Goal: Answer question/provide support: Share knowledge or assist other users

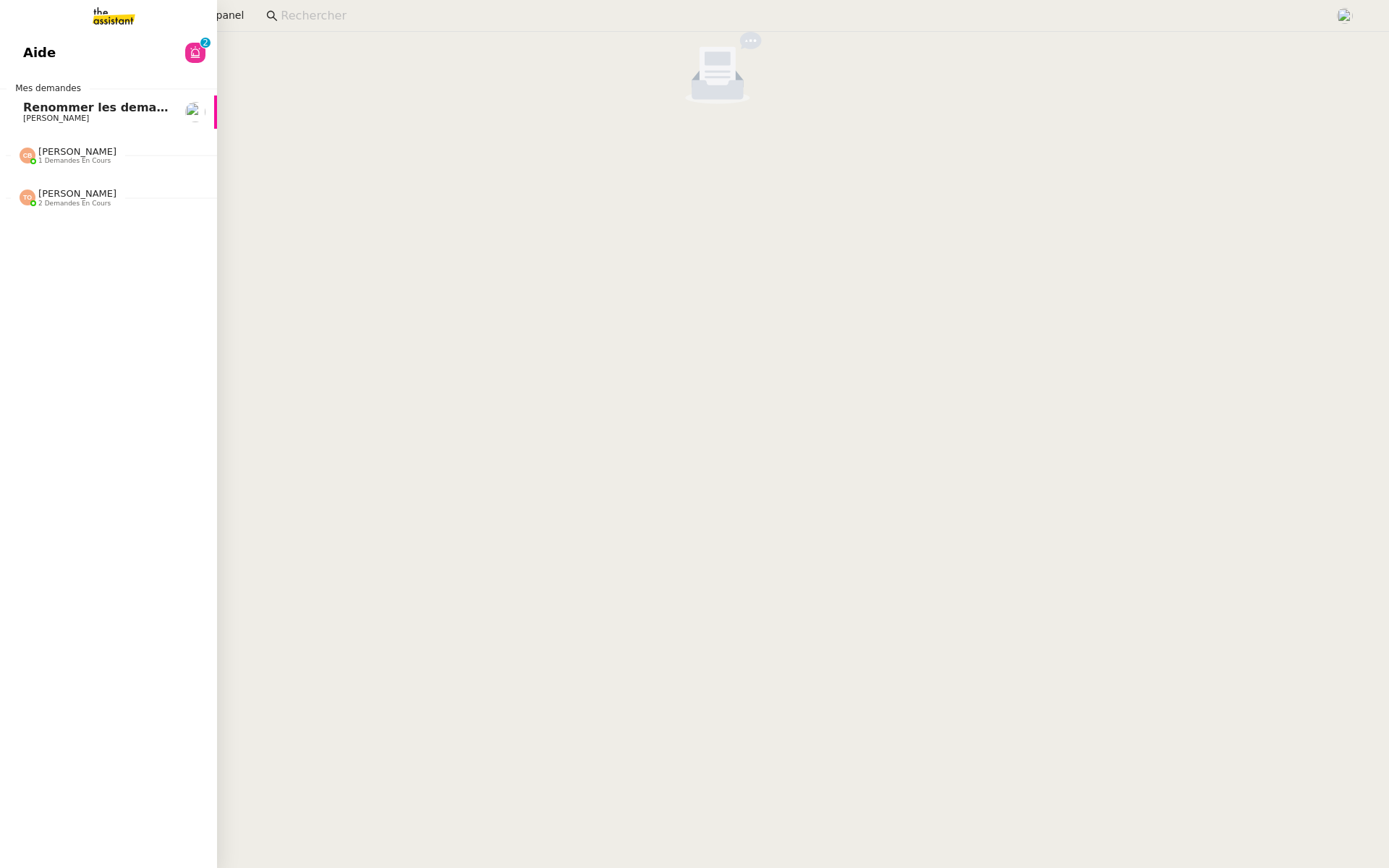
click at [19, 63] on link "Aide 0 1 2 3 4 5 6 7 8 9" at bounding box center [108, 53] width 217 height 33
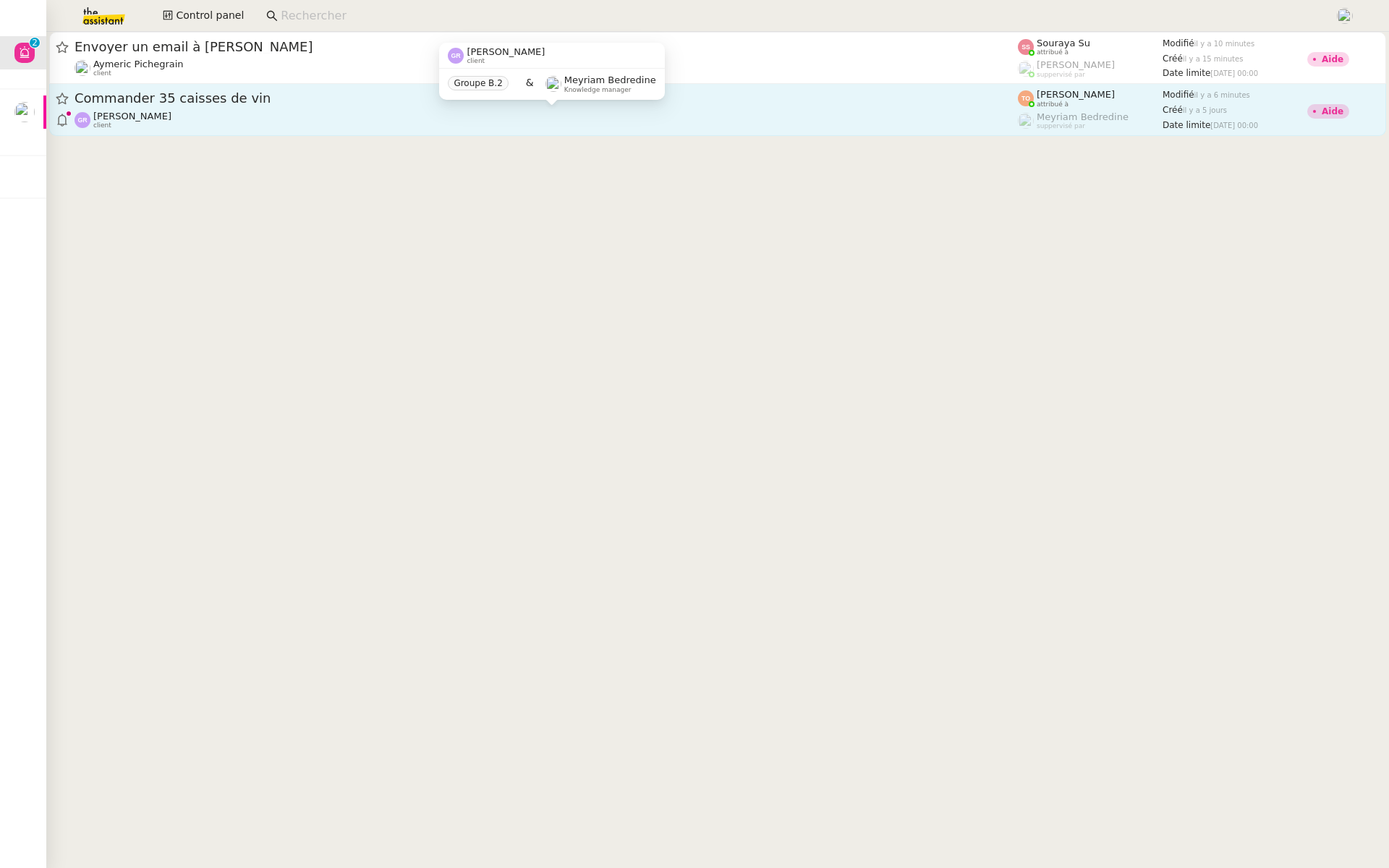
click at [157, 115] on span "[PERSON_NAME]" at bounding box center [132, 116] width 79 height 11
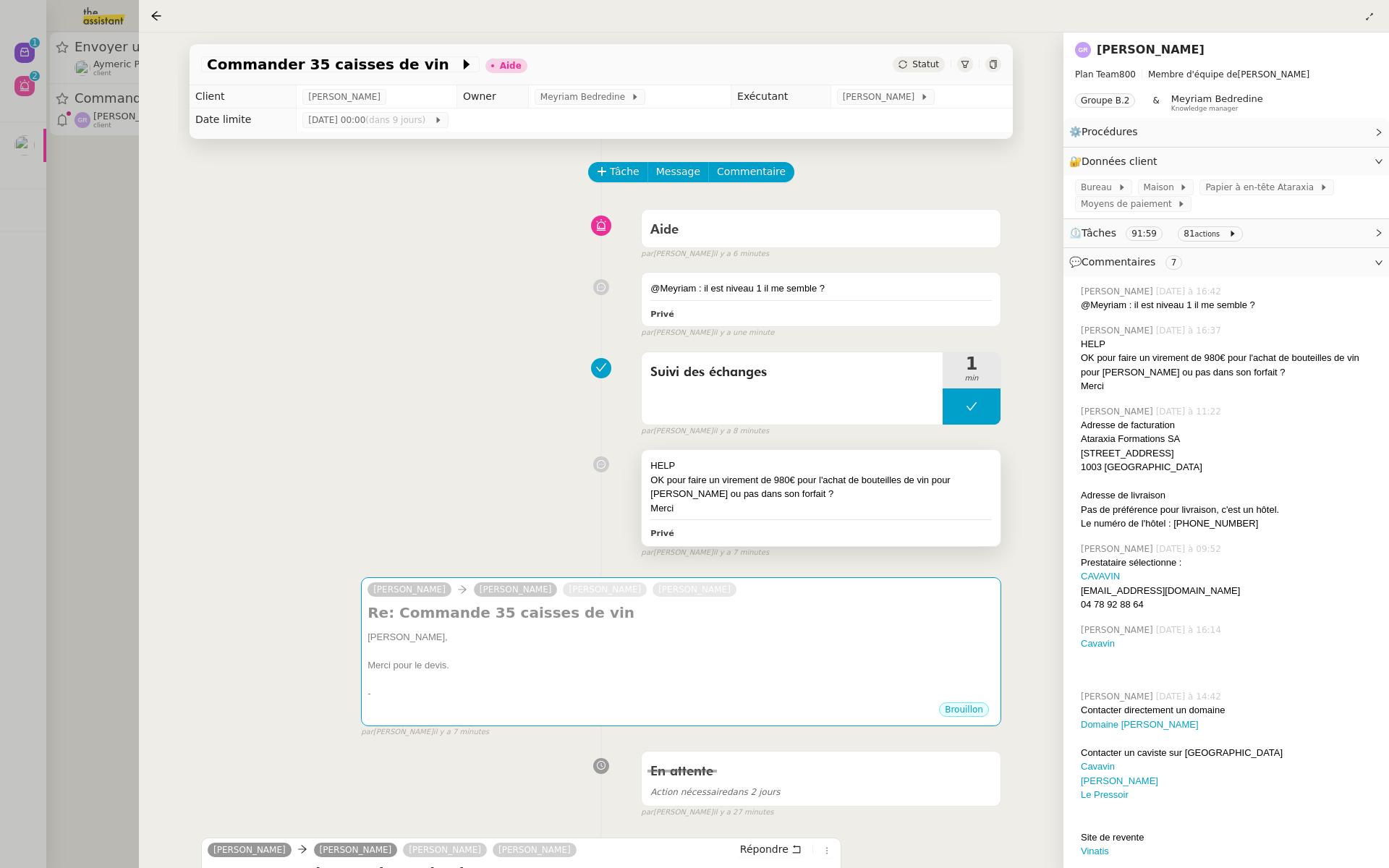
scroll to position [102, 0]
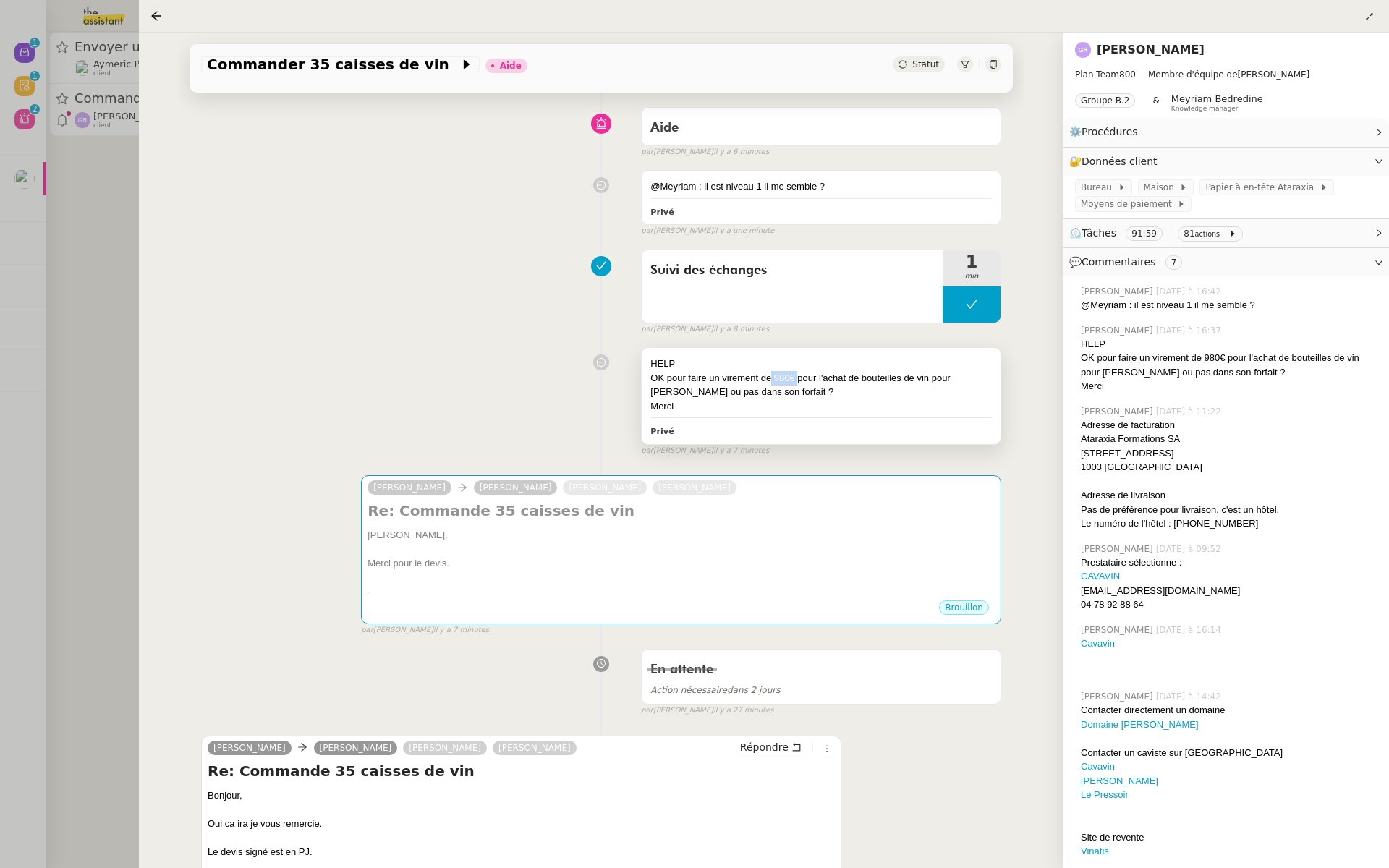
drag, startPoint x: 797, startPoint y: 380, endPoint x: 770, endPoint y: 382, distance: 27.1
click at [770, 382] on div "OK pour faire un virement de 980€ pour l'achat de bouteilles de vin pour [PERSO…" at bounding box center [821, 385] width 341 height 28
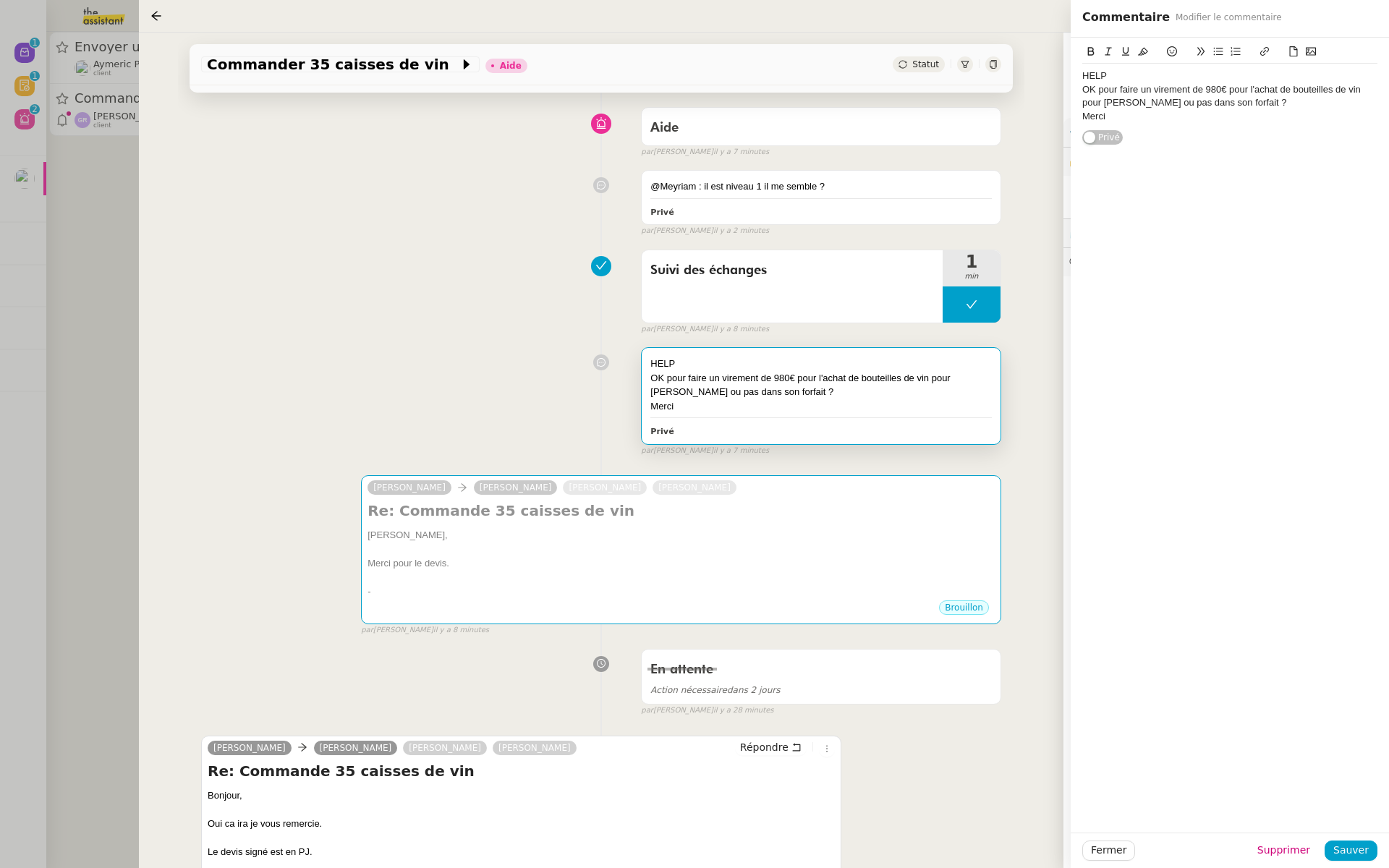
click at [413, 385] on div "HELP OK pour faire un virement de 980€ pour l'achat de bouteilles de vin pour […" at bounding box center [601, 398] width 800 height 116
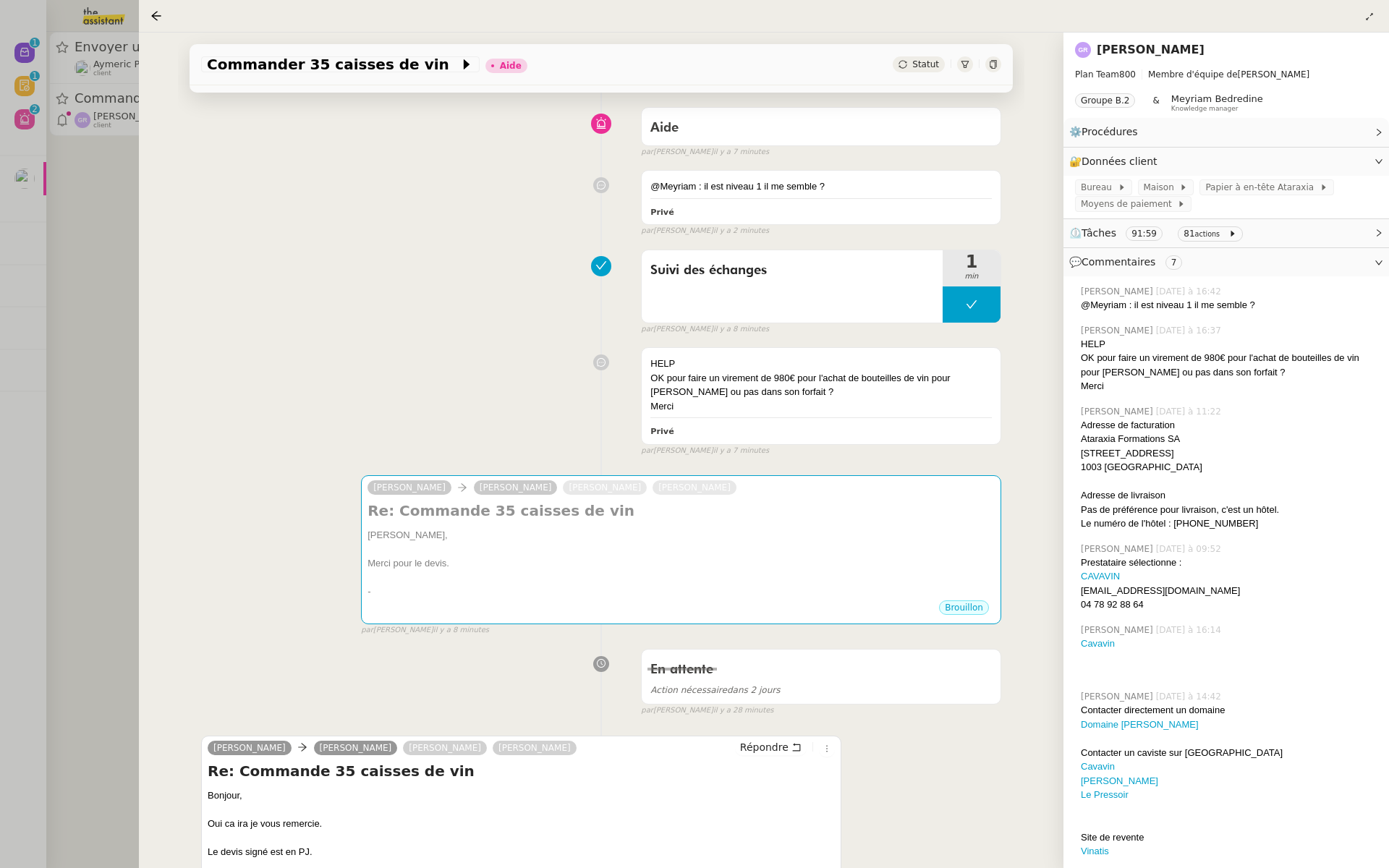
drag, startPoint x: 1206, startPoint y: 48, endPoint x: 1095, endPoint y: 47, distance: 111.0
click at [1095, 47] on div "[PERSON_NAME]" at bounding box center [1226, 50] width 302 height 23
copy link "[PERSON_NAME]"
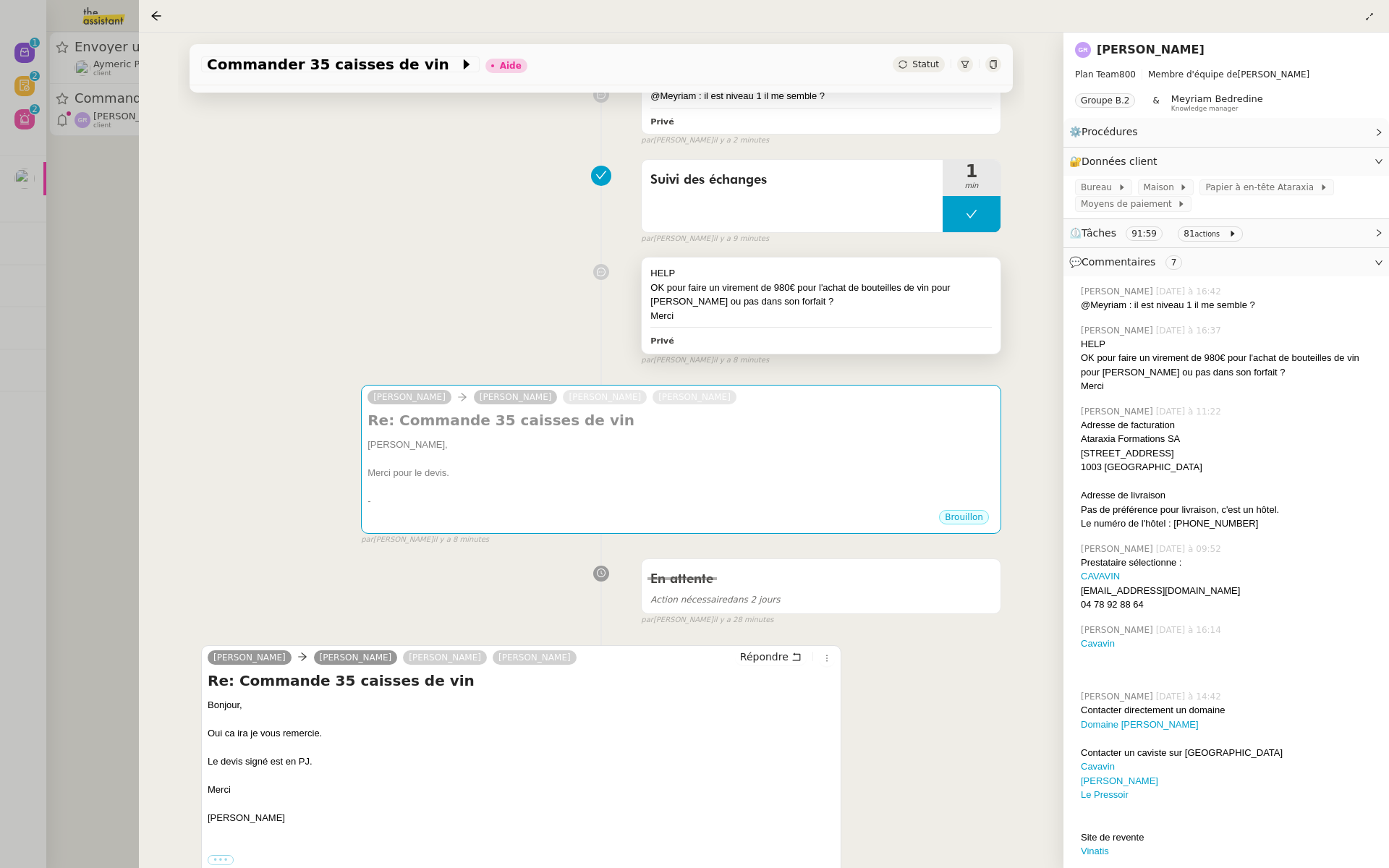
scroll to position [160, 0]
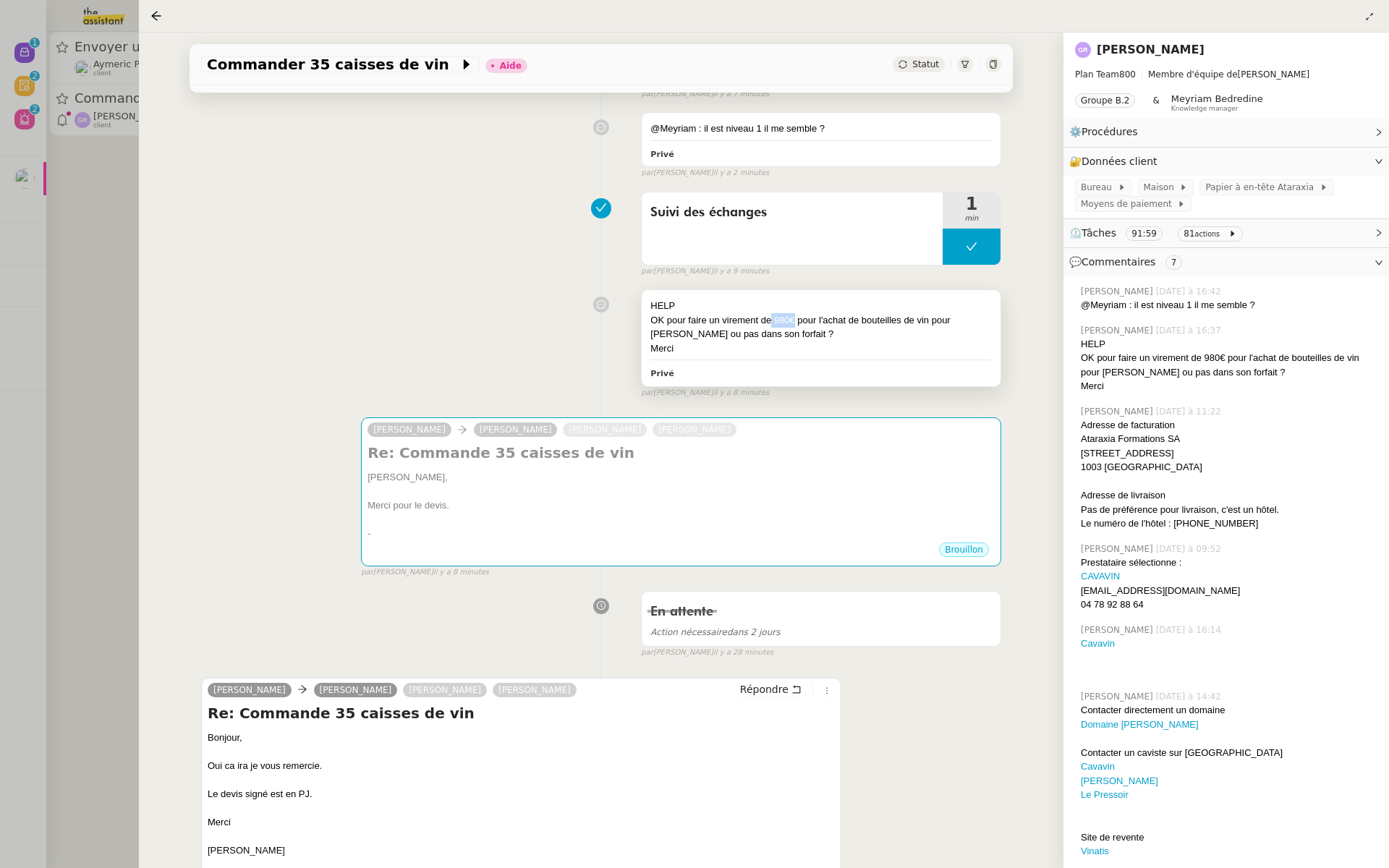
drag, startPoint x: 794, startPoint y: 318, endPoint x: 772, endPoint y: 319, distance: 22.0
click at [772, 319] on div "OK pour faire un virement de 980€ pour l'achat de bouteilles de vin pour [PERSO…" at bounding box center [821, 327] width 341 height 28
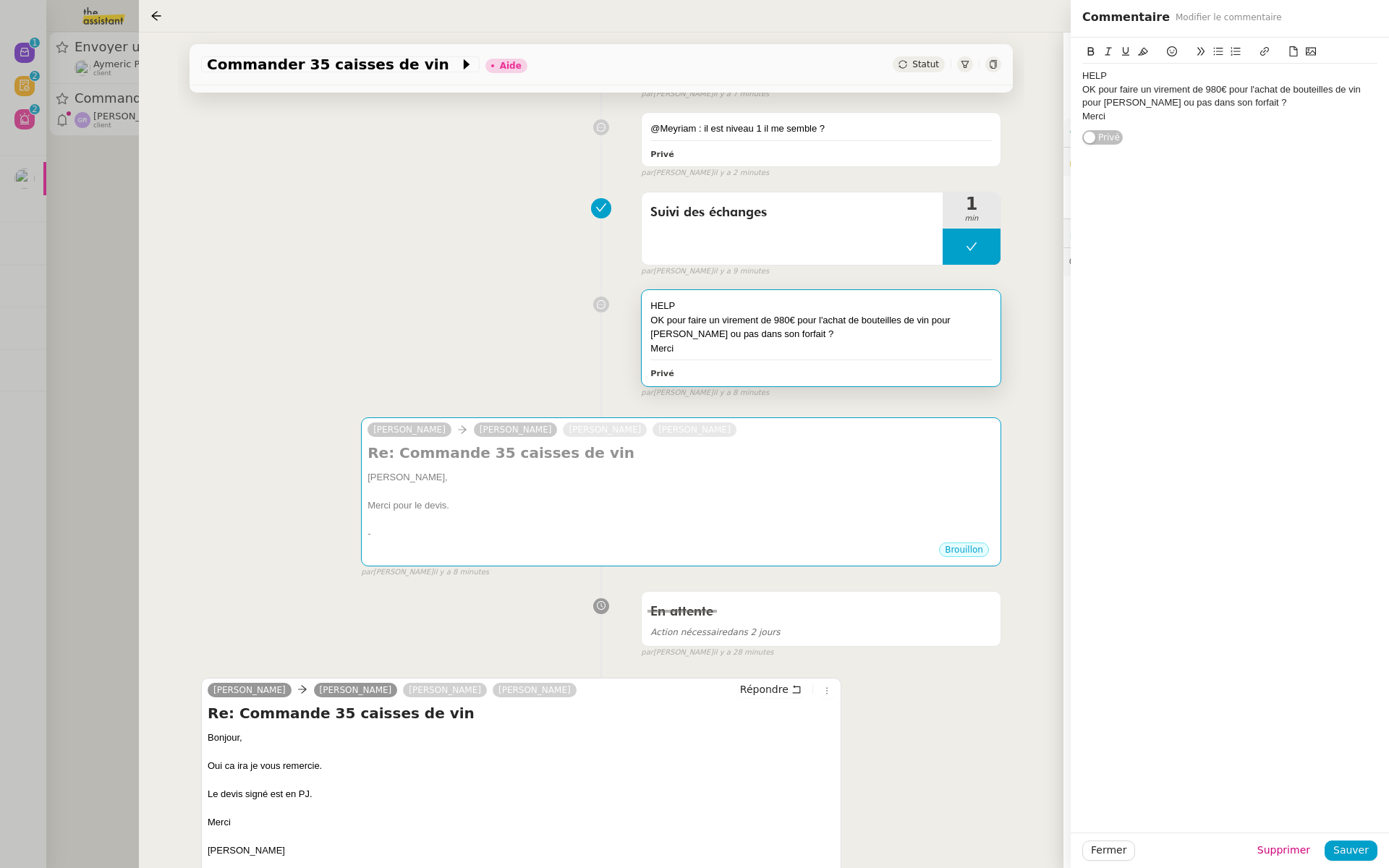
click at [379, 310] on div "HELP OK pour faire un virement de 980€ pour l'achat de bouteilles de vin pour […" at bounding box center [601, 340] width 800 height 116
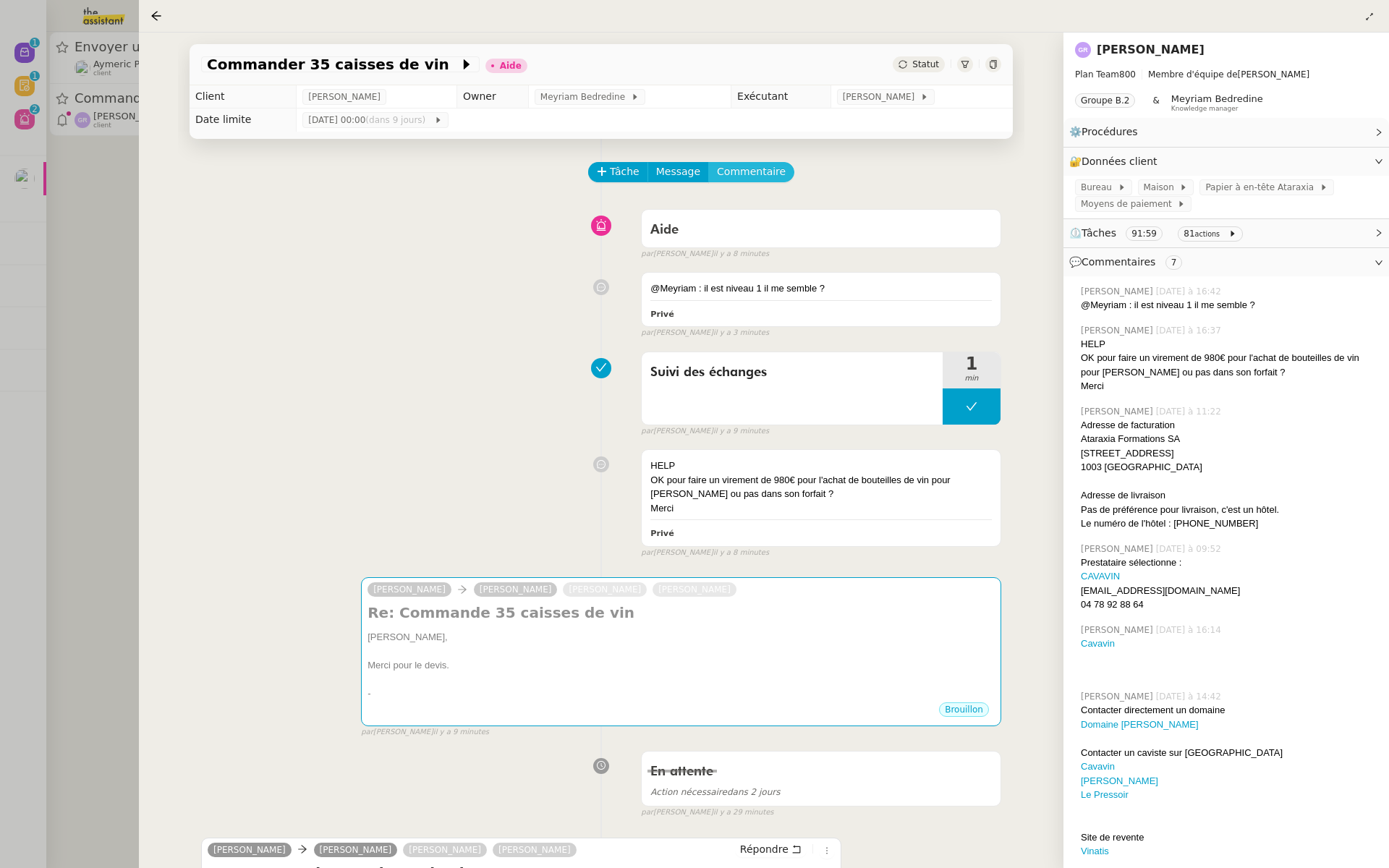
click at [745, 170] on span "Commentaire" at bounding box center [751, 171] width 68 height 16
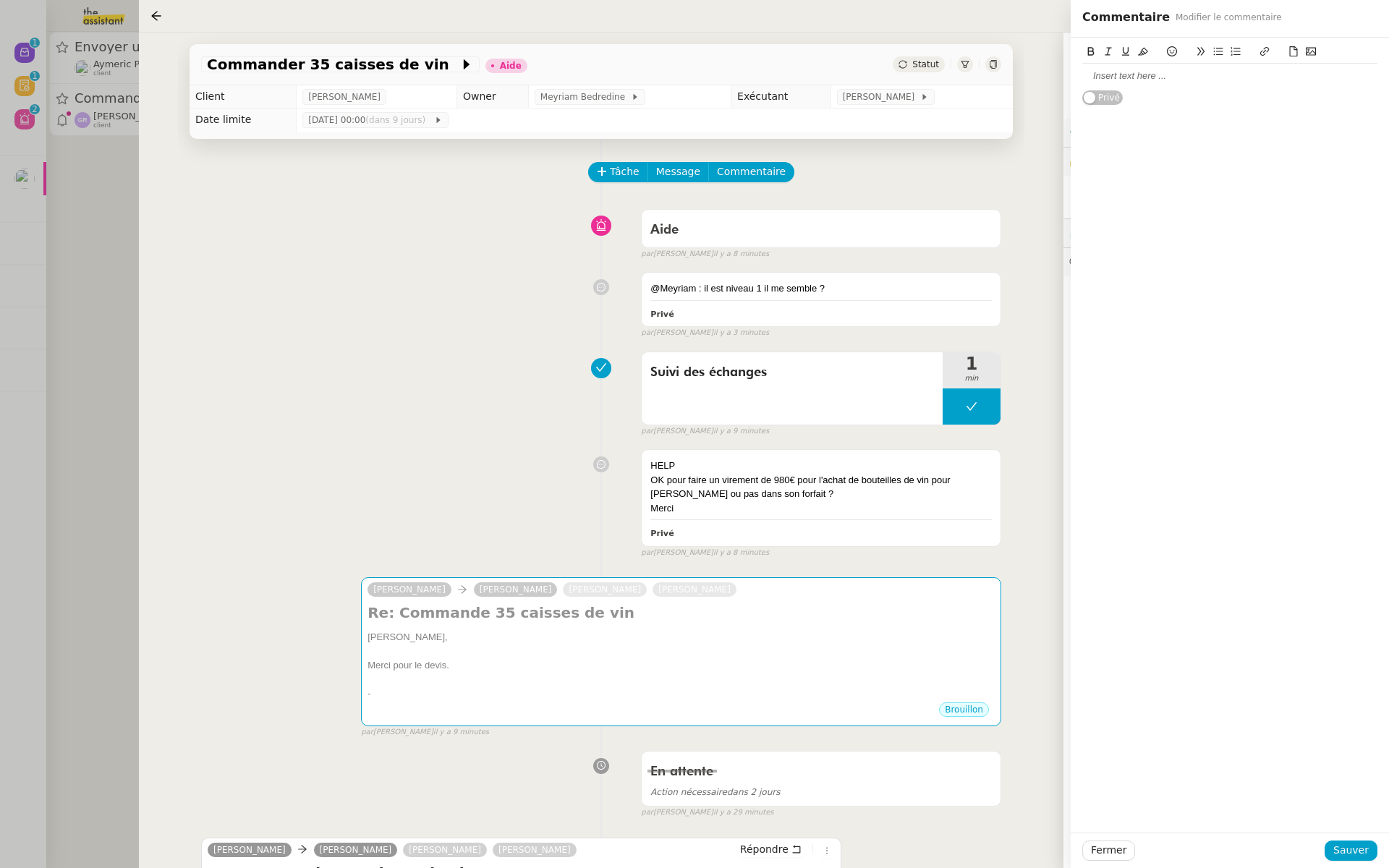
click at [1113, 75] on div at bounding box center [1230, 75] width 295 height 13
click at [1352, 857] on span "Sauver" at bounding box center [1351, 849] width 36 height 16
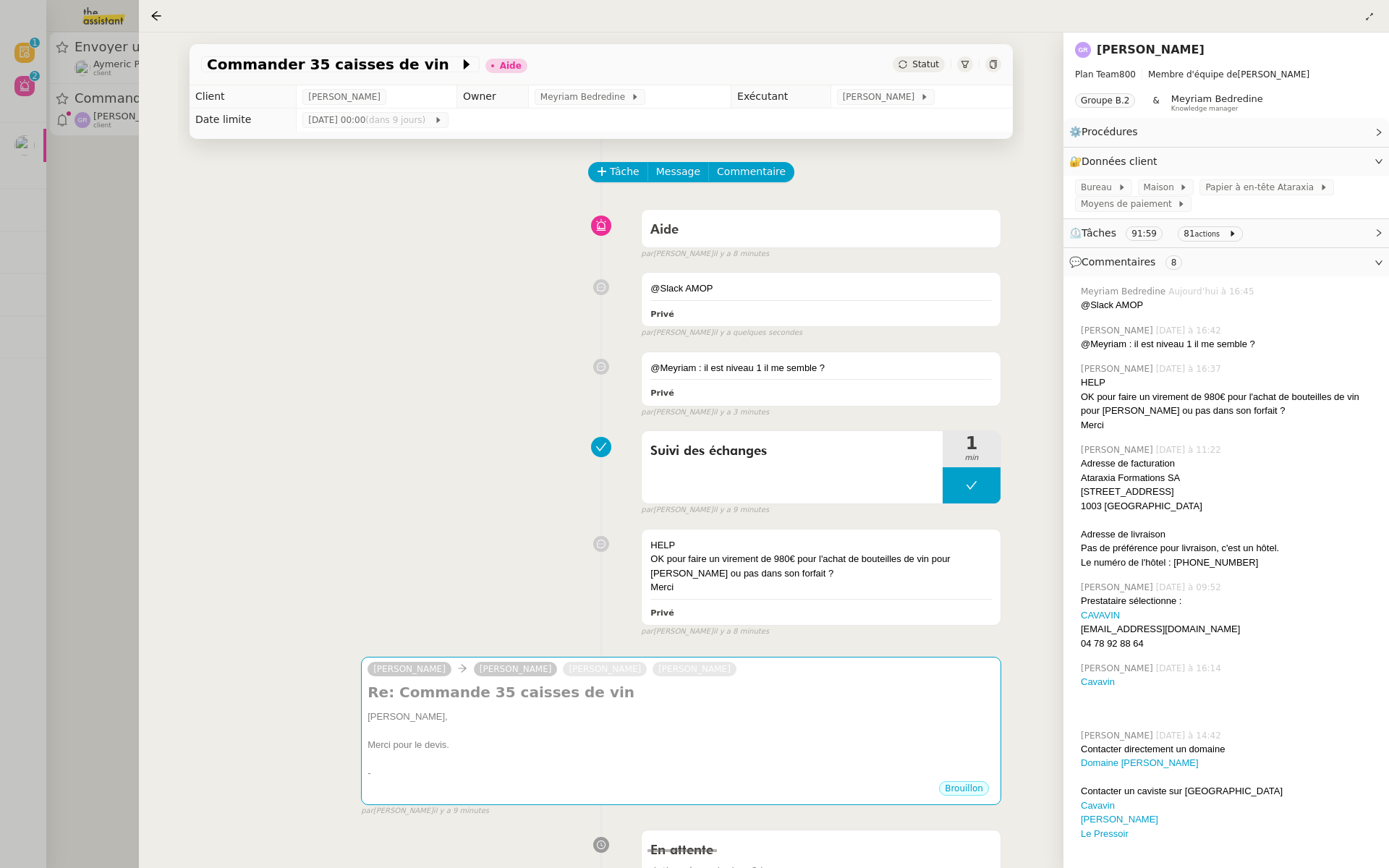
click at [104, 361] on div at bounding box center [694, 434] width 1389 height 868
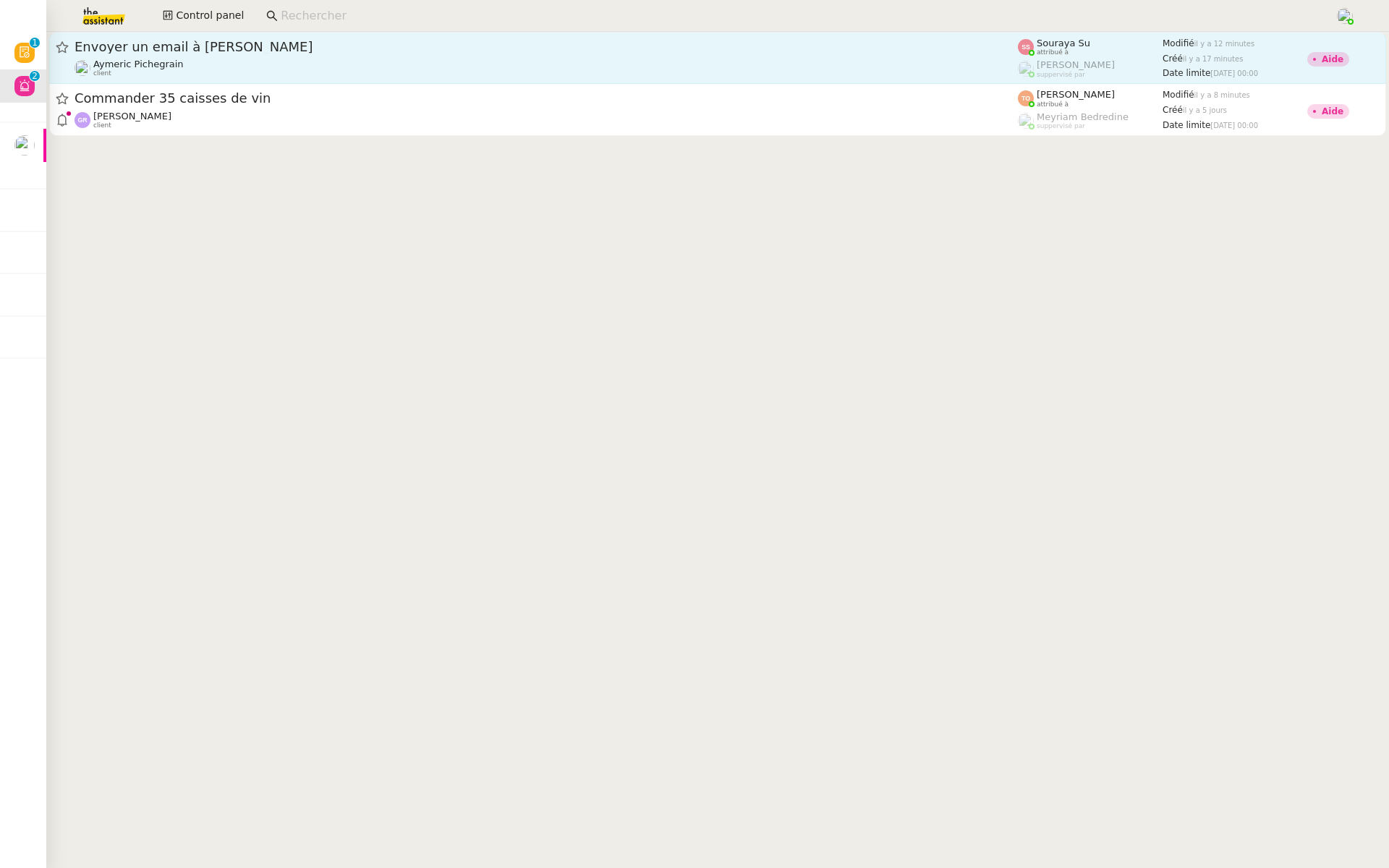
click at [168, 55] on div "Envoyer un email à [PERSON_NAME]" at bounding box center [546, 47] width 944 height 17
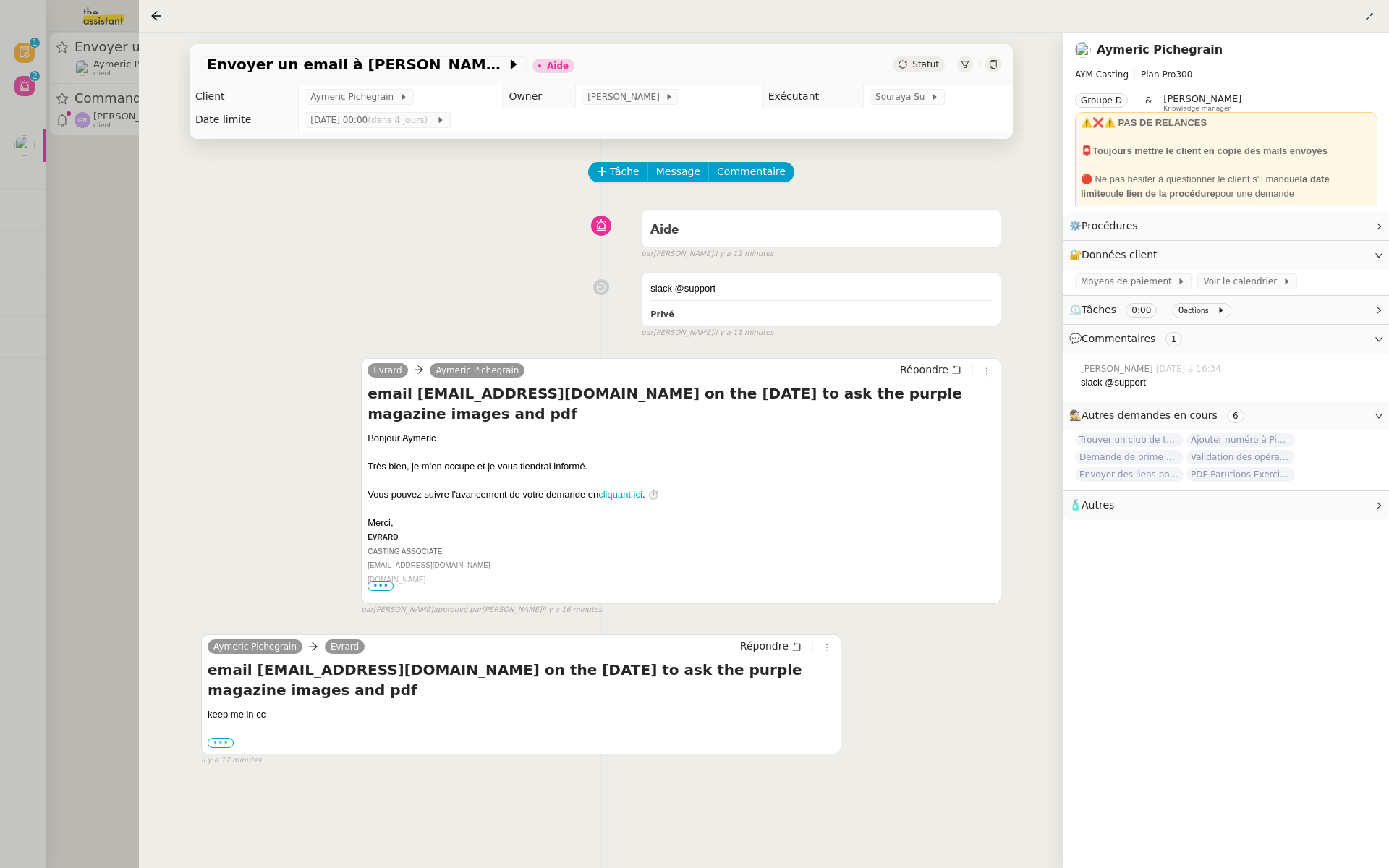
click at [218, 742] on label "•••" at bounding box center [221, 742] width 26 height 10
click at [0, 0] on input "•••" at bounding box center [0, 0] width 0 height 0
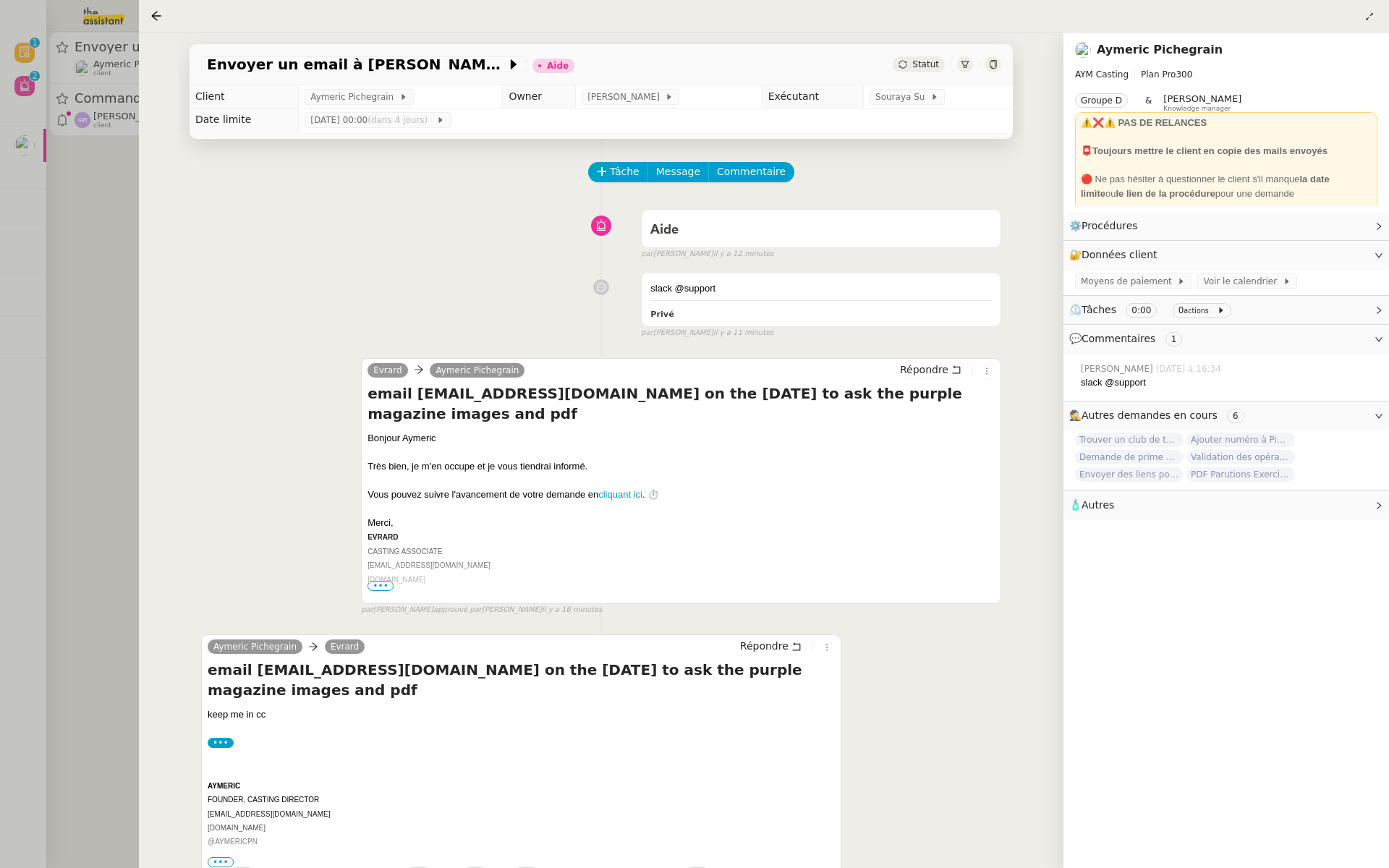
scroll to position [185, 0]
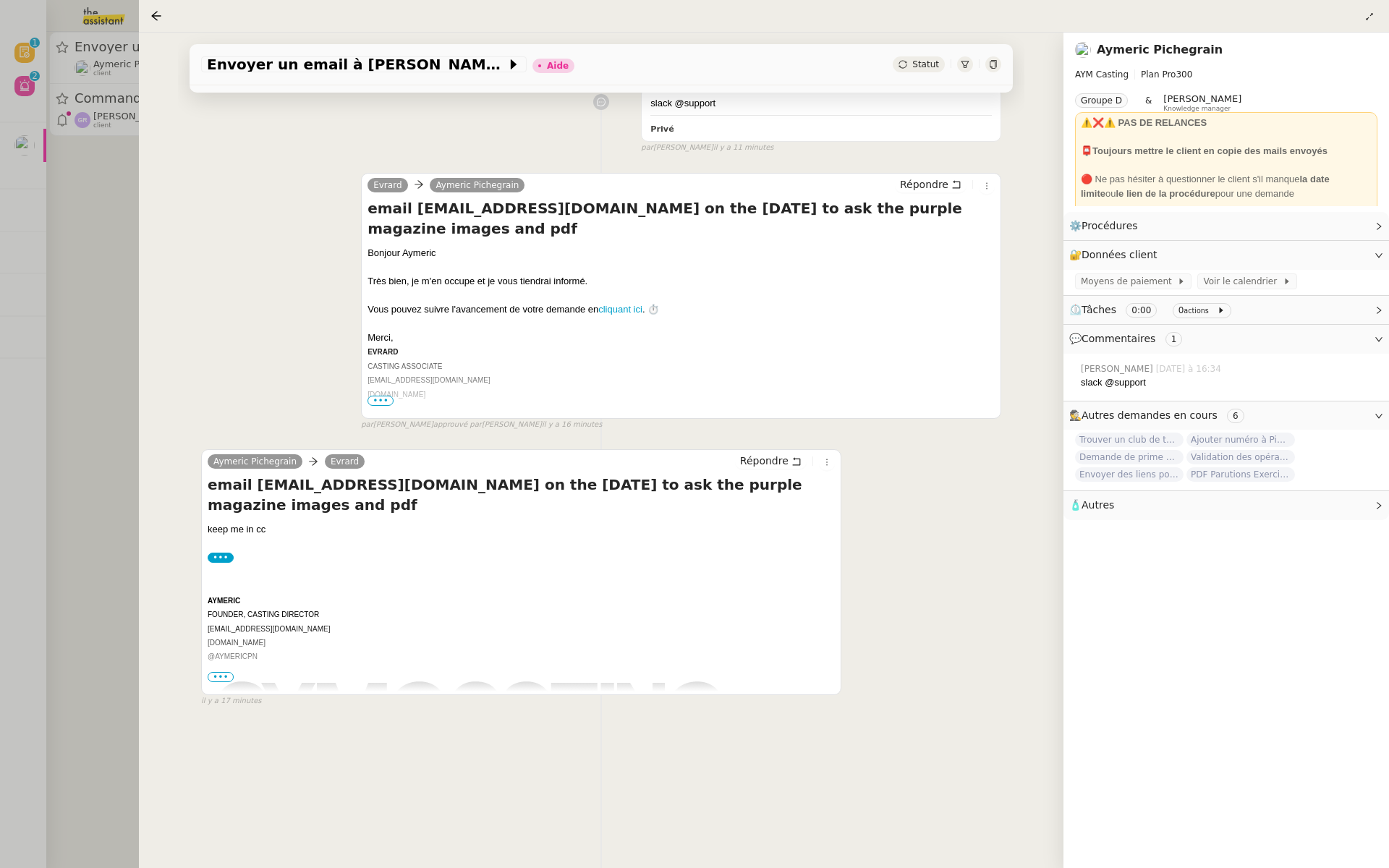
click at [217, 675] on span "•••" at bounding box center [221, 677] width 26 height 10
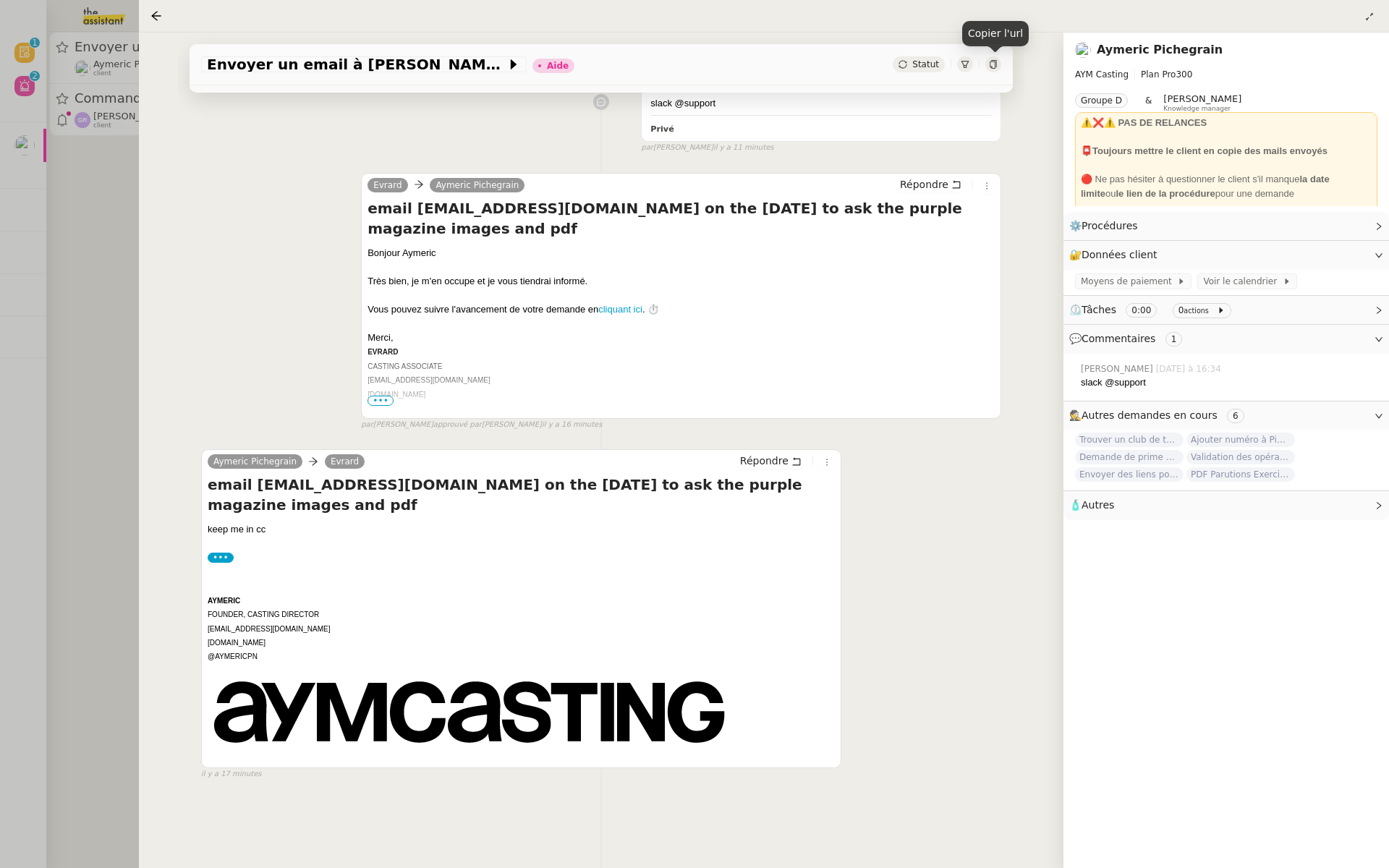
click at [996, 57] on body "Révision 0 1 2 3 4 5 6 7 8 9 Aide 0 1 2 3 4 5 6 7 8 9 Mes demandes Renommer les…" at bounding box center [694, 434] width 1389 height 868
click at [994, 58] on div at bounding box center [993, 64] width 16 height 16
click at [48, 256] on div at bounding box center [694, 434] width 1389 height 868
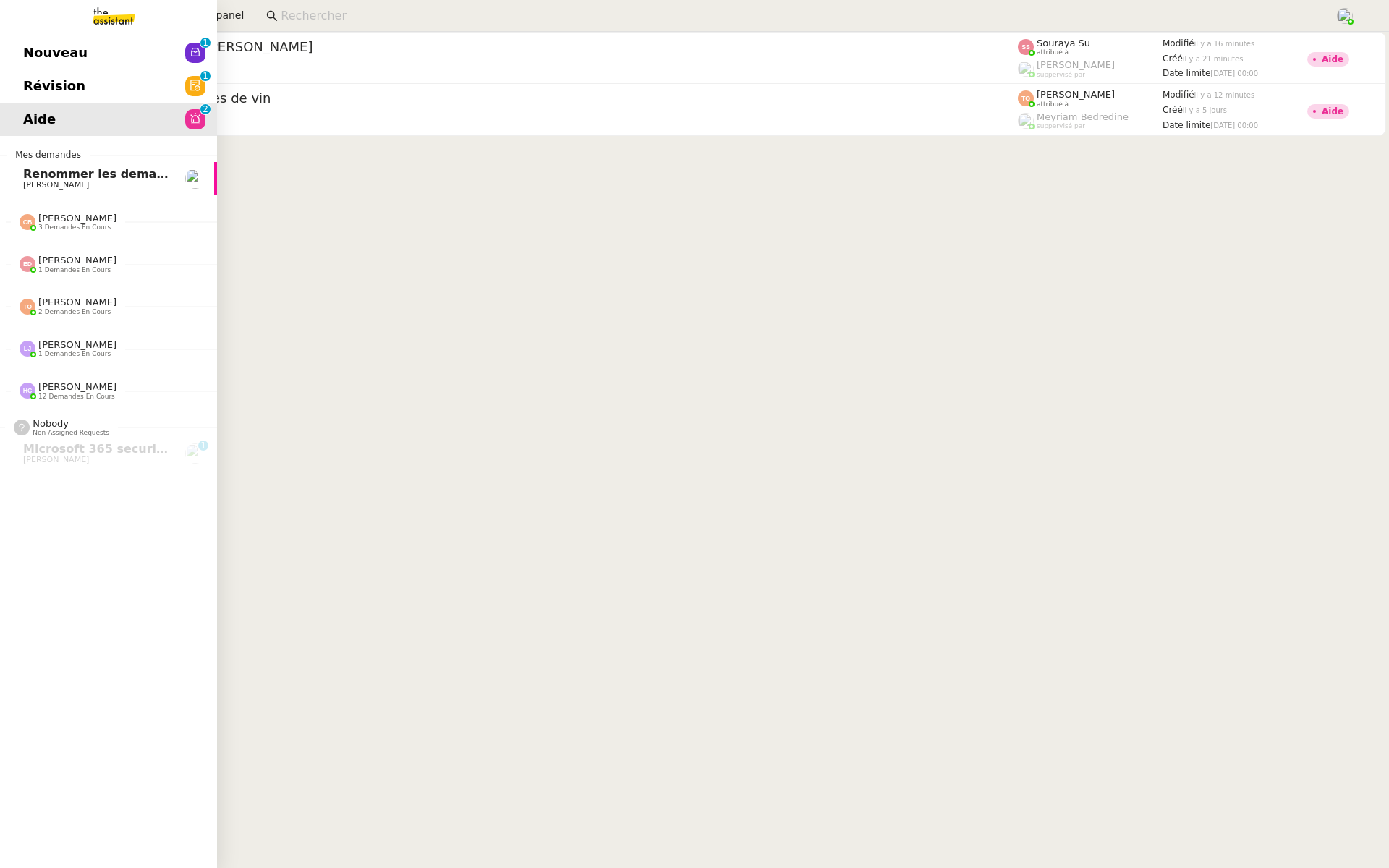
click at [76, 78] on link "Révision 0 1 2 3 4 5 6 7 8 9" at bounding box center [108, 85] width 217 height 33
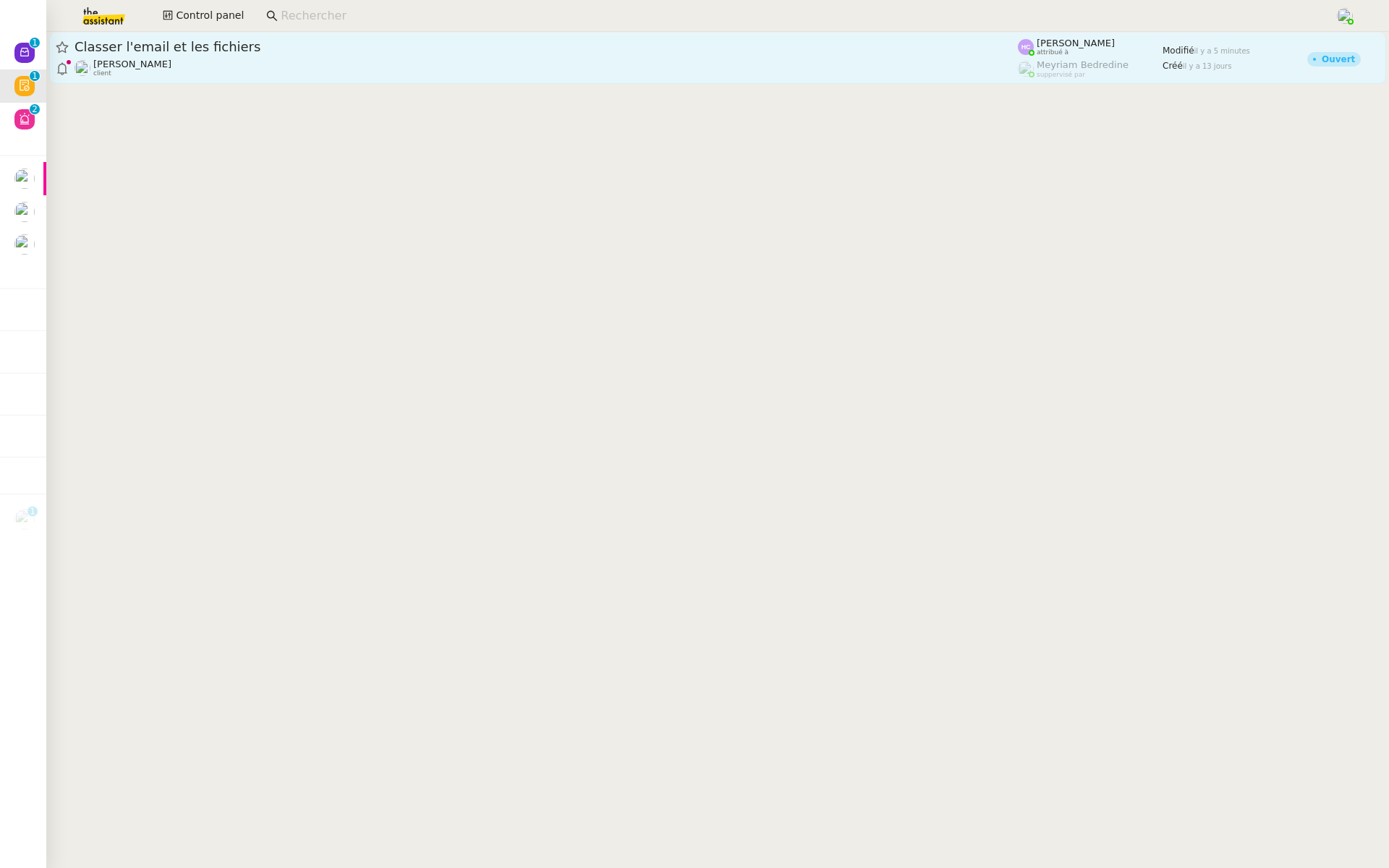
click at [318, 47] on span "Classer l'email et les fichiers" at bounding box center [546, 47] width 944 height 13
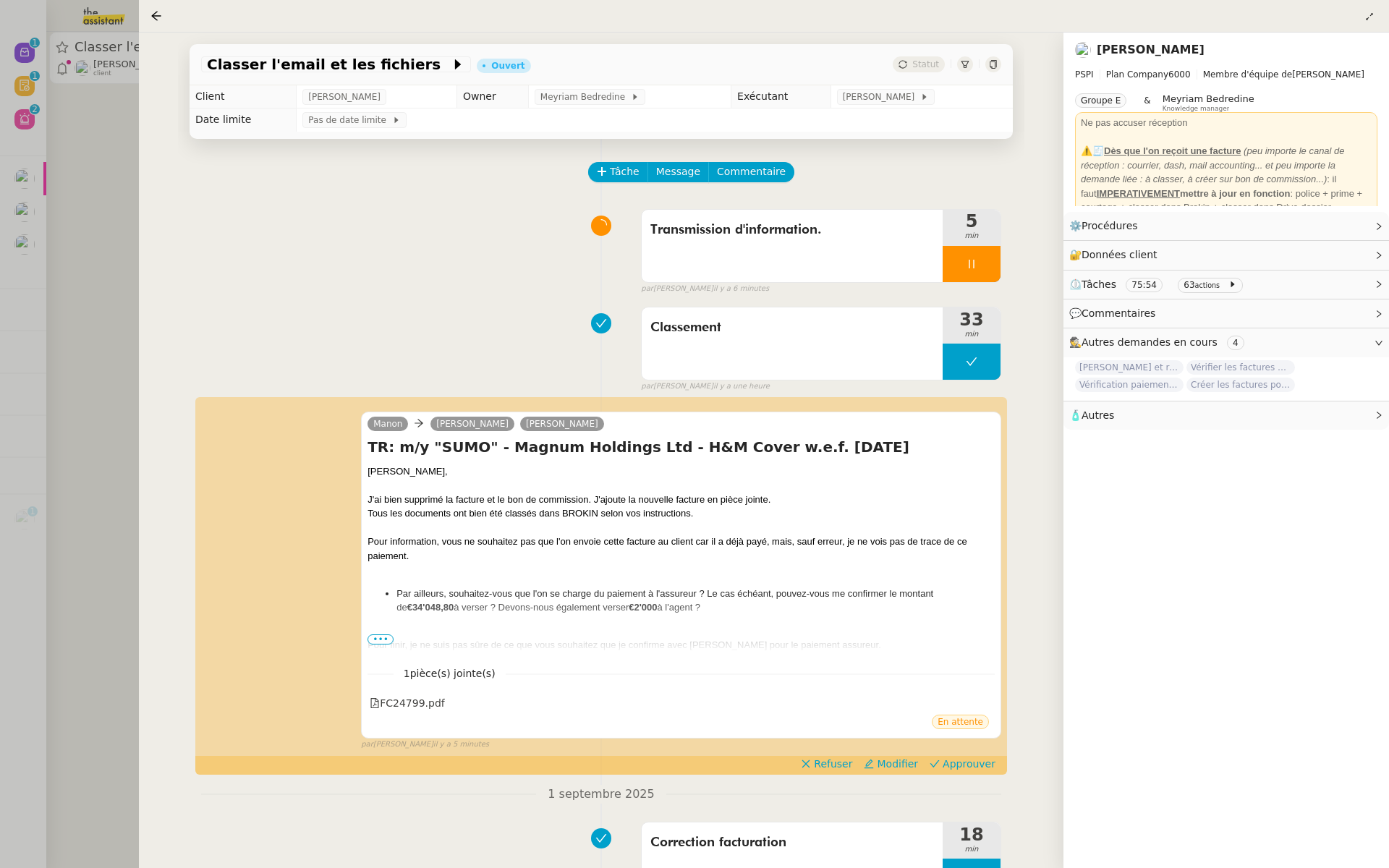
scroll to position [148, 0]
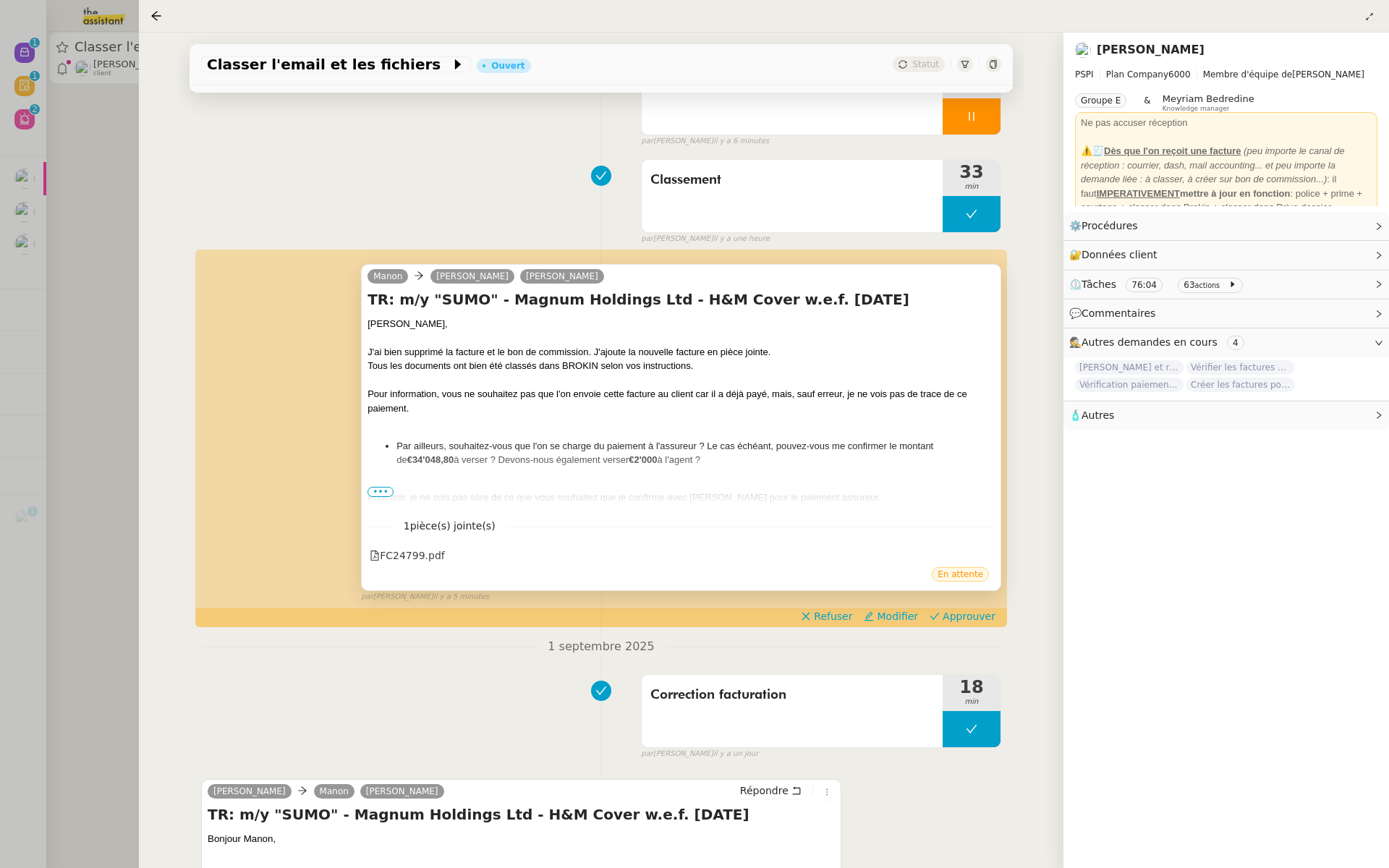
click at [384, 490] on span "•••" at bounding box center [381, 491] width 26 height 10
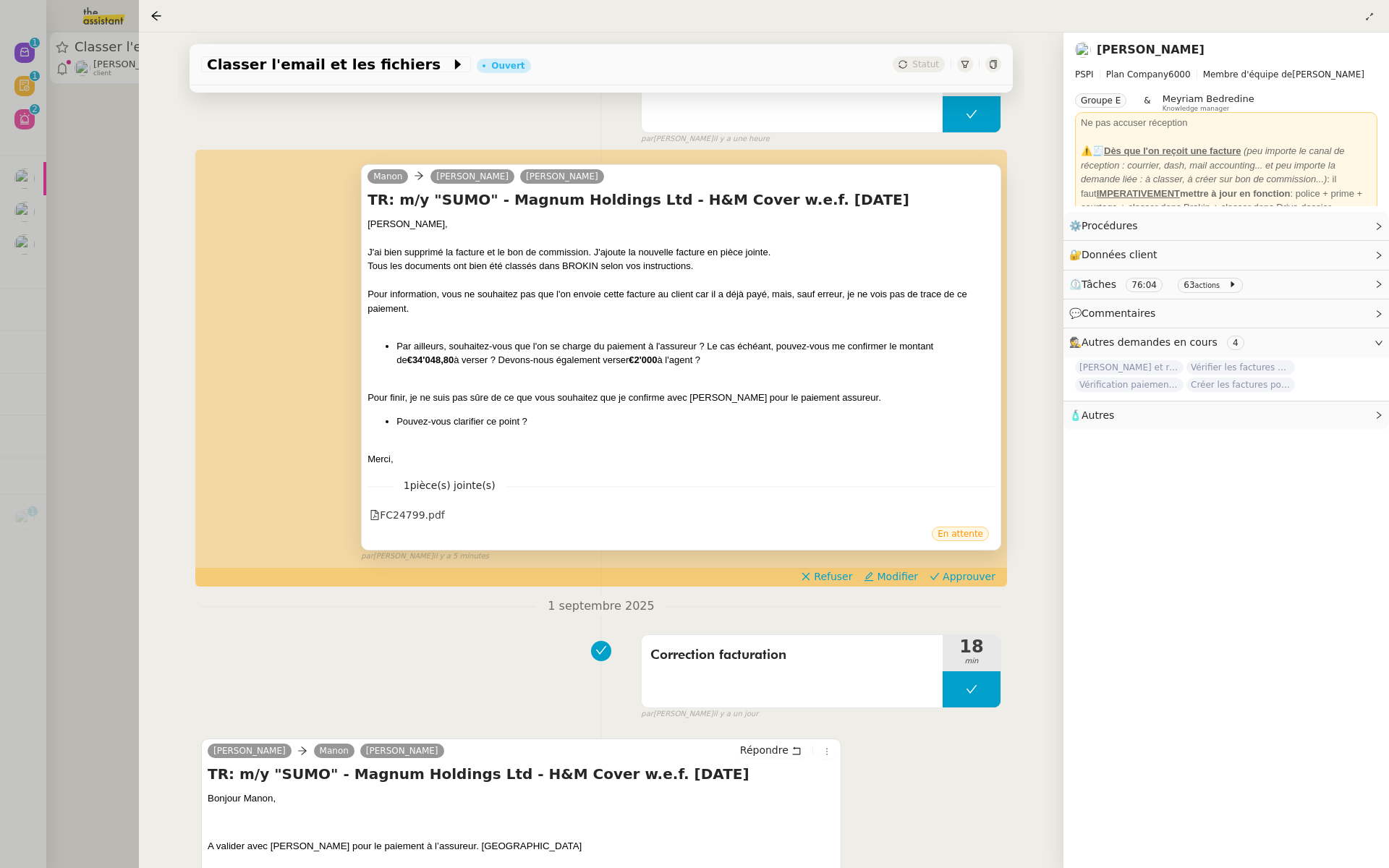
scroll to position [272, 0]
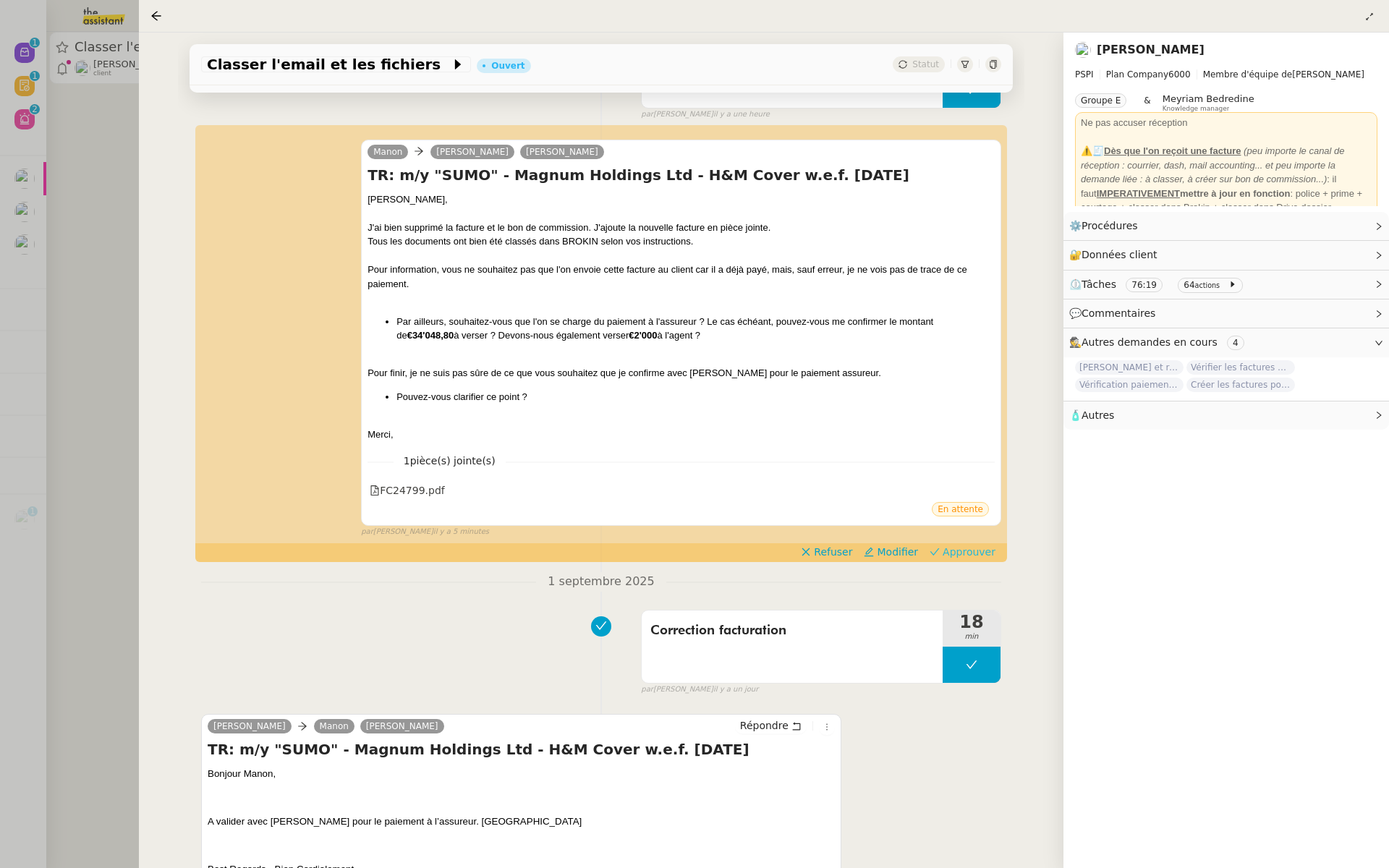
click at [966, 549] on span "Approuver" at bounding box center [969, 552] width 53 height 15
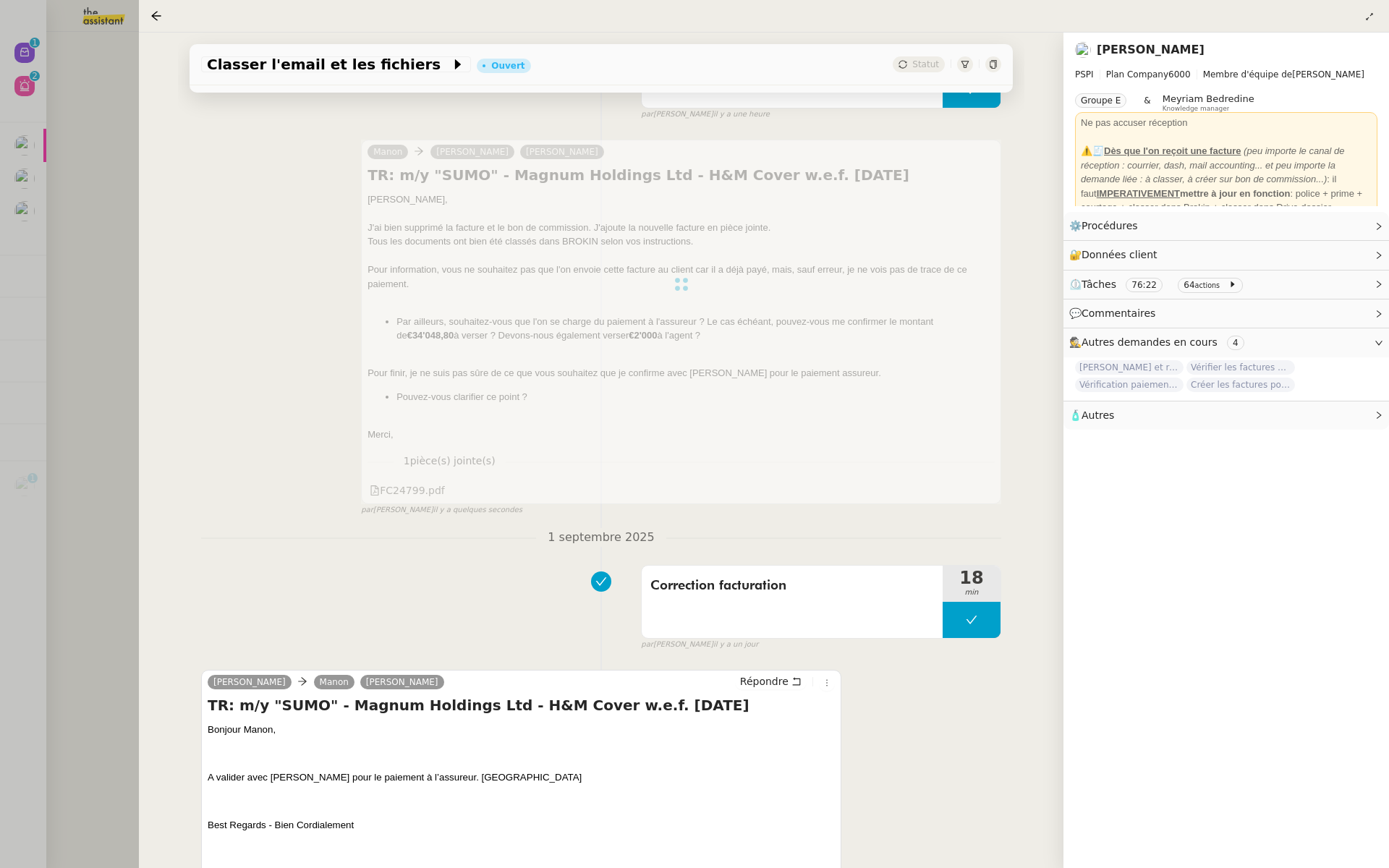
scroll to position [568, 0]
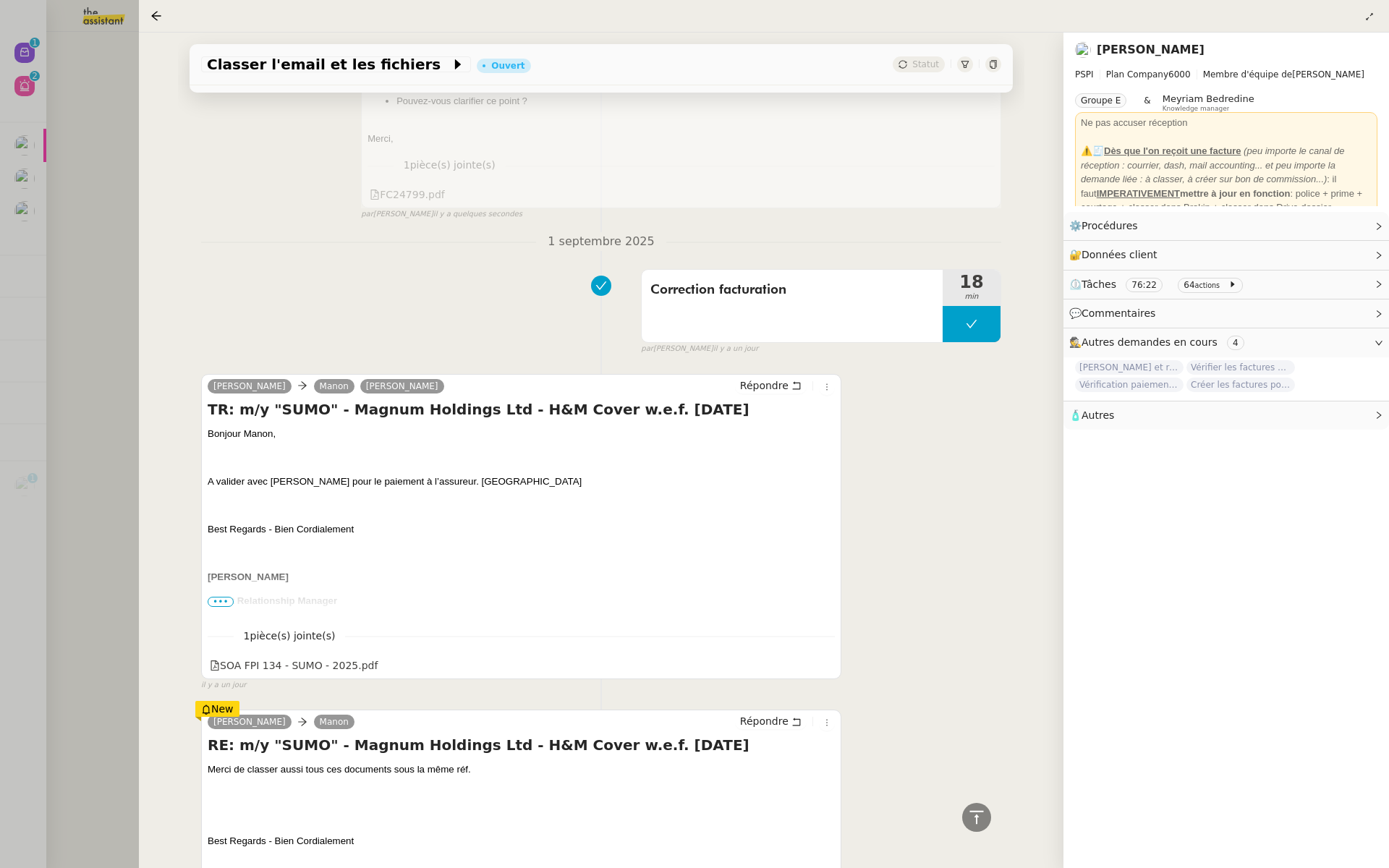
click at [0, 318] on div at bounding box center [694, 434] width 1389 height 868
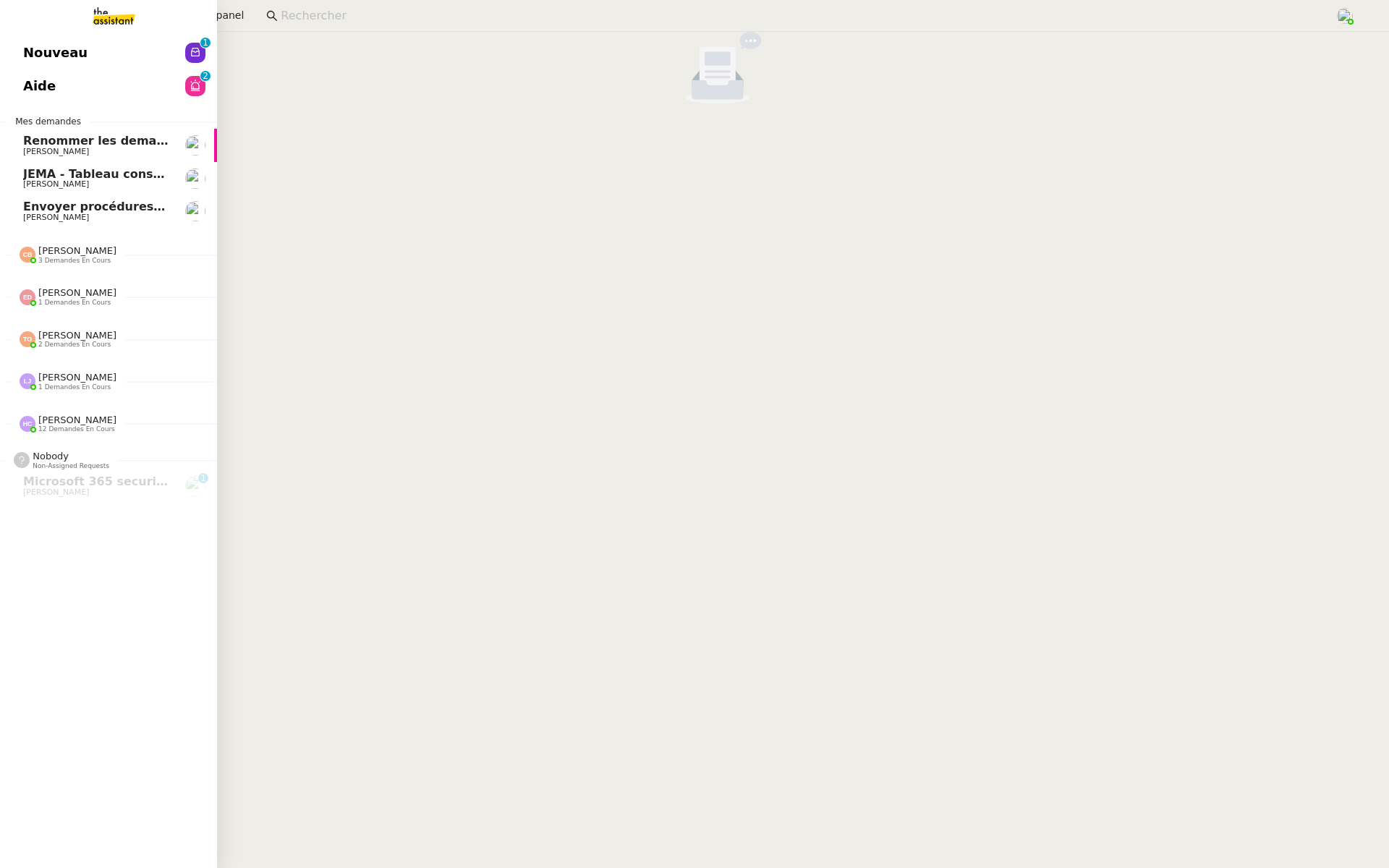
click at [66, 52] on span "Nouveau" at bounding box center [55, 53] width 65 height 22
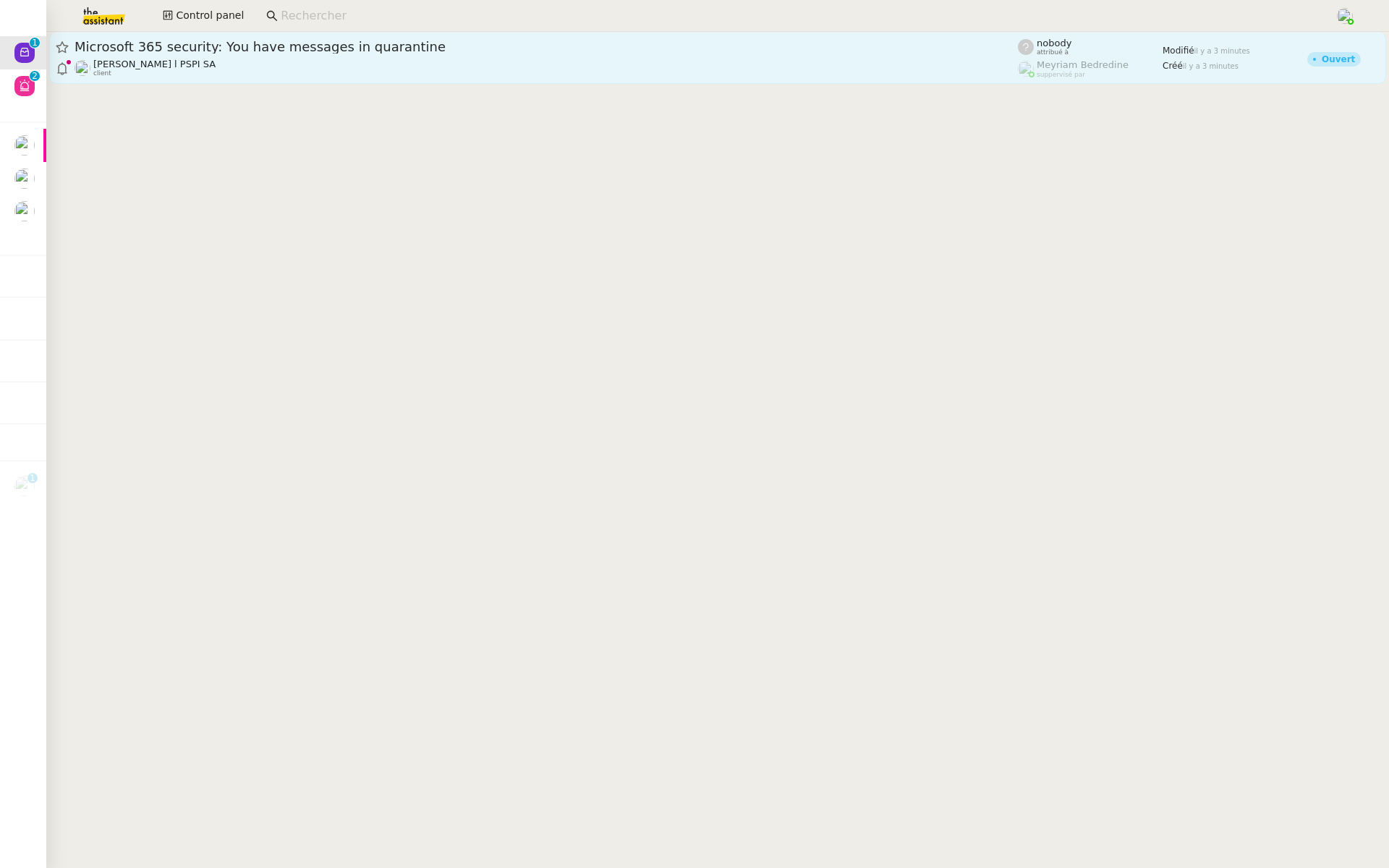
click at [231, 60] on div "[PERSON_NAME] l PSPI SA client" at bounding box center [546, 68] width 944 height 19
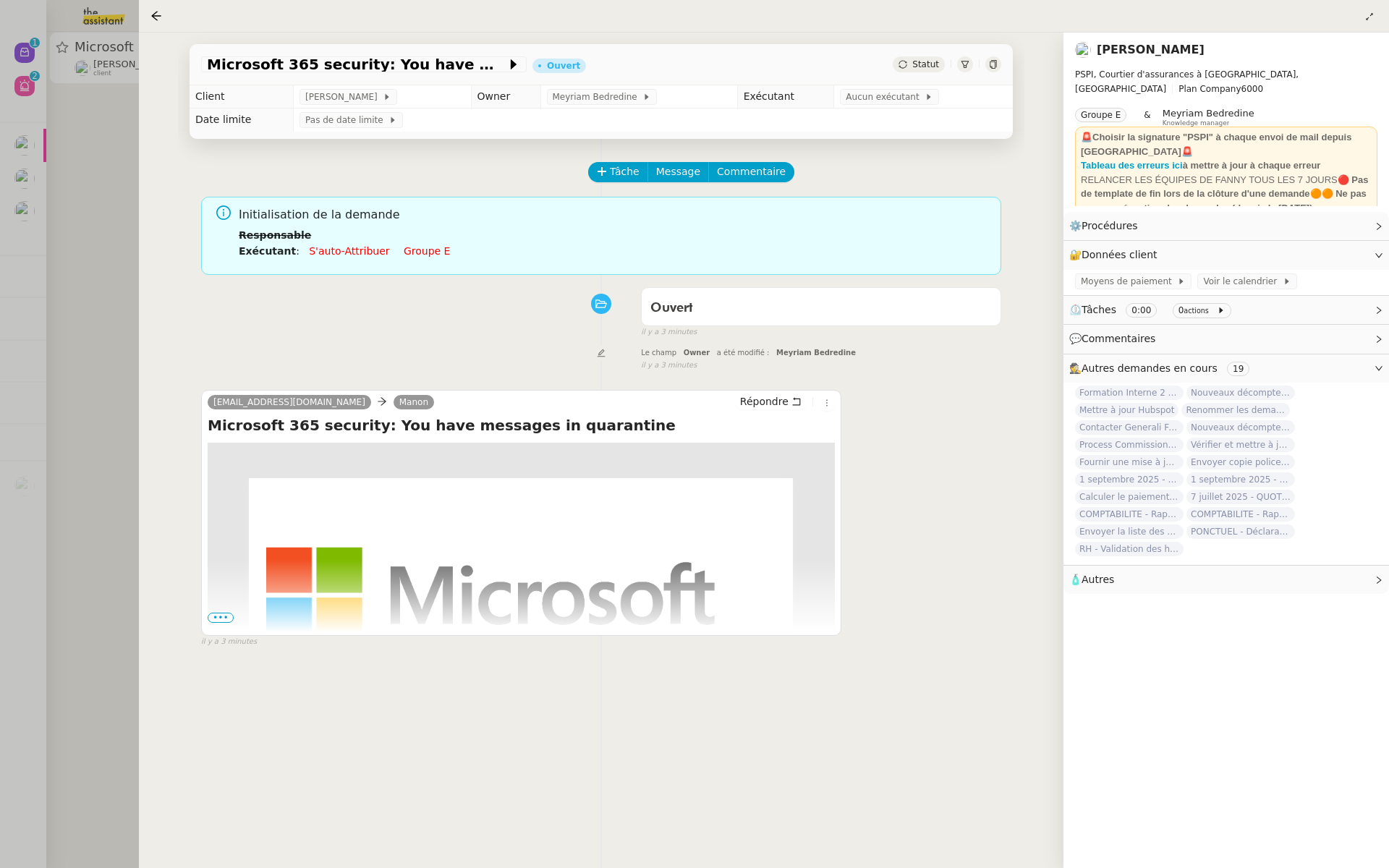
click at [222, 616] on span "•••" at bounding box center [221, 617] width 26 height 10
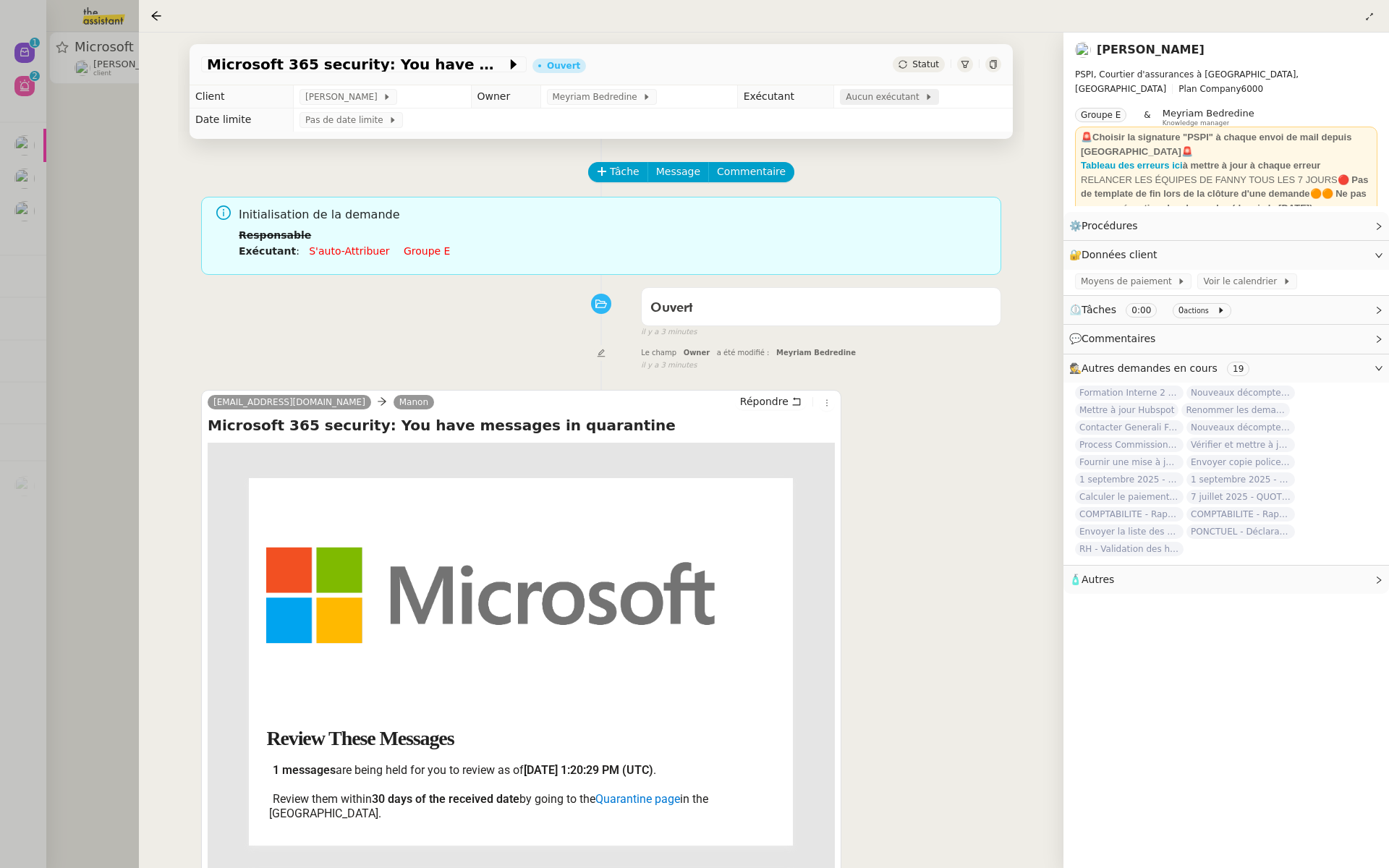
click at [865, 97] on span "Aucun exécutant" at bounding box center [885, 96] width 79 height 15
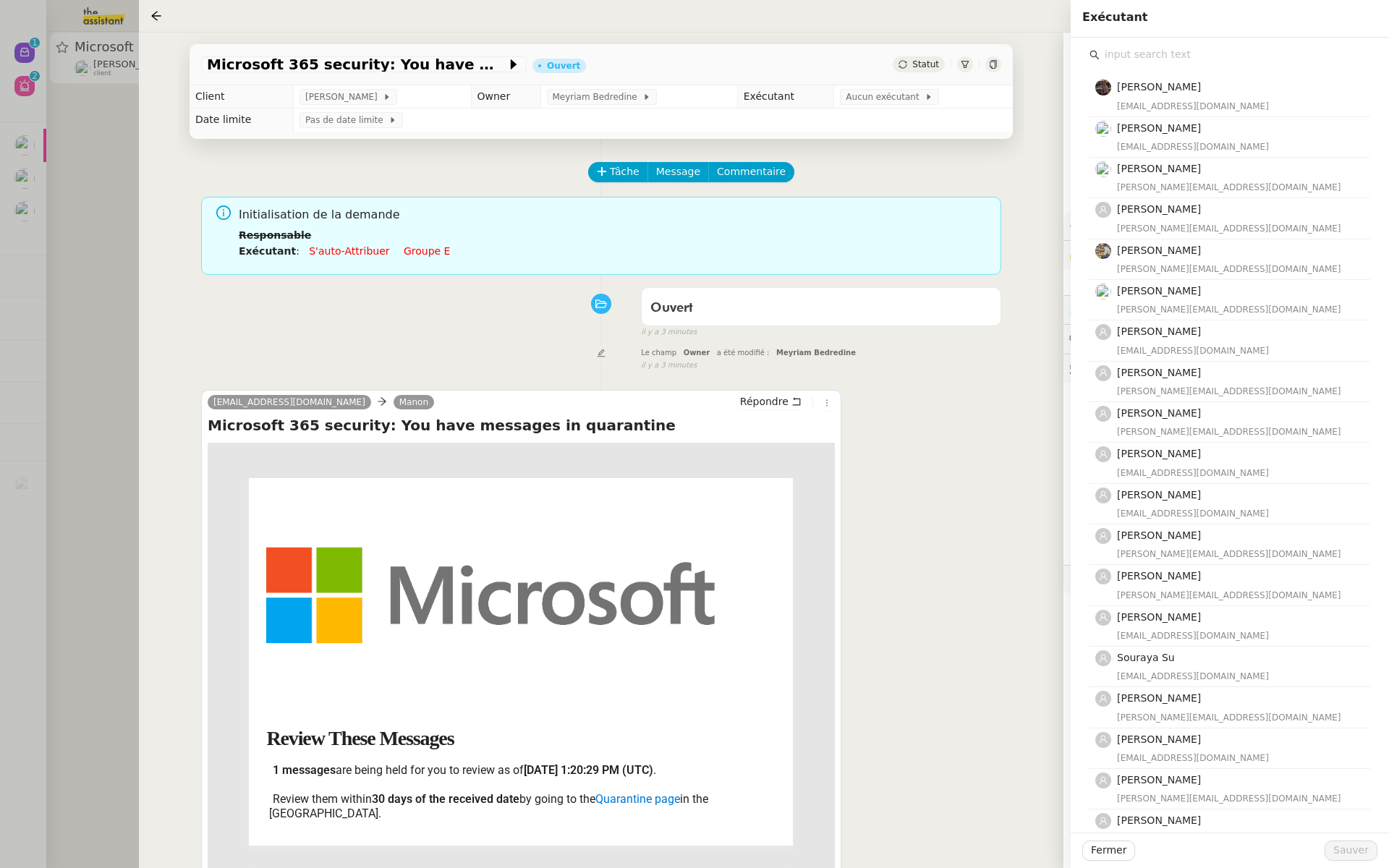
click at [1133, 51] on input "text" at bounding box center [1235, 54] width 270 height 19
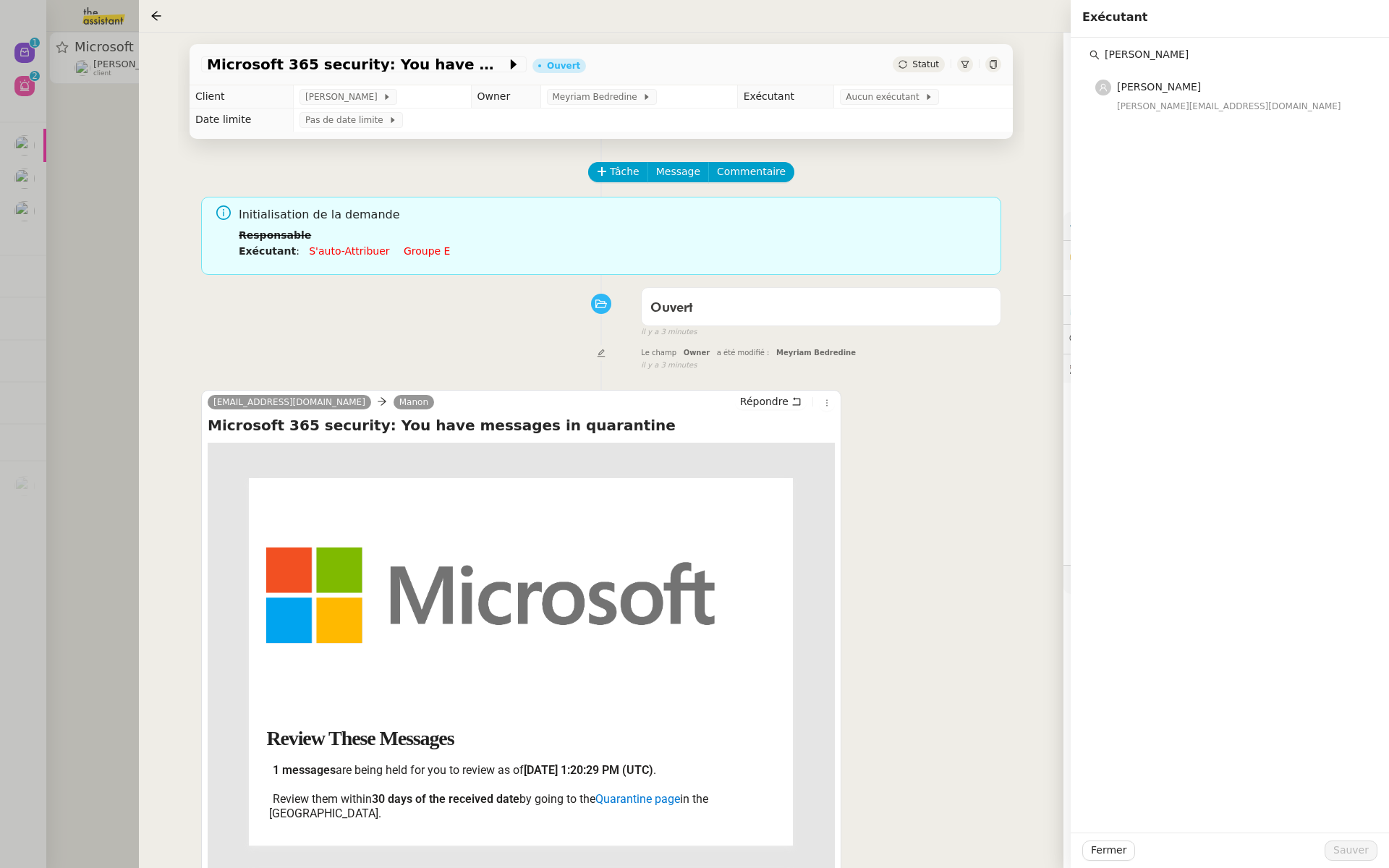
type input "[PERSON_NAME]"
click at [1153, 109] on div "[PERSON_NAME][EMAIL_ADDRESS][DOMAIN_NAME]" at bounding box center [1239, 106] width 245 height 15
click at [1346, 862] on div "Fermer Sauver" at bounding box center [1230, 850] width 319 height 36
click at [1348, 851] on span "Sauver" at bounding box center [1351, 849] width 36 height 16
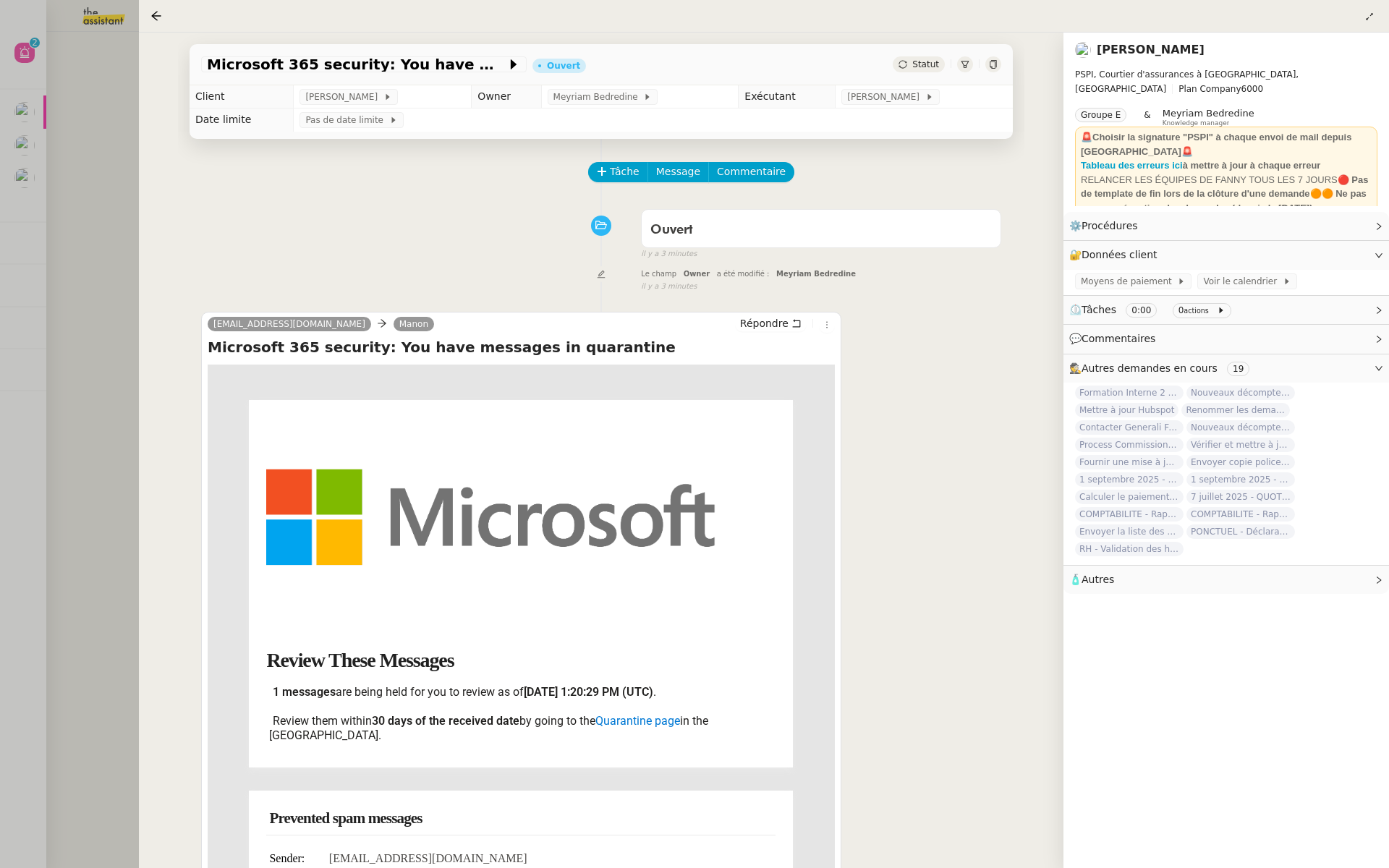
click at [40, 72] on div at bounding box center [694, 434] width 1389 height 868
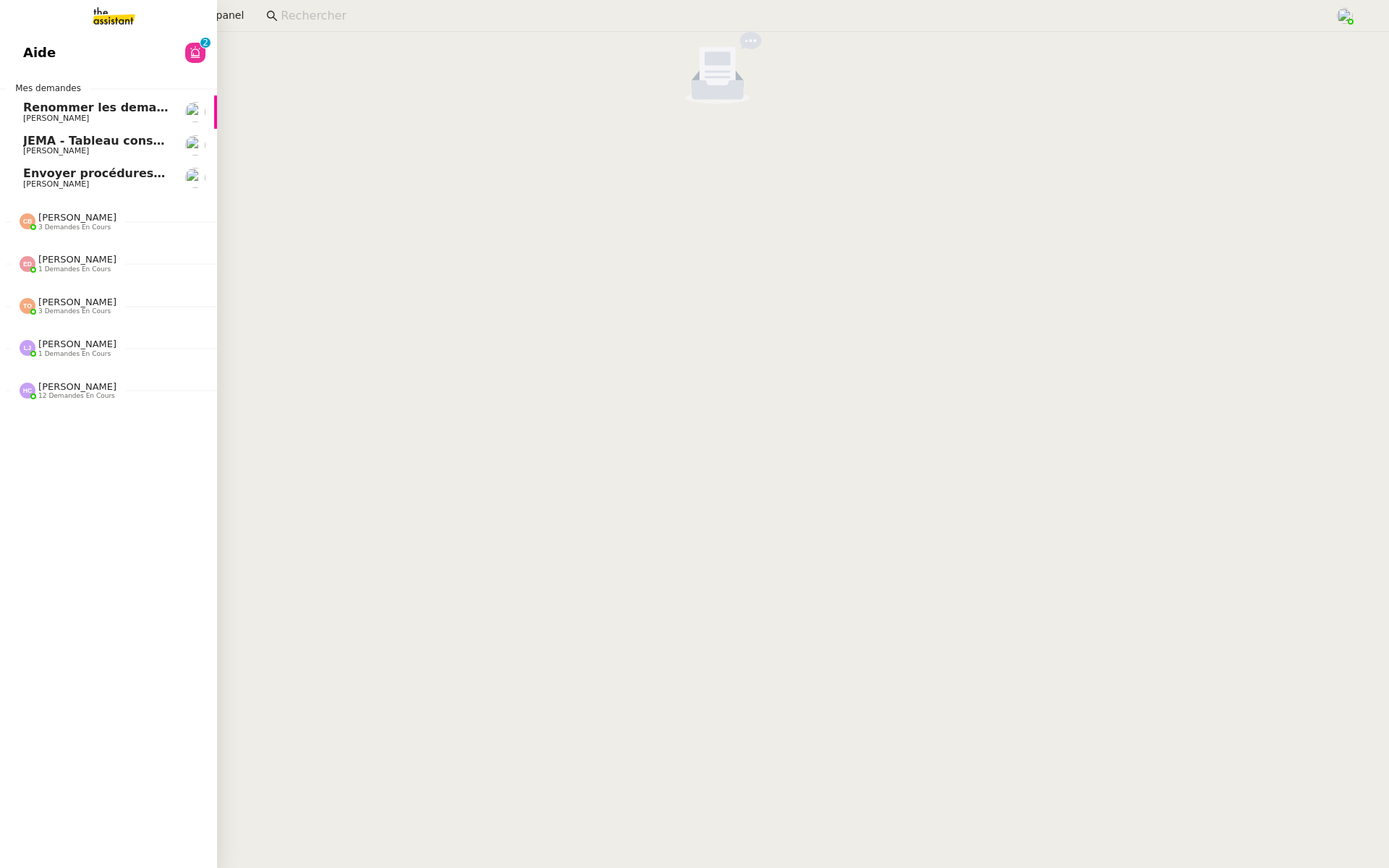
click at [16, 44] on link "Aide 0 1 2 3 4 5 6 7 8 9" at bounding box center [108, 53] width 217 height 33
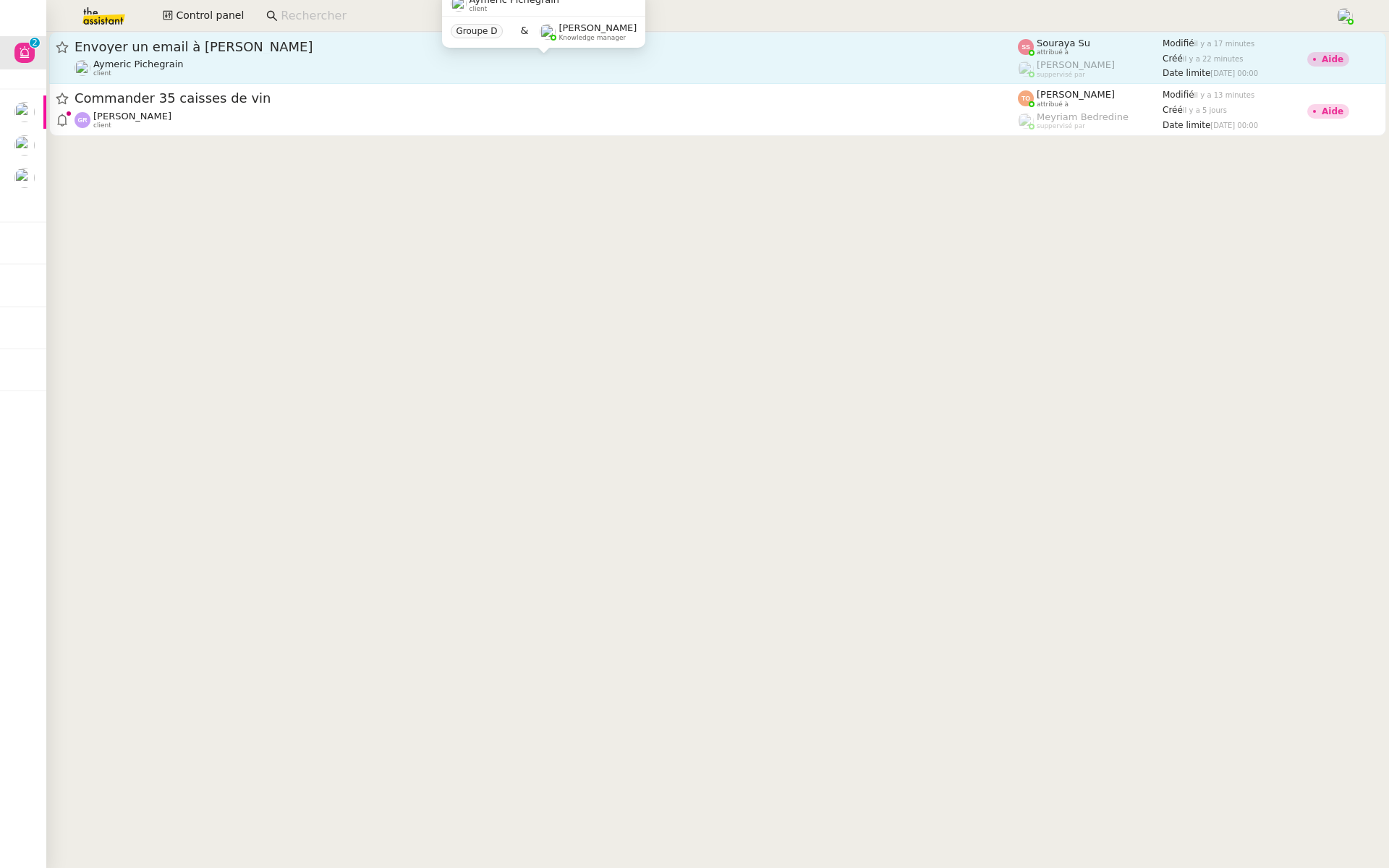
click at [194, 63] on div "Aymeric Pichegrain client" at bounding box center [546, 68] width 944 height 19
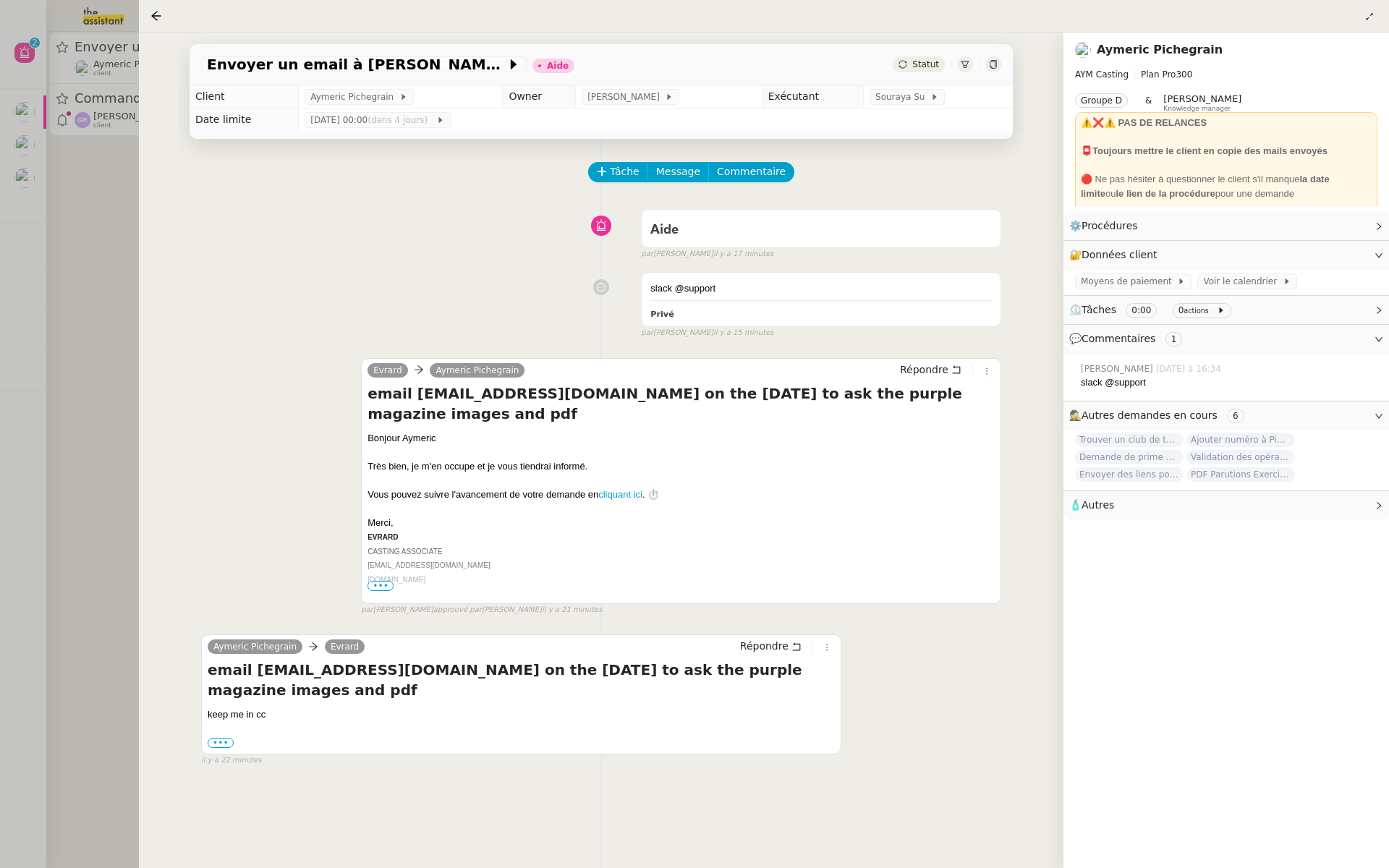
click at [18, 286] on div at bounding box center [694, 434] width 1389 height 868
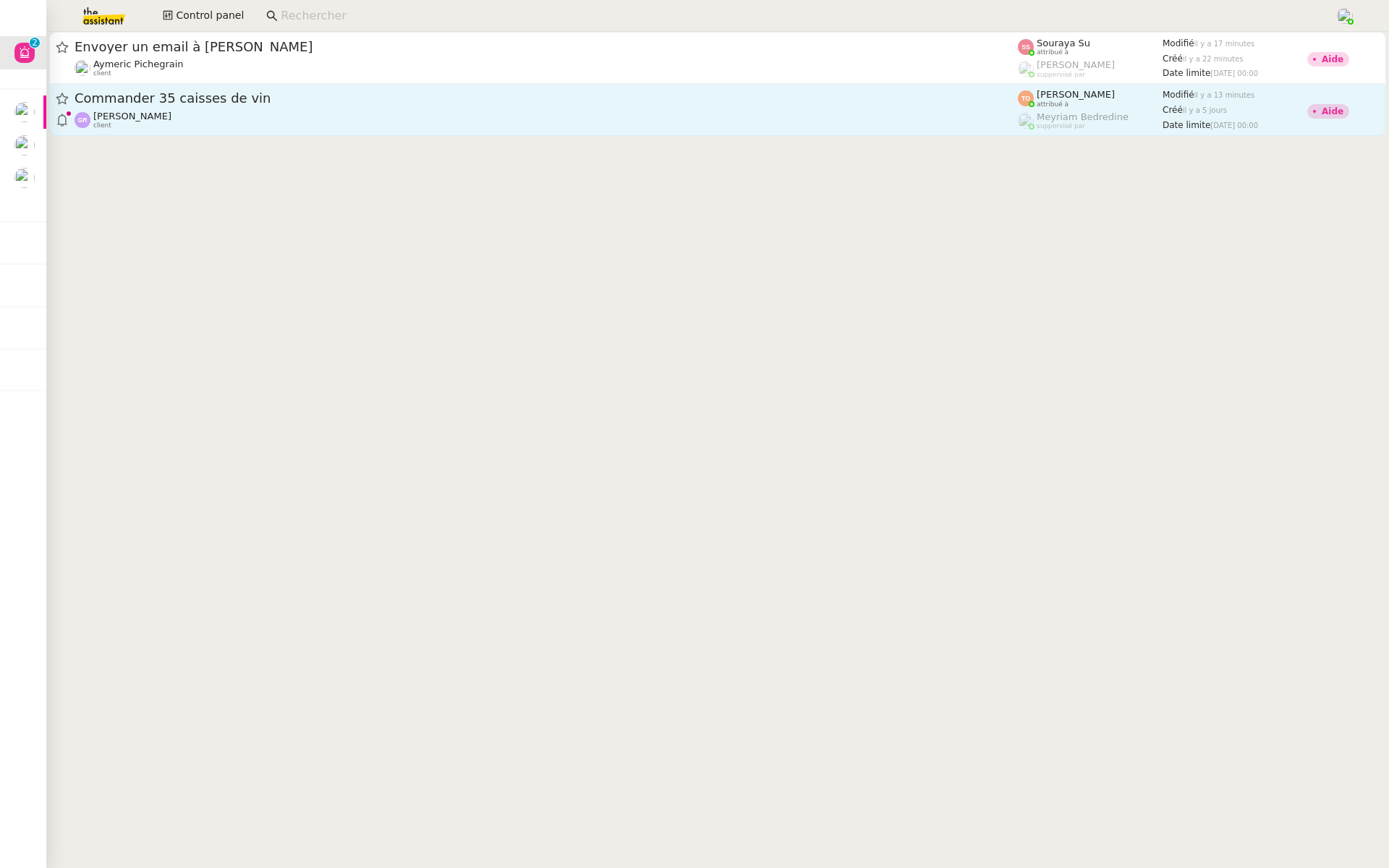
click at [119, 97] on span "Commander 35 caisses de vin" at bounding box center [546, 98] width 944 height 13
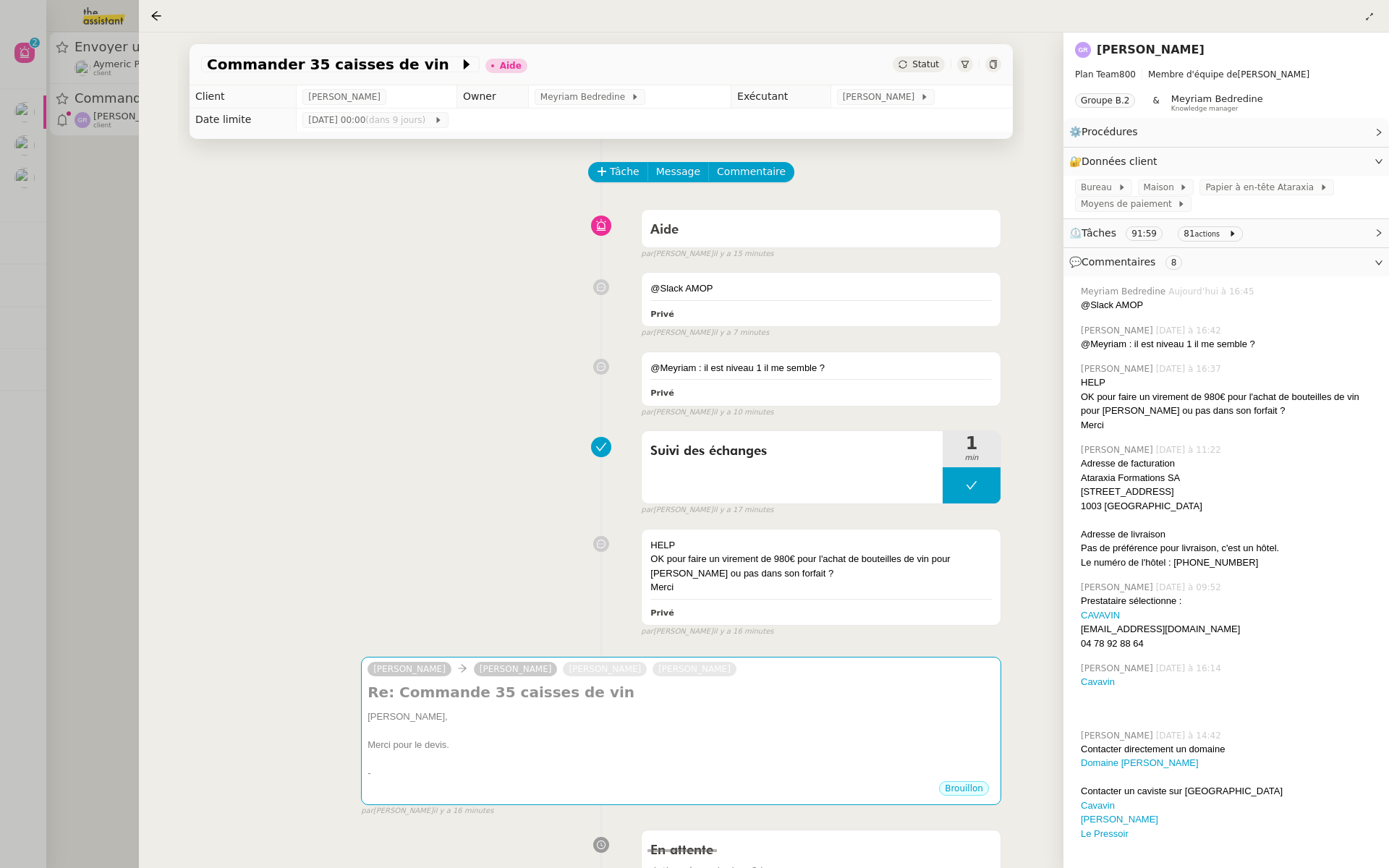
click at [56, 123] on div at bounding box center [694, 434] width 1389 height 868
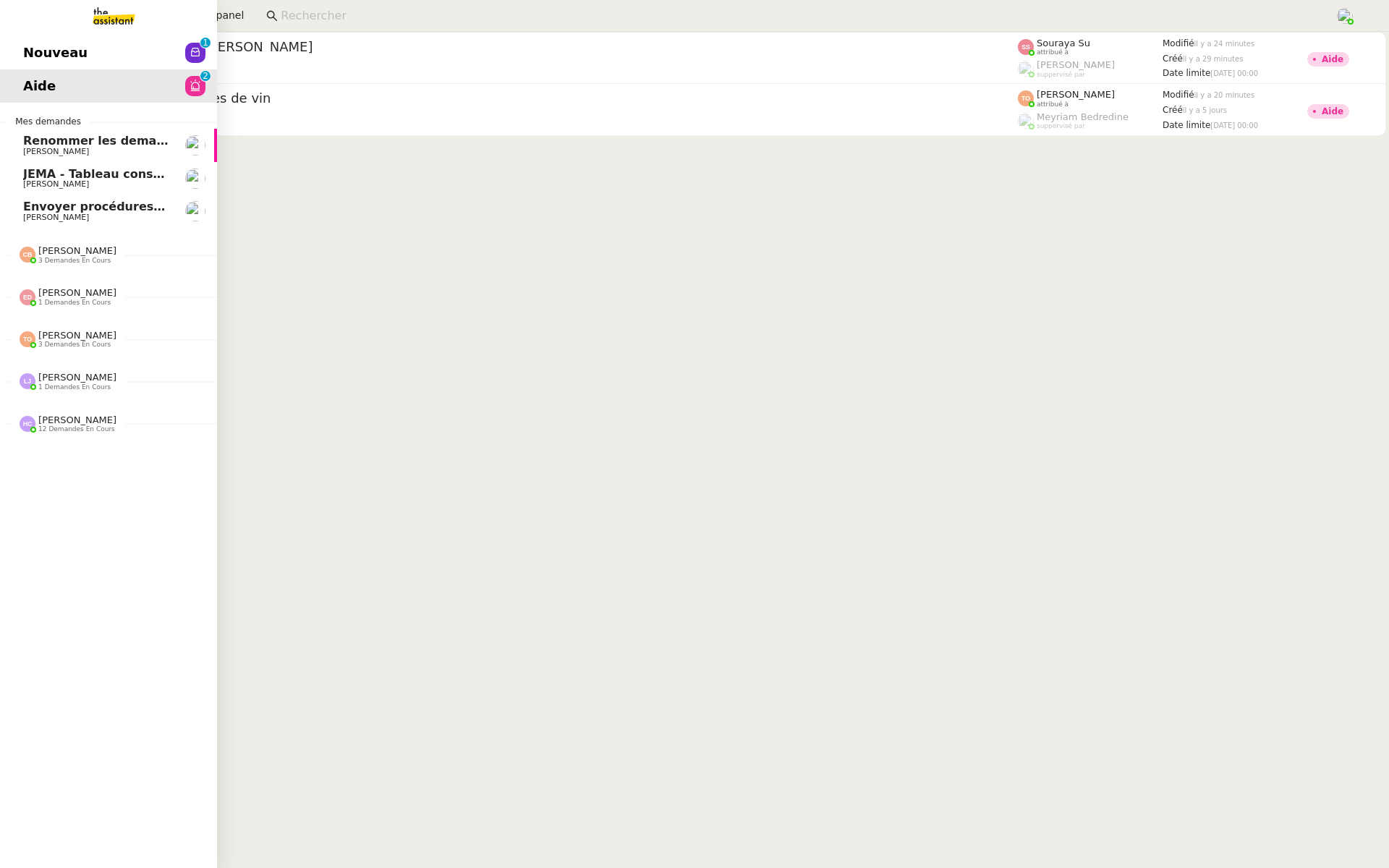
click at [27, 47] on span "Nouveau" at bounding box center [55, 53] width 65 height 22
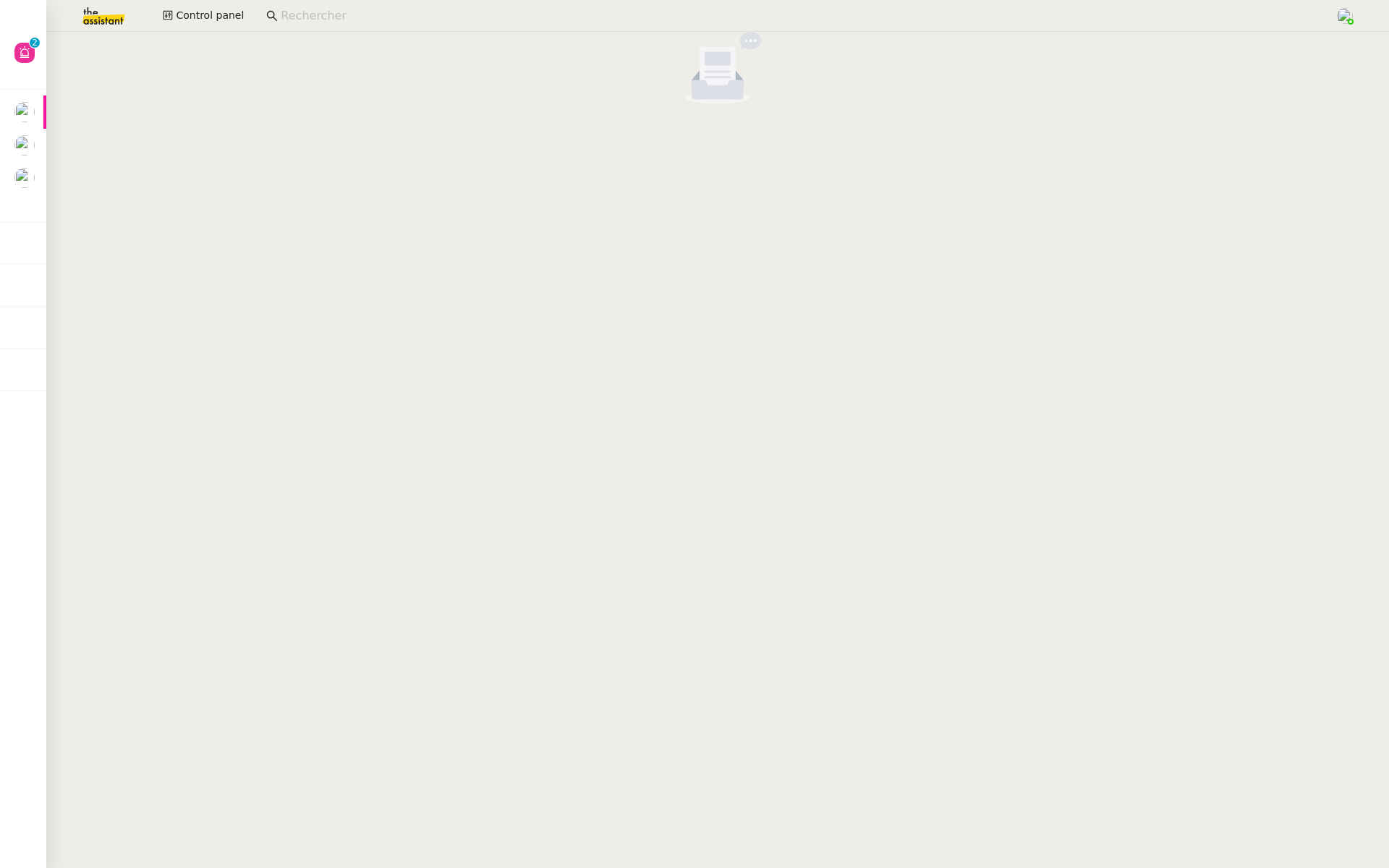
click at [266, 52] on nz-empty-default at bounding box center [717, 68] width 1331 height 72
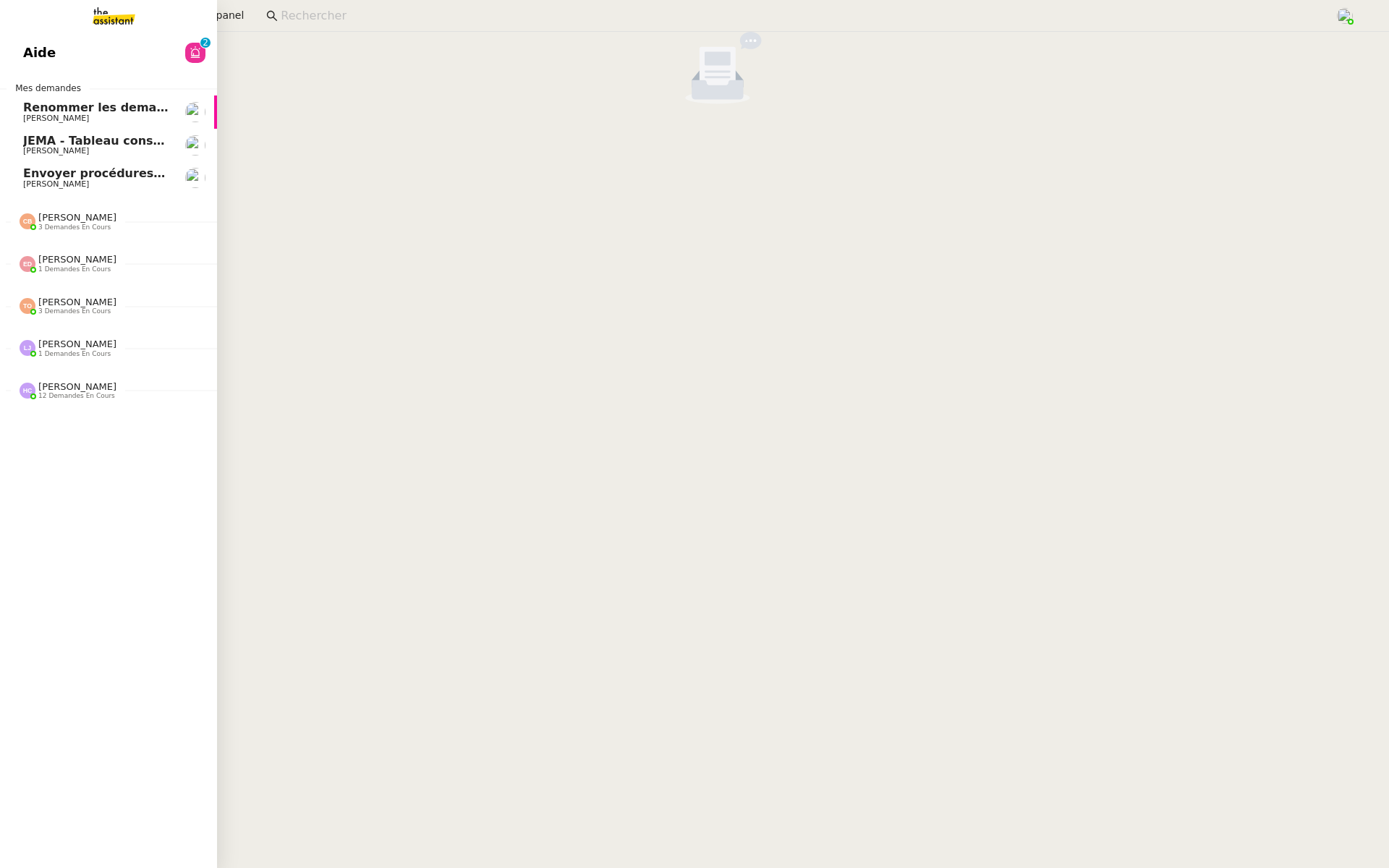
click at [46, 44] on span "Aide" at bounding box center [40, 53] width 33 height 22
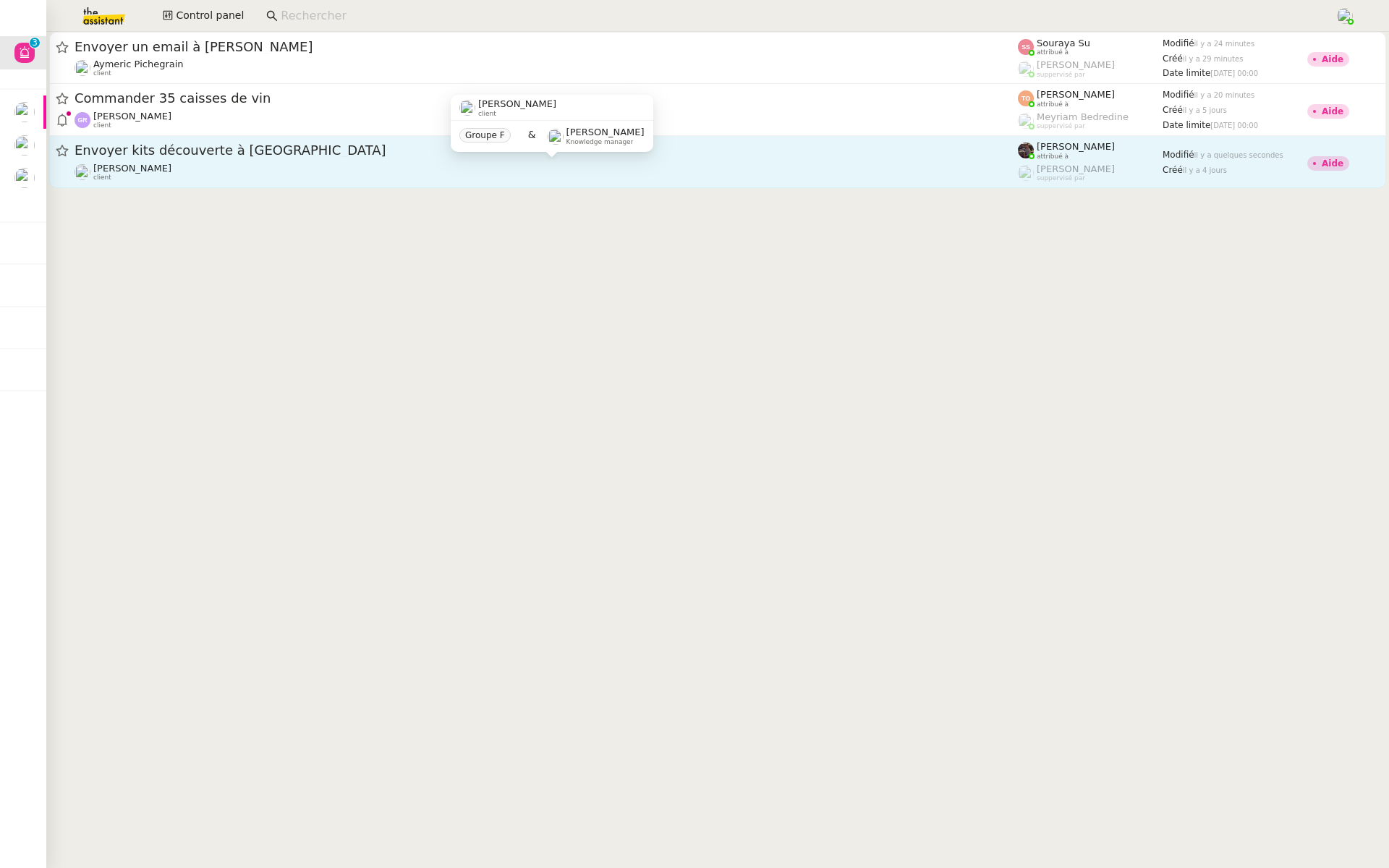
click at [169, 171] on div "[PERSON_NAME] client" at bounding box center [546, 172] width 944 height 19
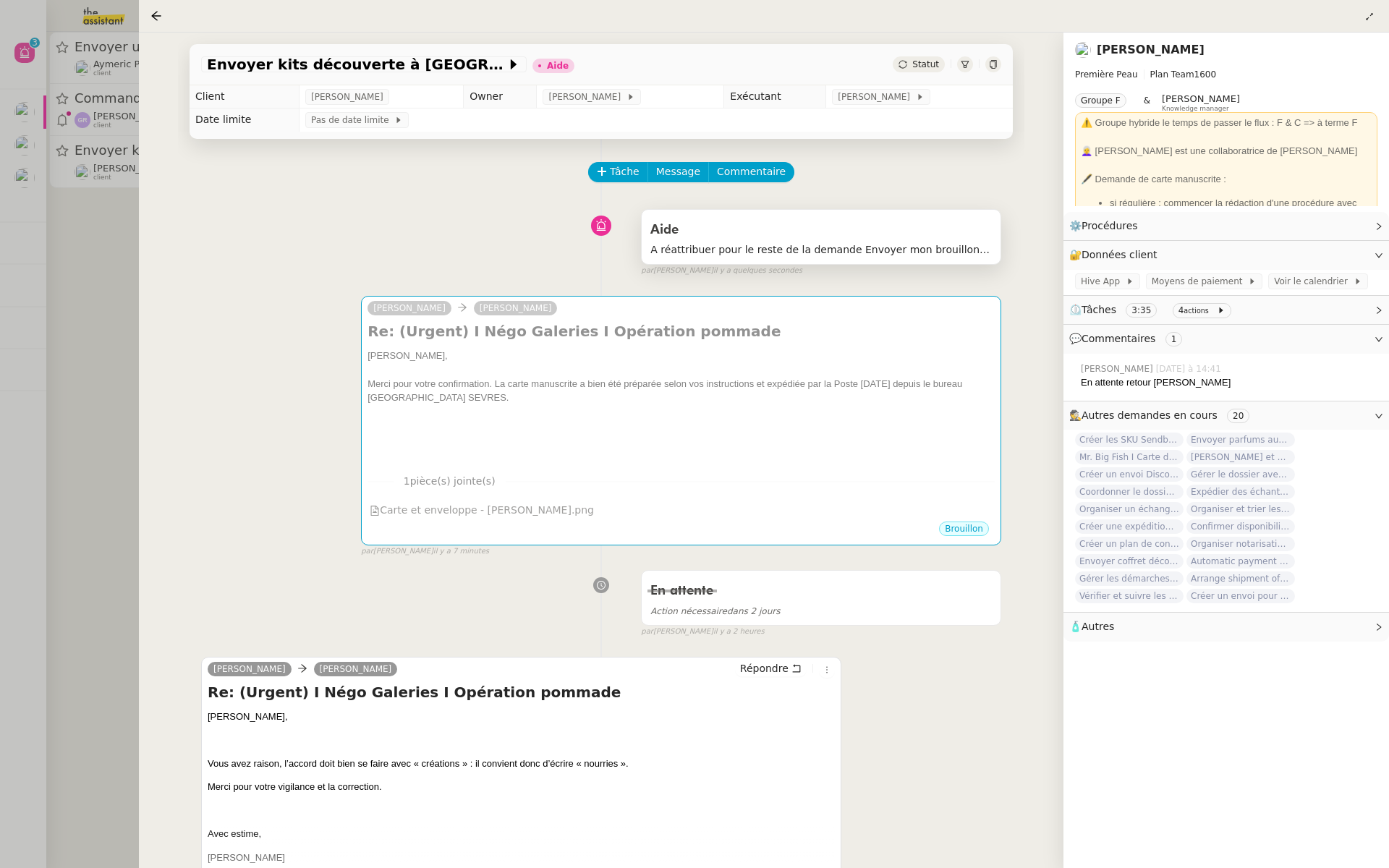
click at [818, 240] on div "Aide" at bounding box center [821, 230] width 341 height 23
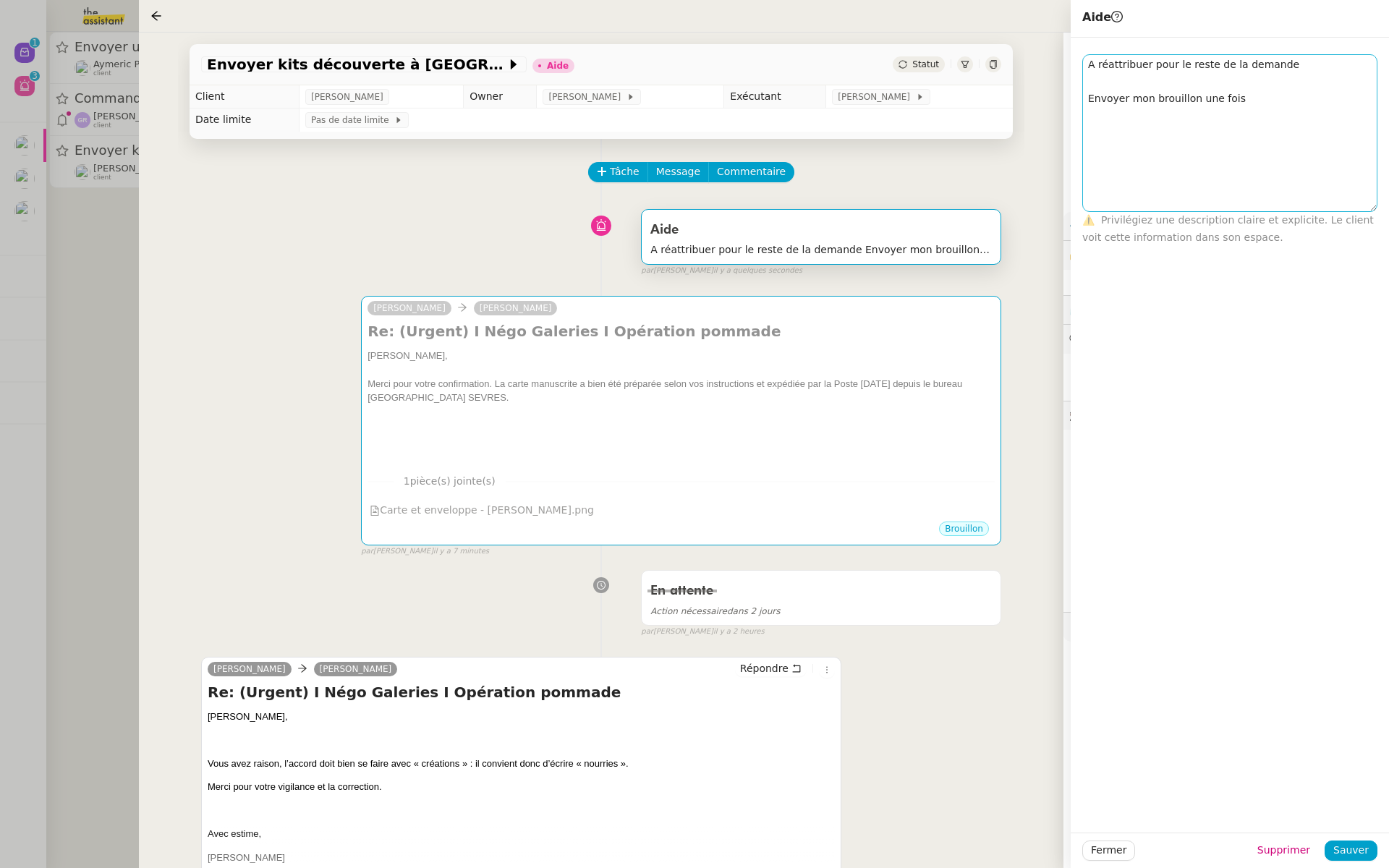
drag, startPoint x: 1373, startPoint y: 70, endPoint x: 1343, endPoint y: 206, distance: 139.3
click at [1343, 206] on textarea "A réattribuer pour le reste de la demande Envoyer mon brouillon une fois" at bounding box center [1230, 133] width 295 height 158
click at [513, 232] on div "Aide A réattribuer pour le reste de la demande Envoyer mon brouillon une fois f…" at bounding box center [601, 240] width 800 height 75
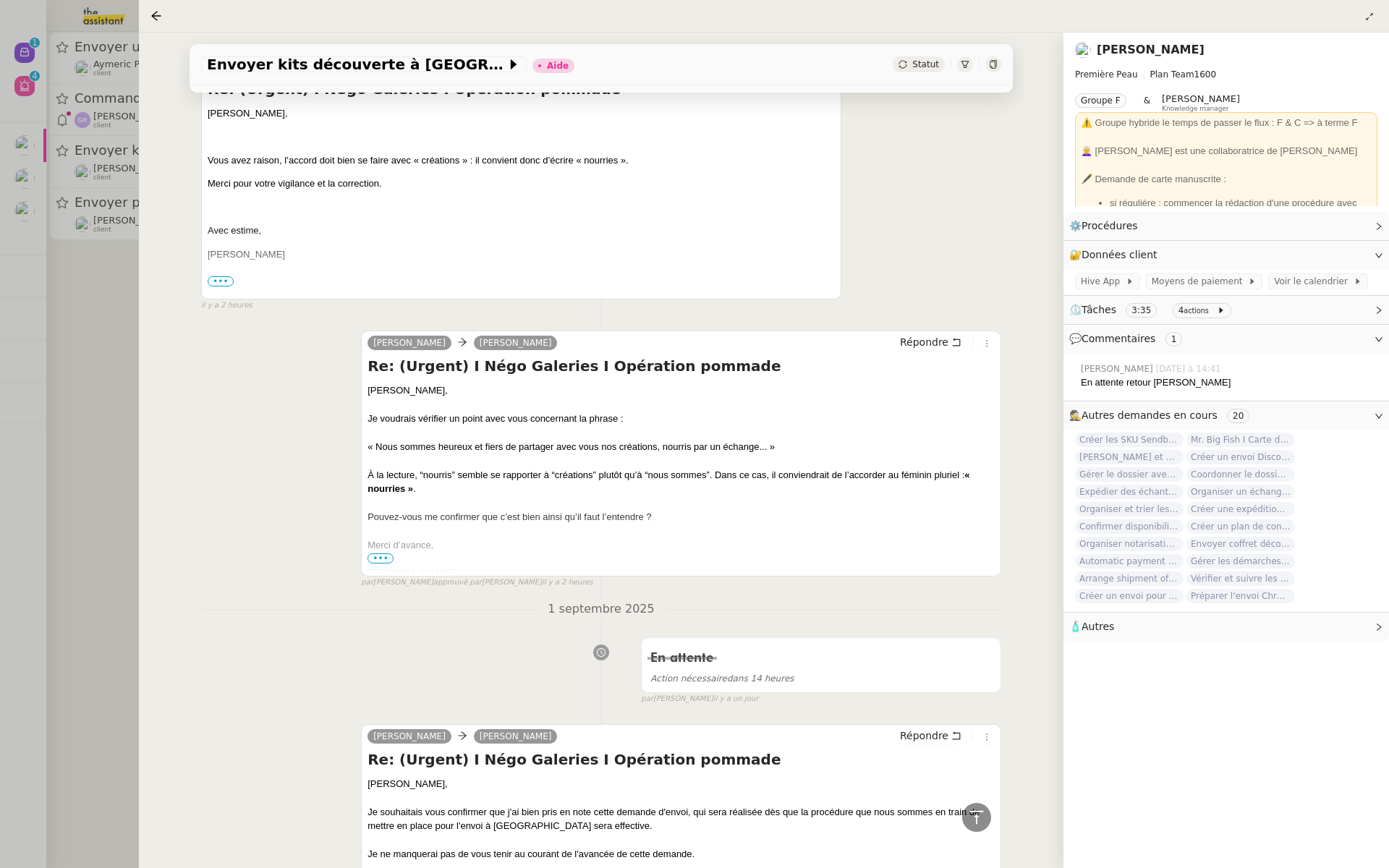
scroll to position [655, 0]
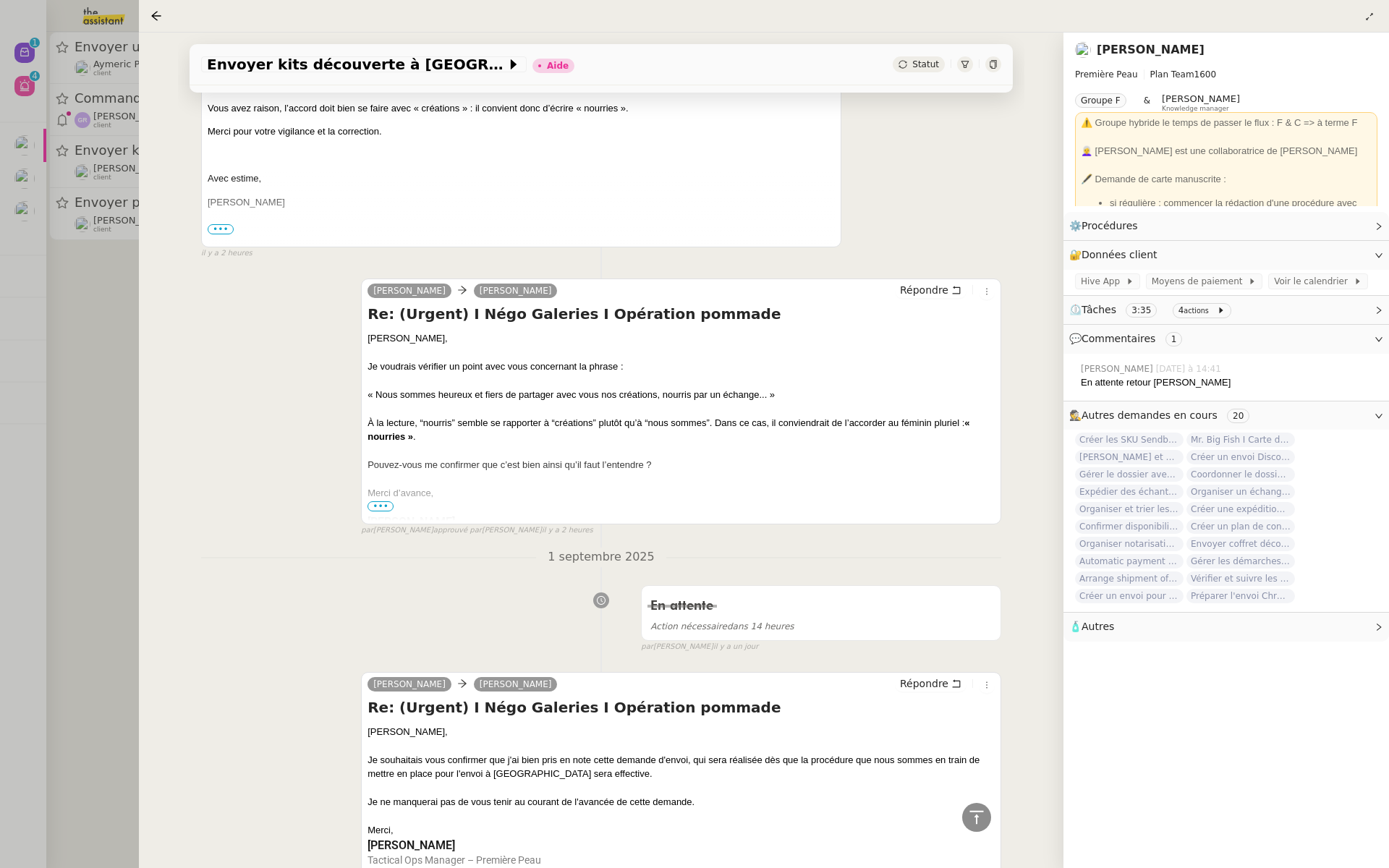
click at [373, 502] on span "•••" at bounding box center [381, 506] width 26 height 10
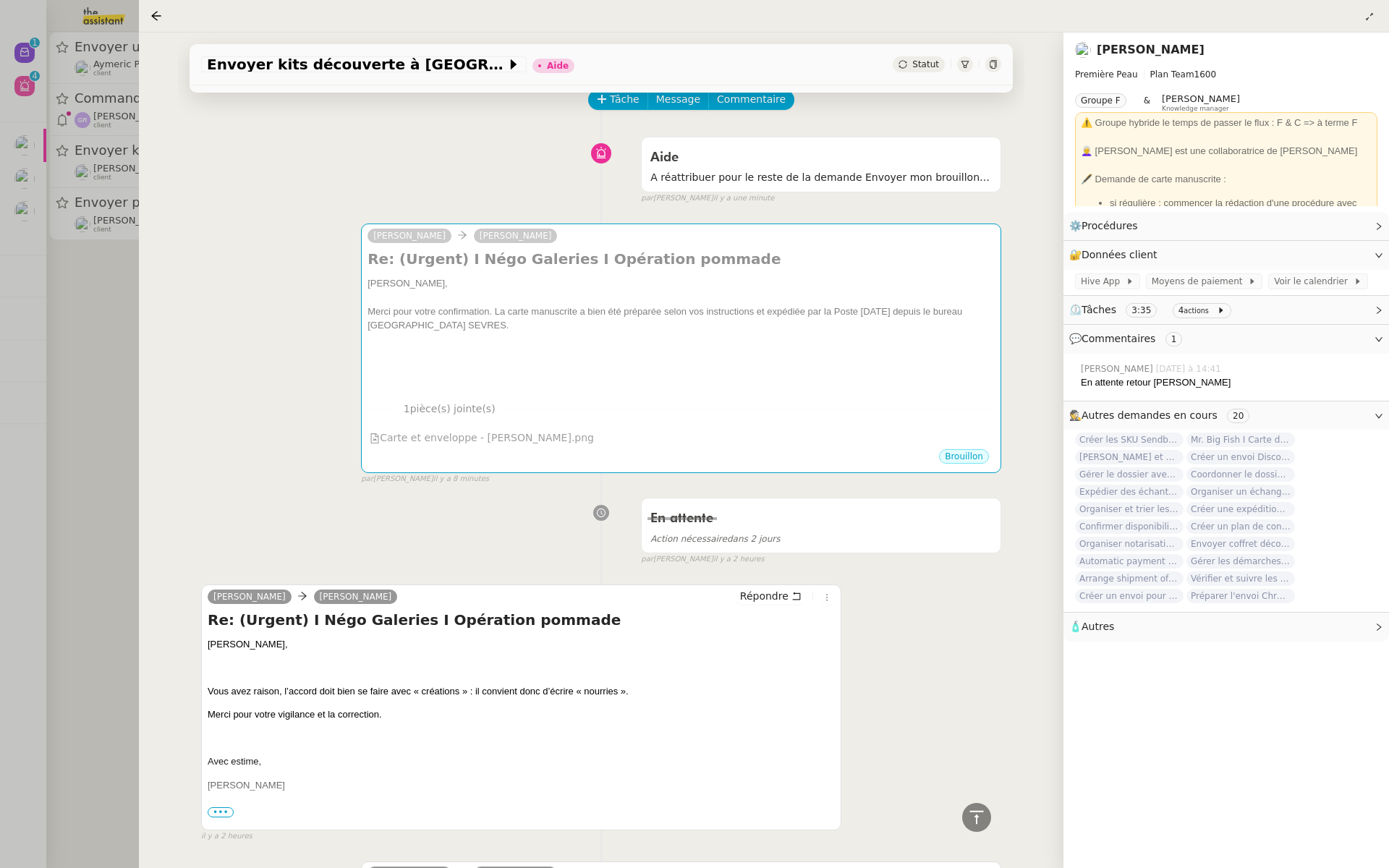
scroll to position [0, 0]
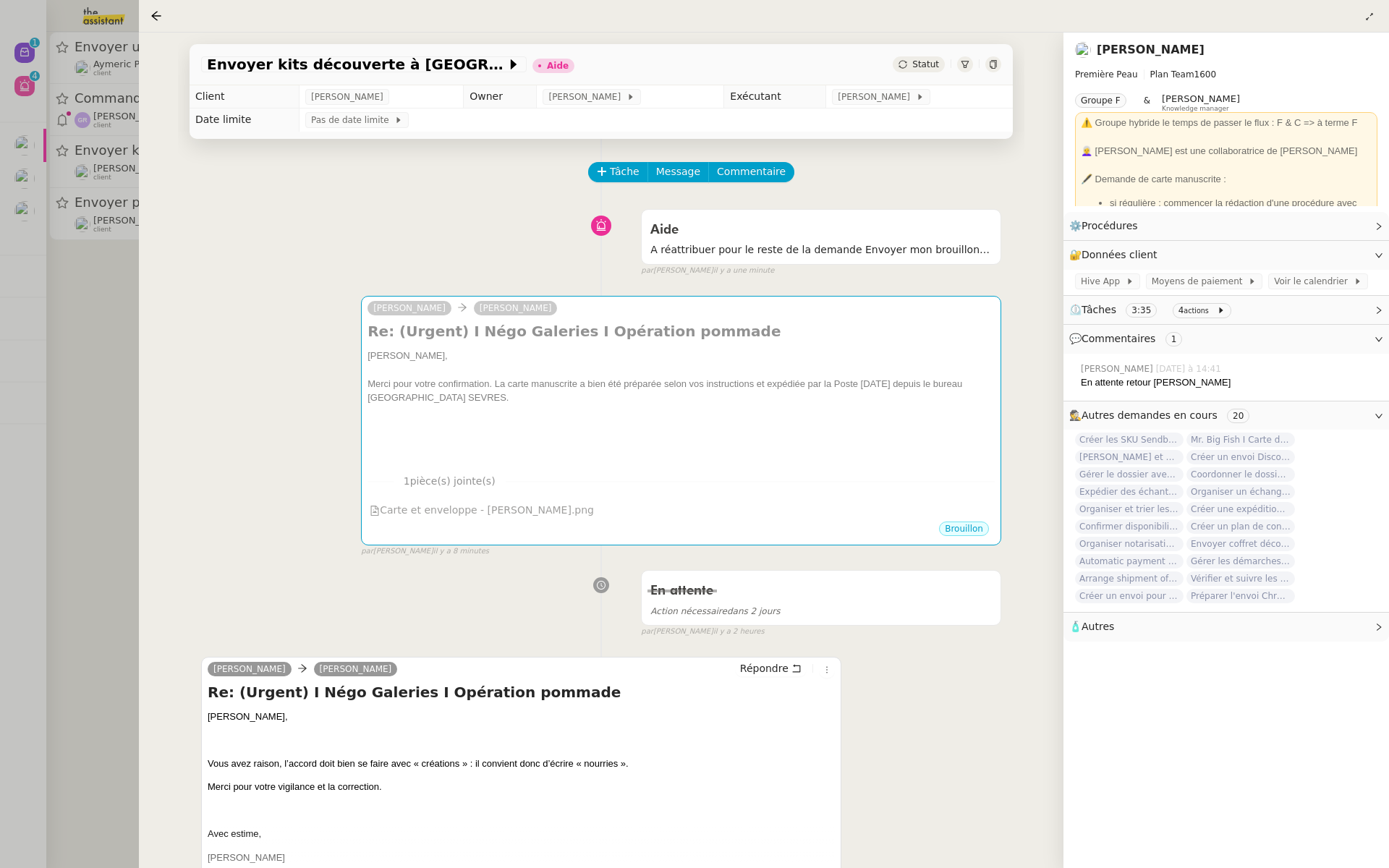
click at [65, 318] on div at bounding box center [694, 434] width 1389 height 868
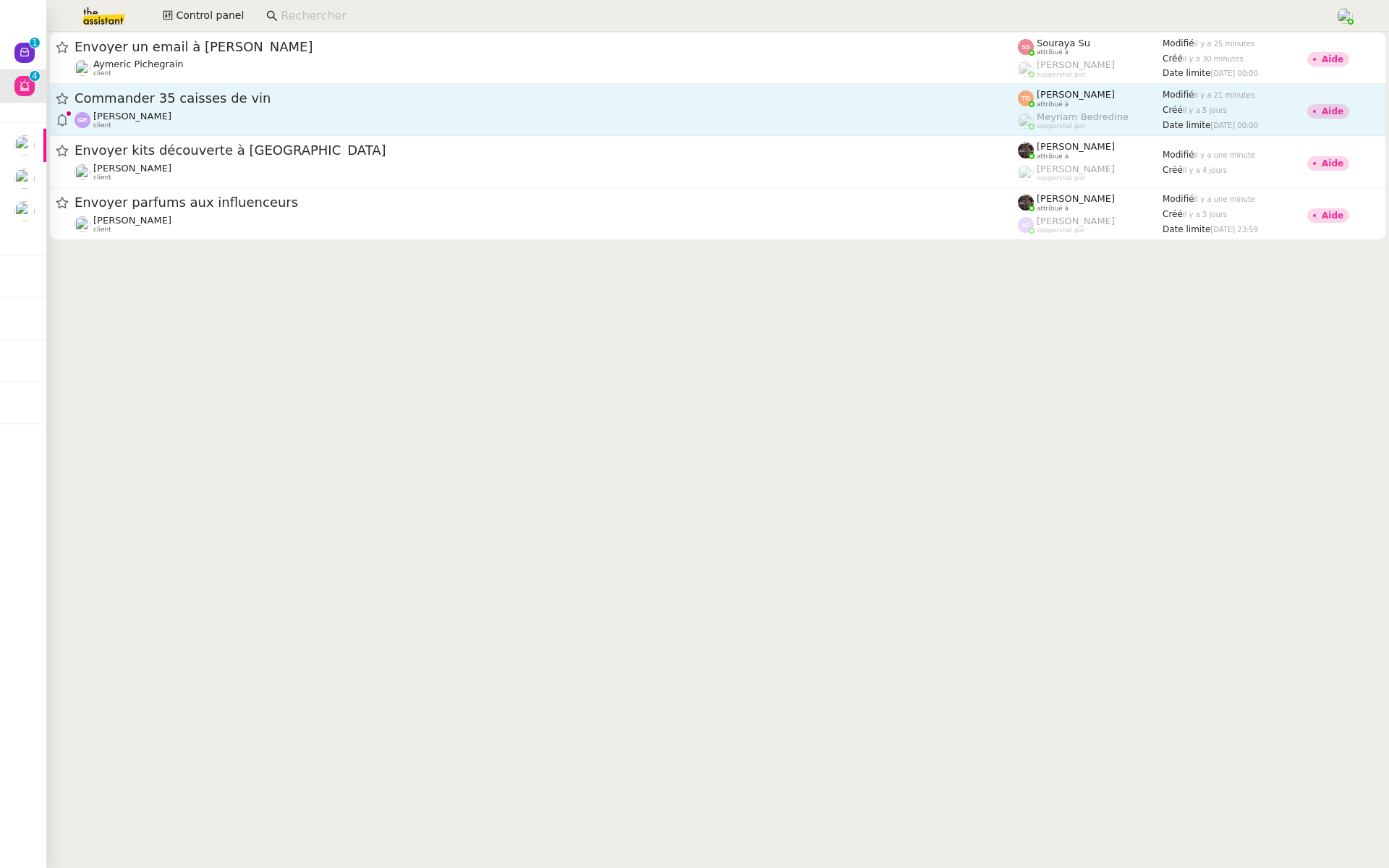
click at [134, 105] on div "Commander 35 caisses de vin" at bounding box center [546, 98] width 944 height 18
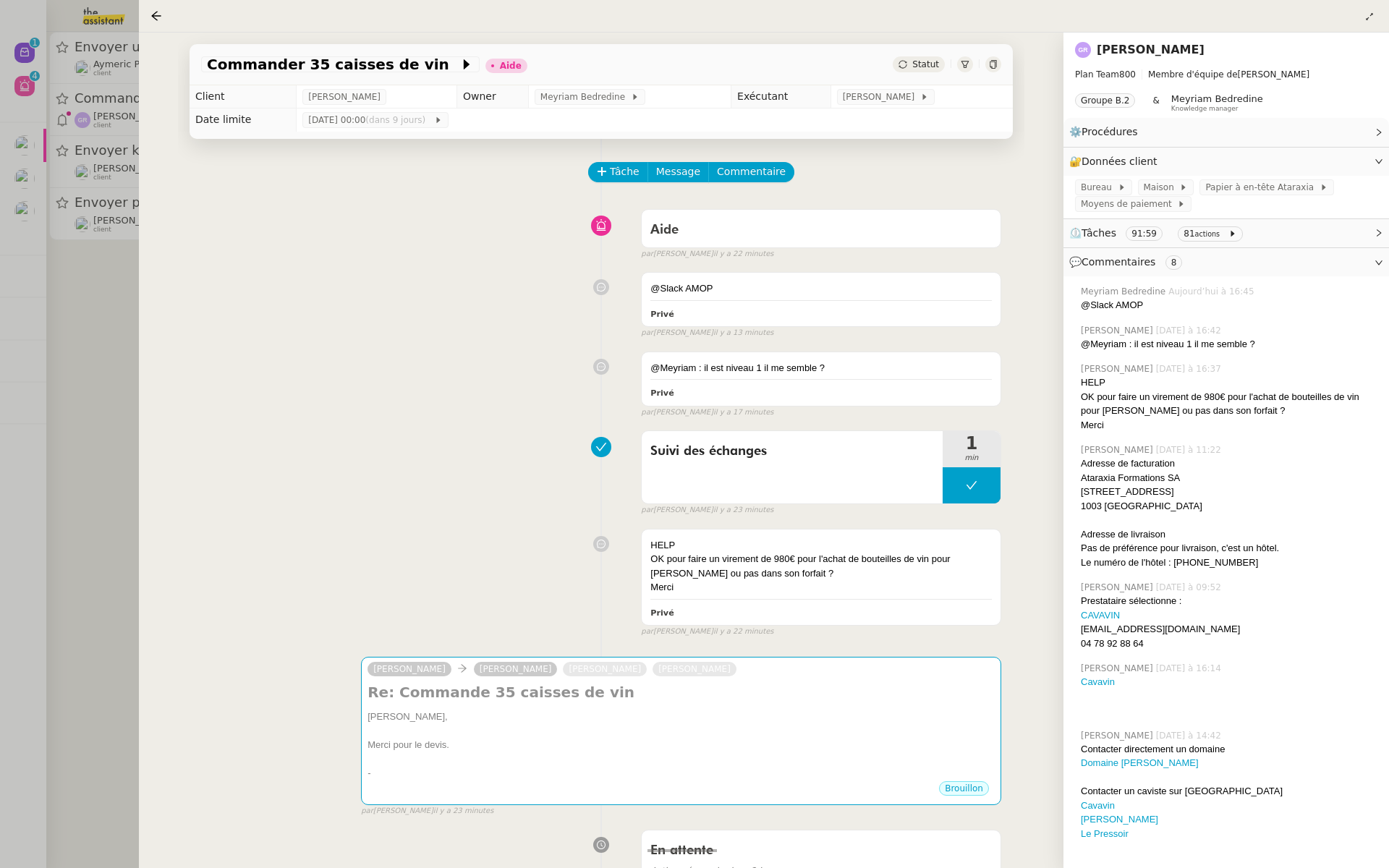
click at [64, 313] on div at bounding box center [694, 434] width 1389 height 868
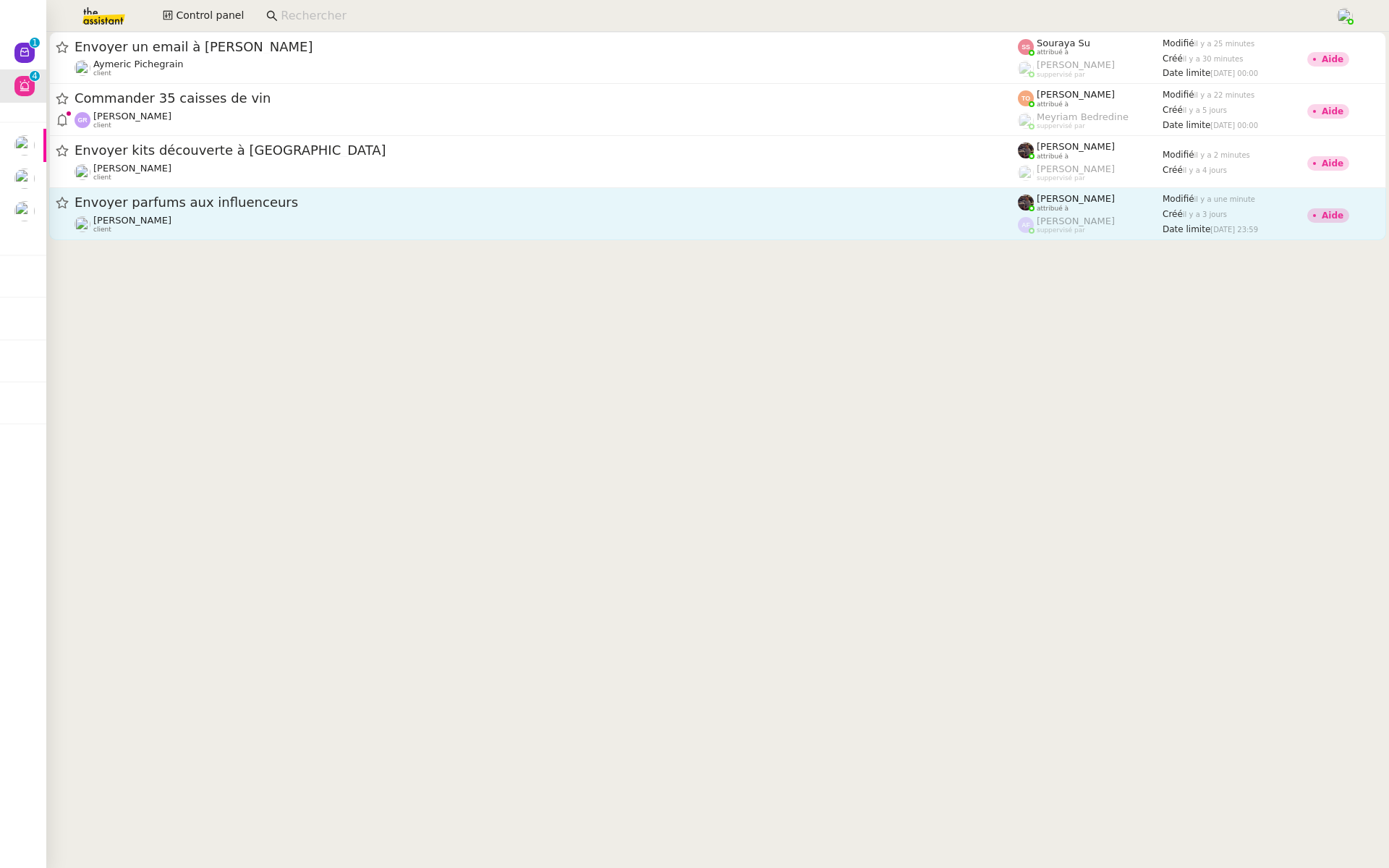
click at [138, 203] on span "Envoyer parfums aux influenceurs" at bounding box center [546, 202] width 944 height 13
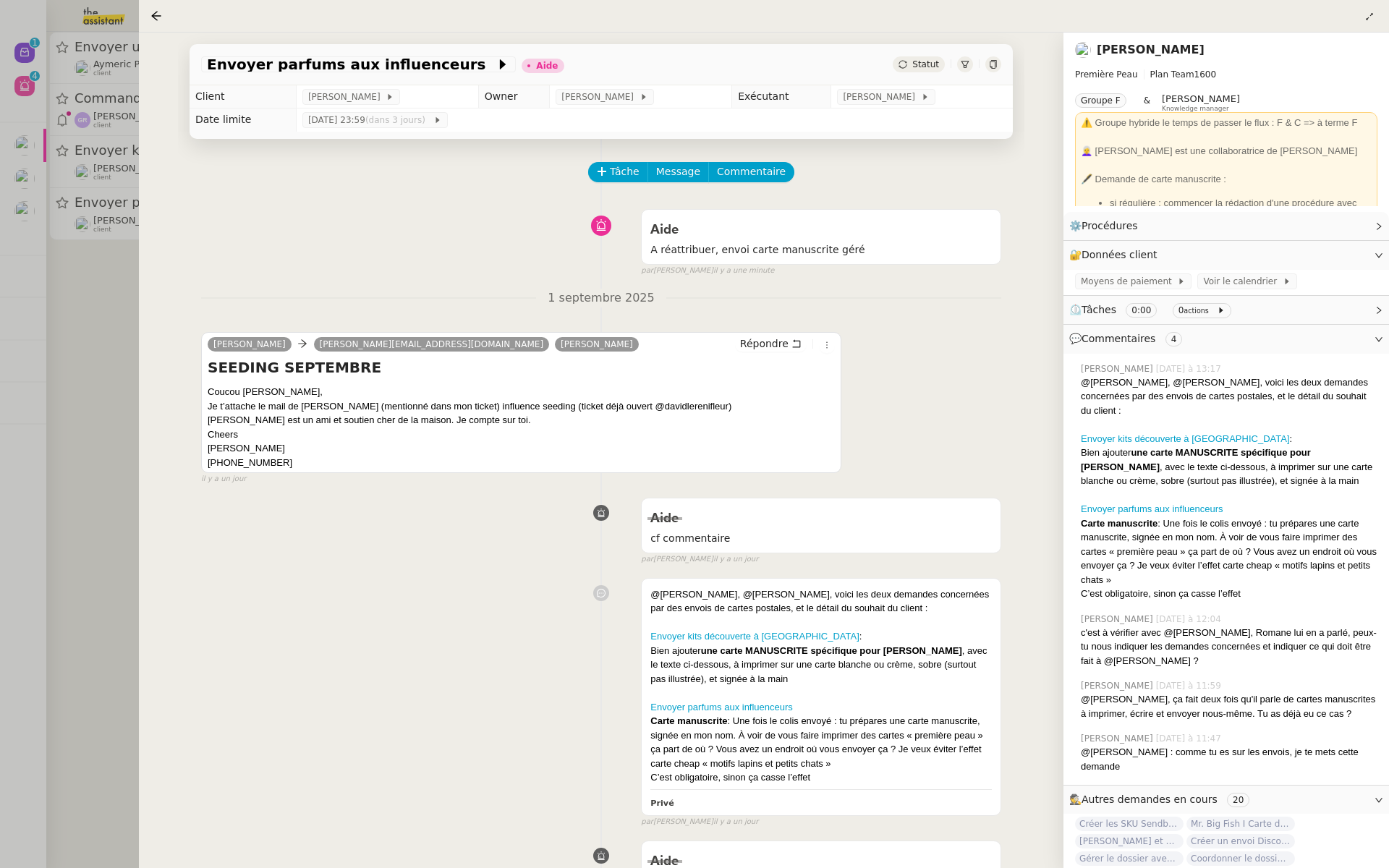
click at [110, 302] on div at bounding box center [694, 434] width 1389 height 868
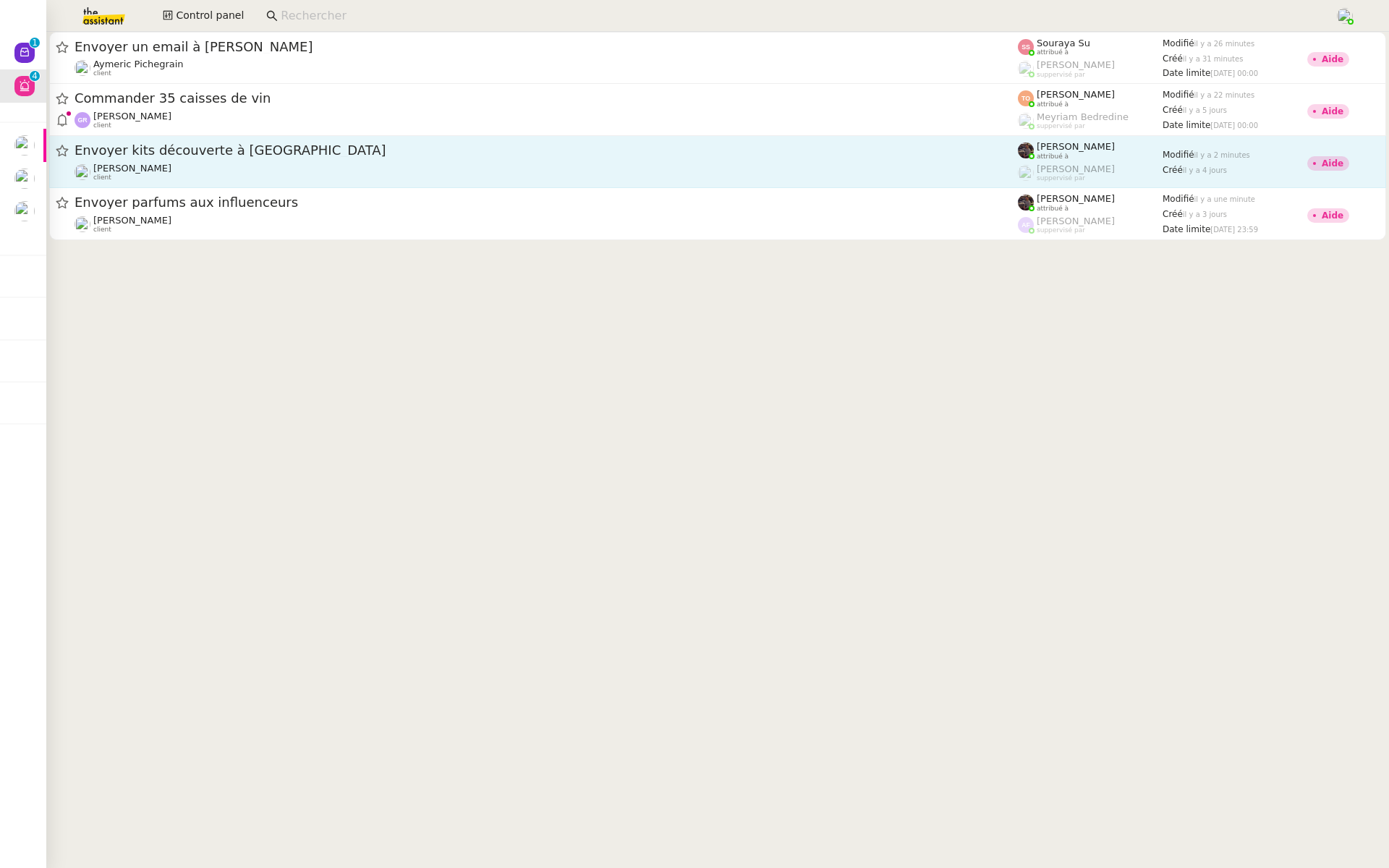
click at [299, 141] on link "Envoyer kits découverte à Galeries Lafayette [PERSON_NAME] client [PERSON_NAME]…" at bounding box center [717, 162] width 1337 height 52
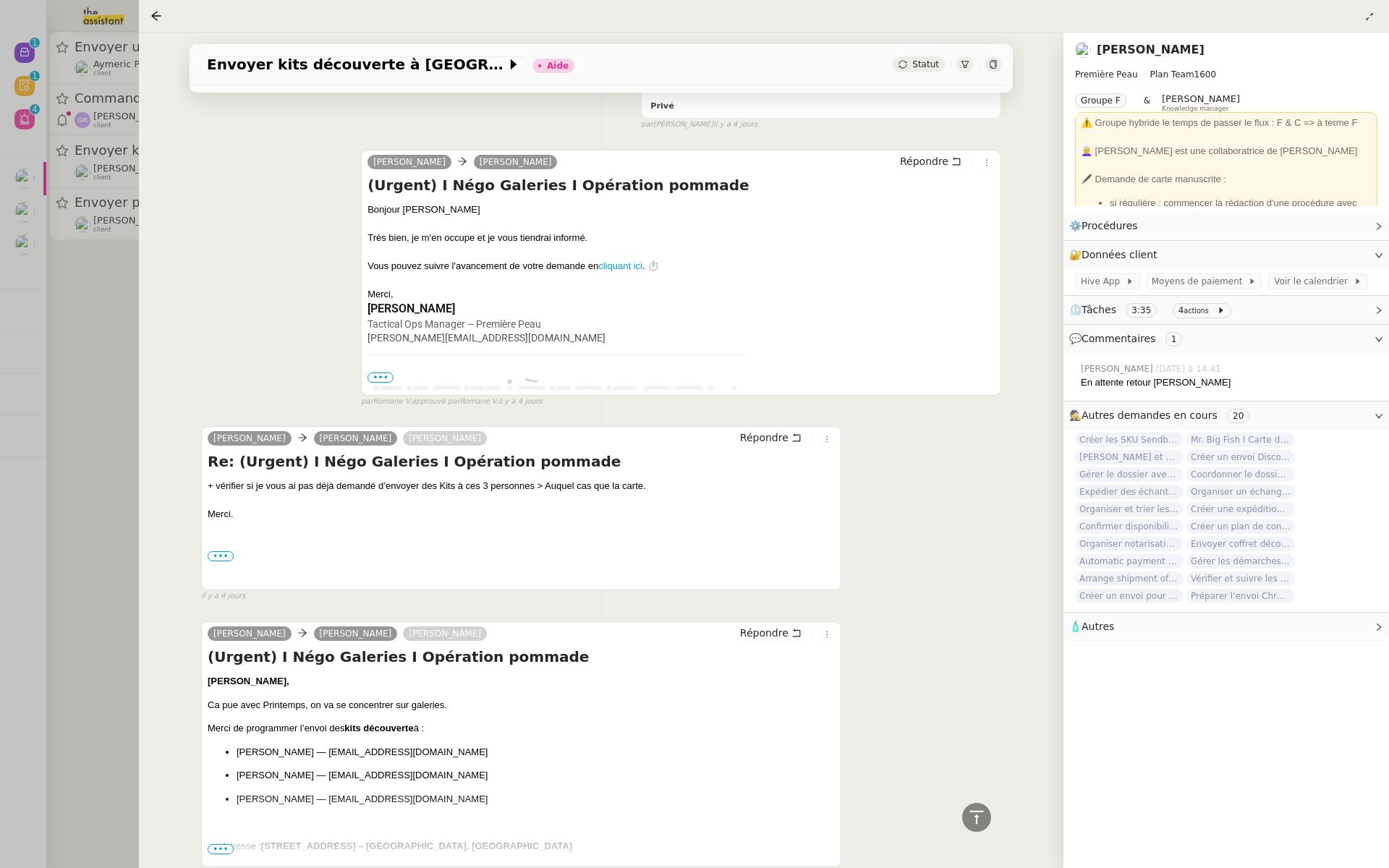
scroll to position [2198, 0]
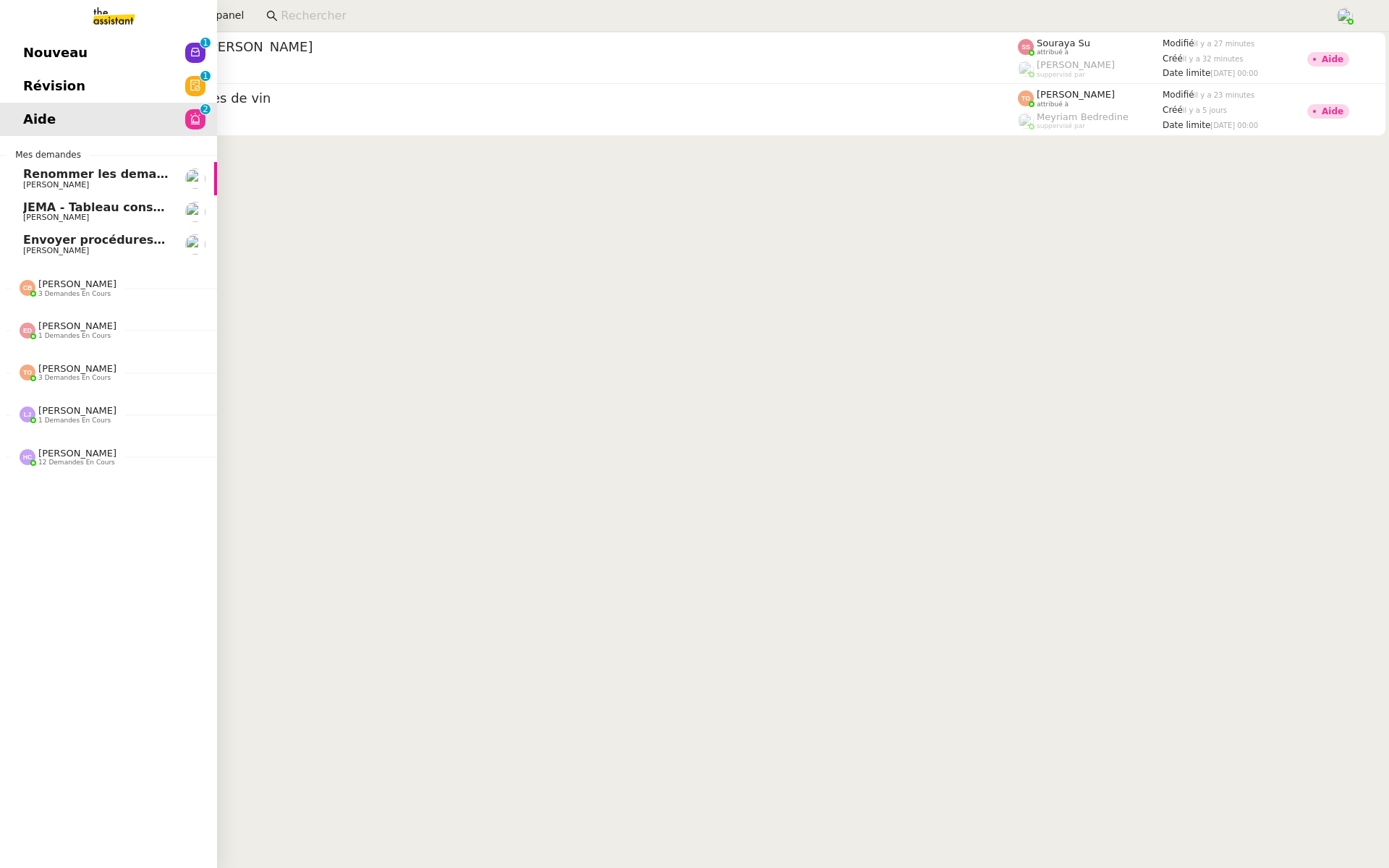
click at [33, 81] on span "Révision" at bounding box center [54, 86] width 62 height 22
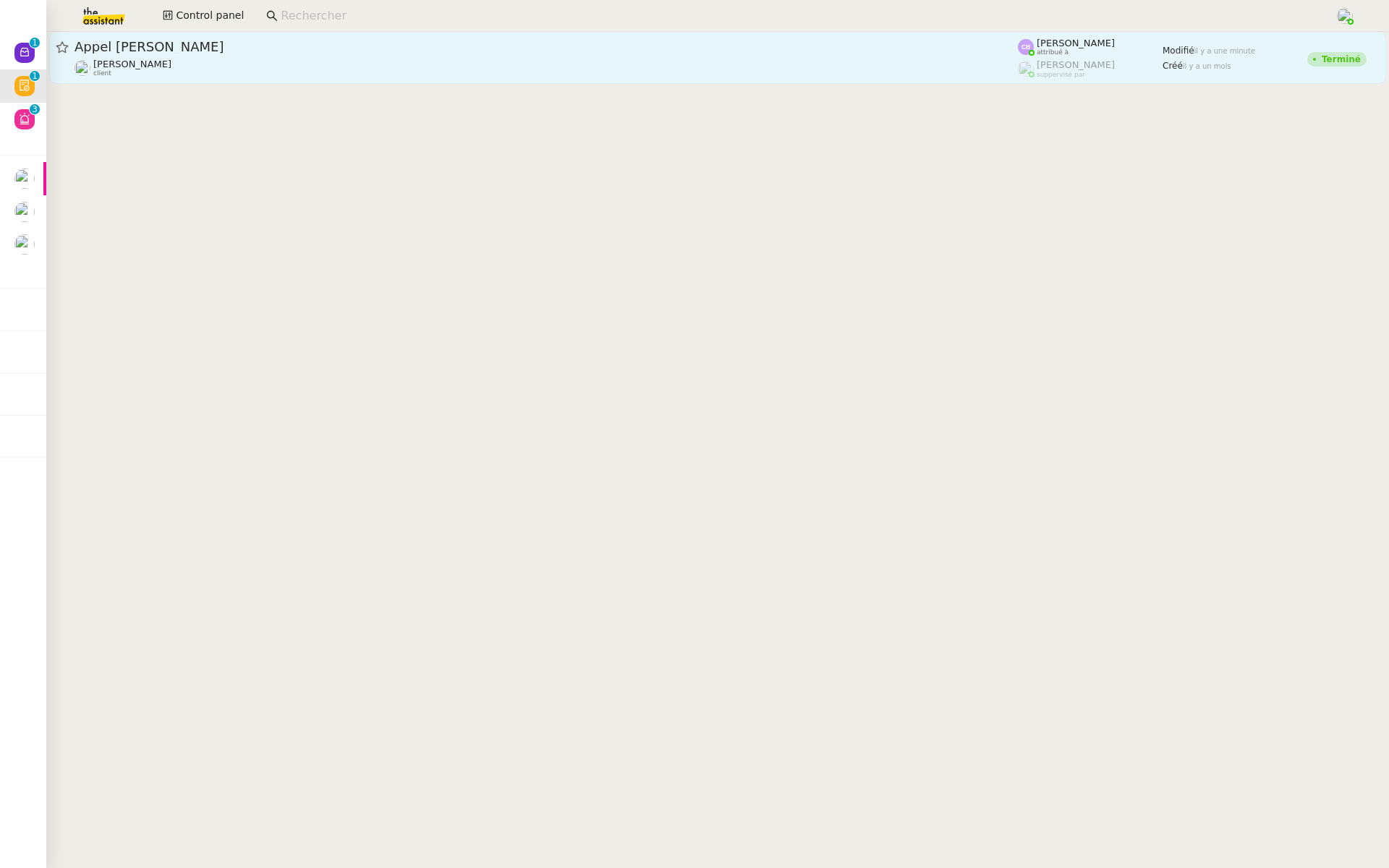
click at [254, 54] on div "Appel [PERSON_NAME]" at bounding box center [546, 47] width 944 height 17
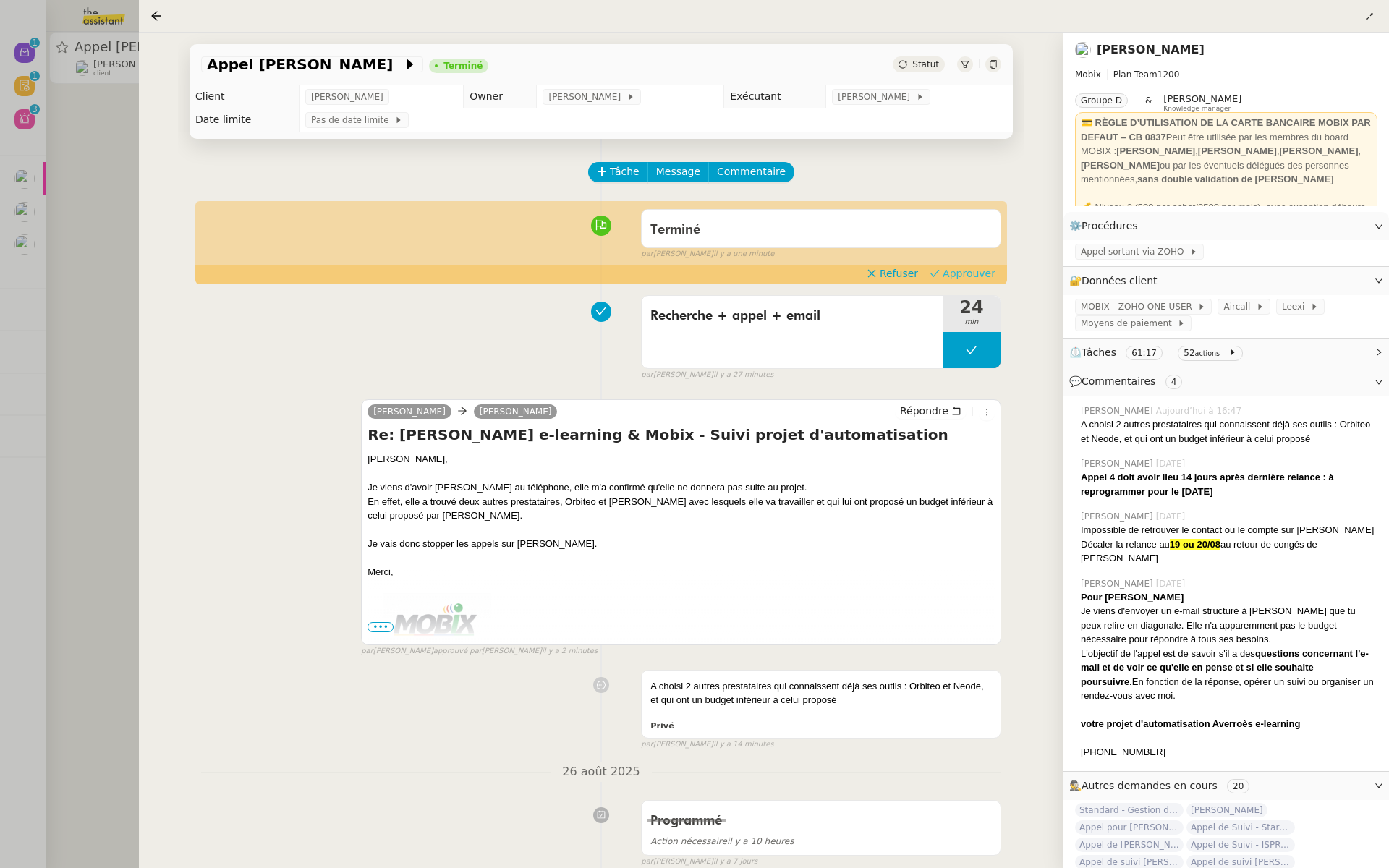
click at [989, 275] on span "Approuver" at bounding box center [969, 274] width 53 height 15
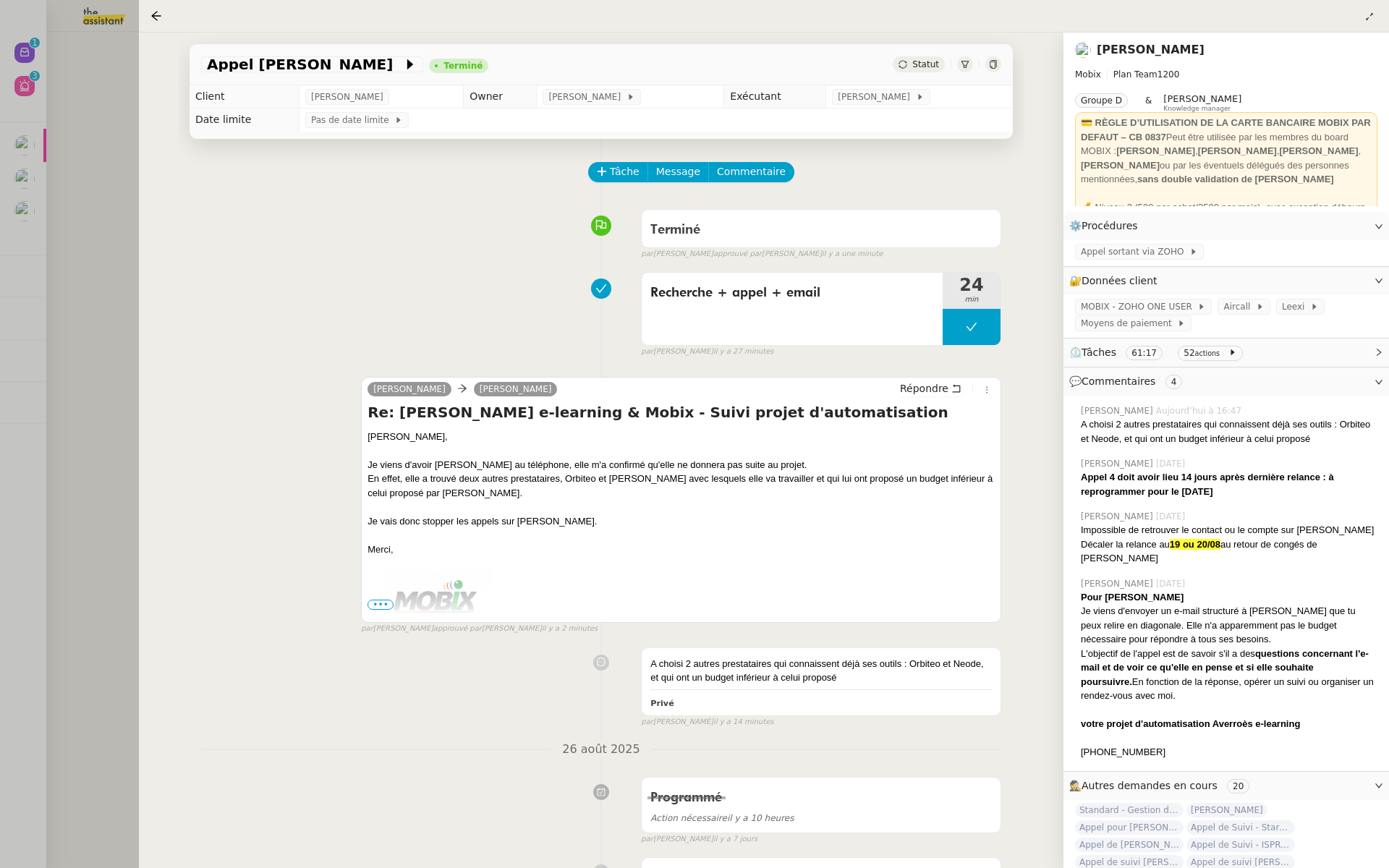
click at [73, 127] on div at bounding box center [694, 434] width 1389 height 868
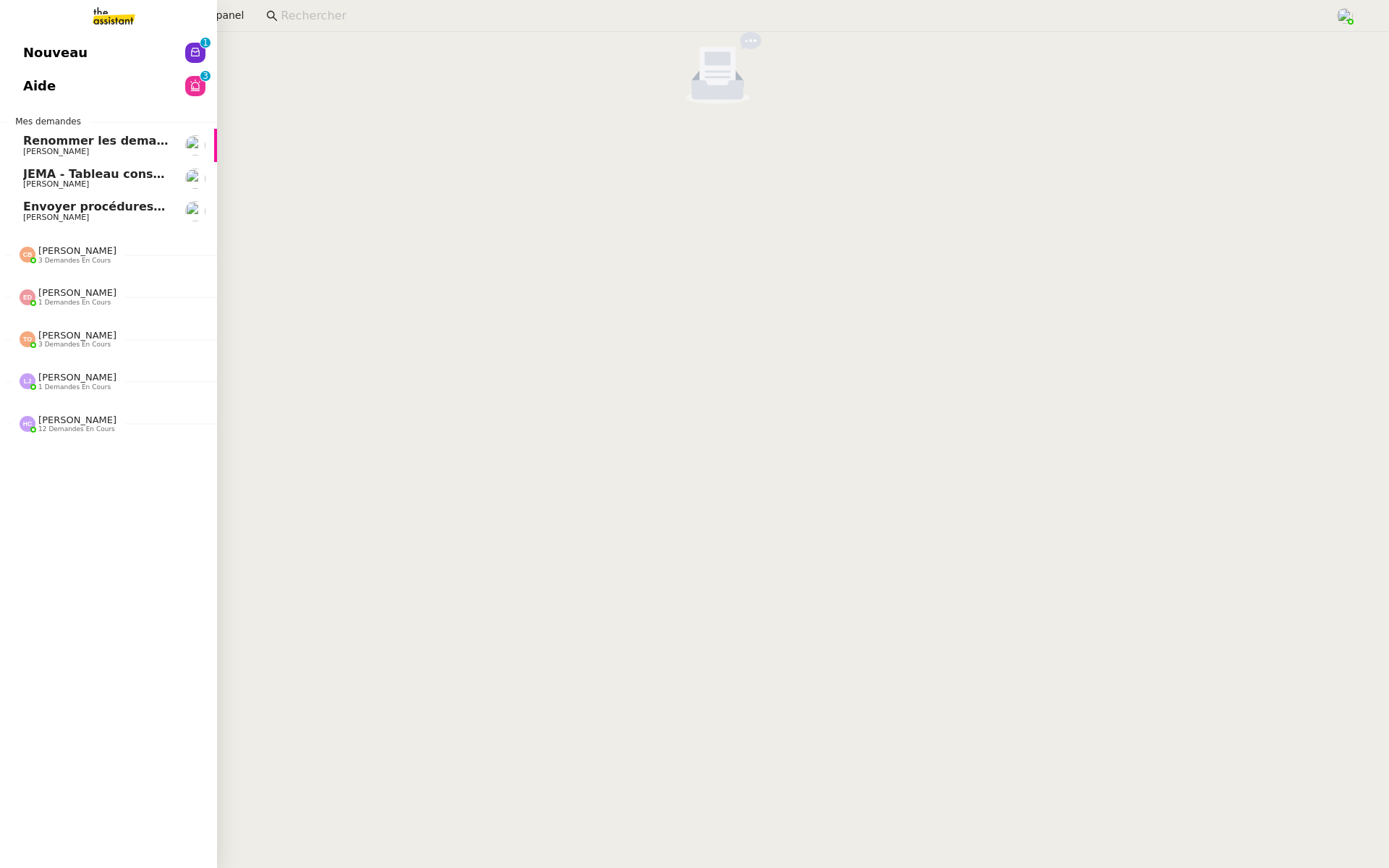
click at [20, 58] on link "Nouveau 0 1 2 3 4 5 6 7 8 9" at bounding box center [108, 53] width 217 height 33
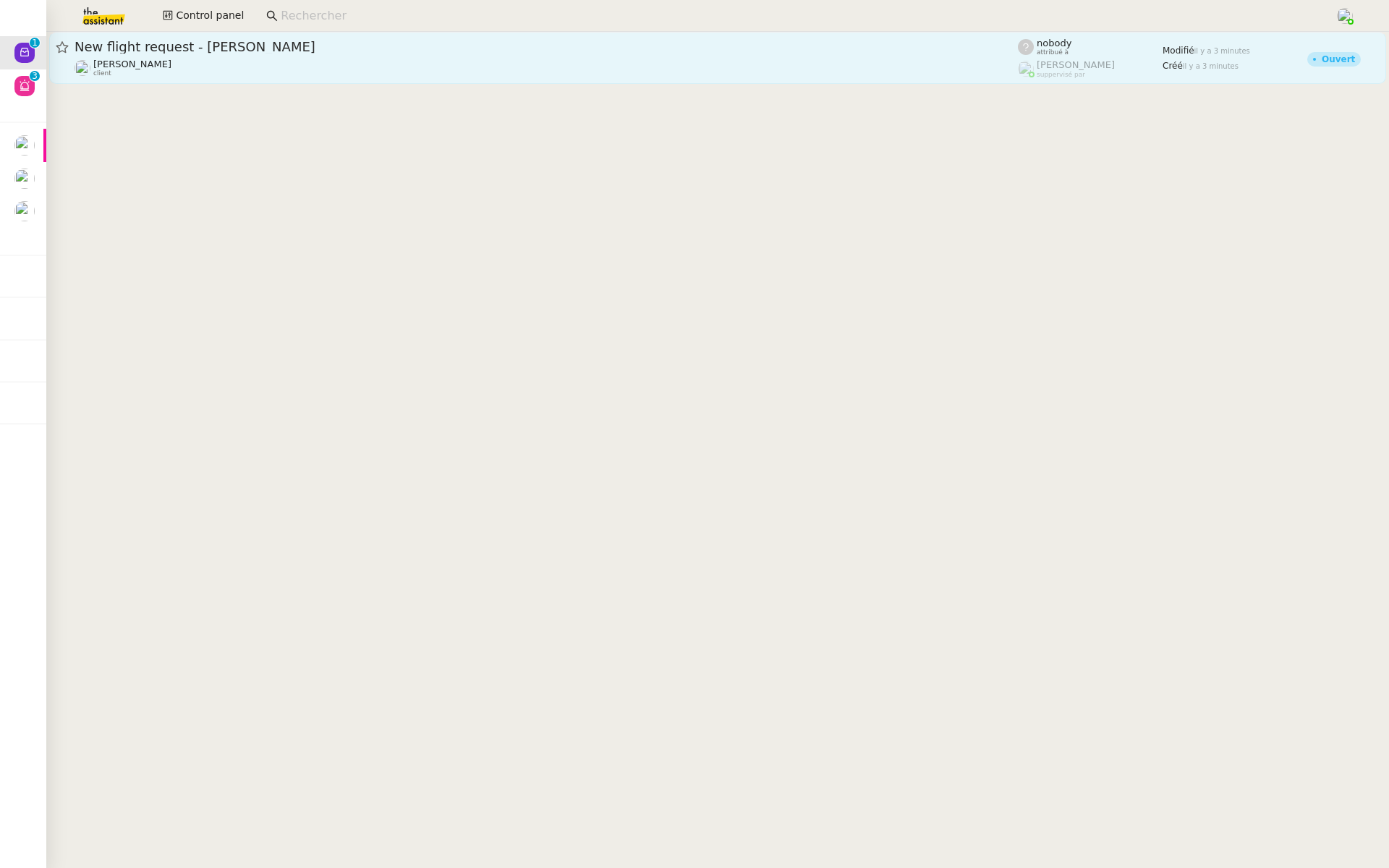
click at [267, 55] on div "New flight request - [PERSON_NAME]" at bounding box center [546, 47] width 944 height 17
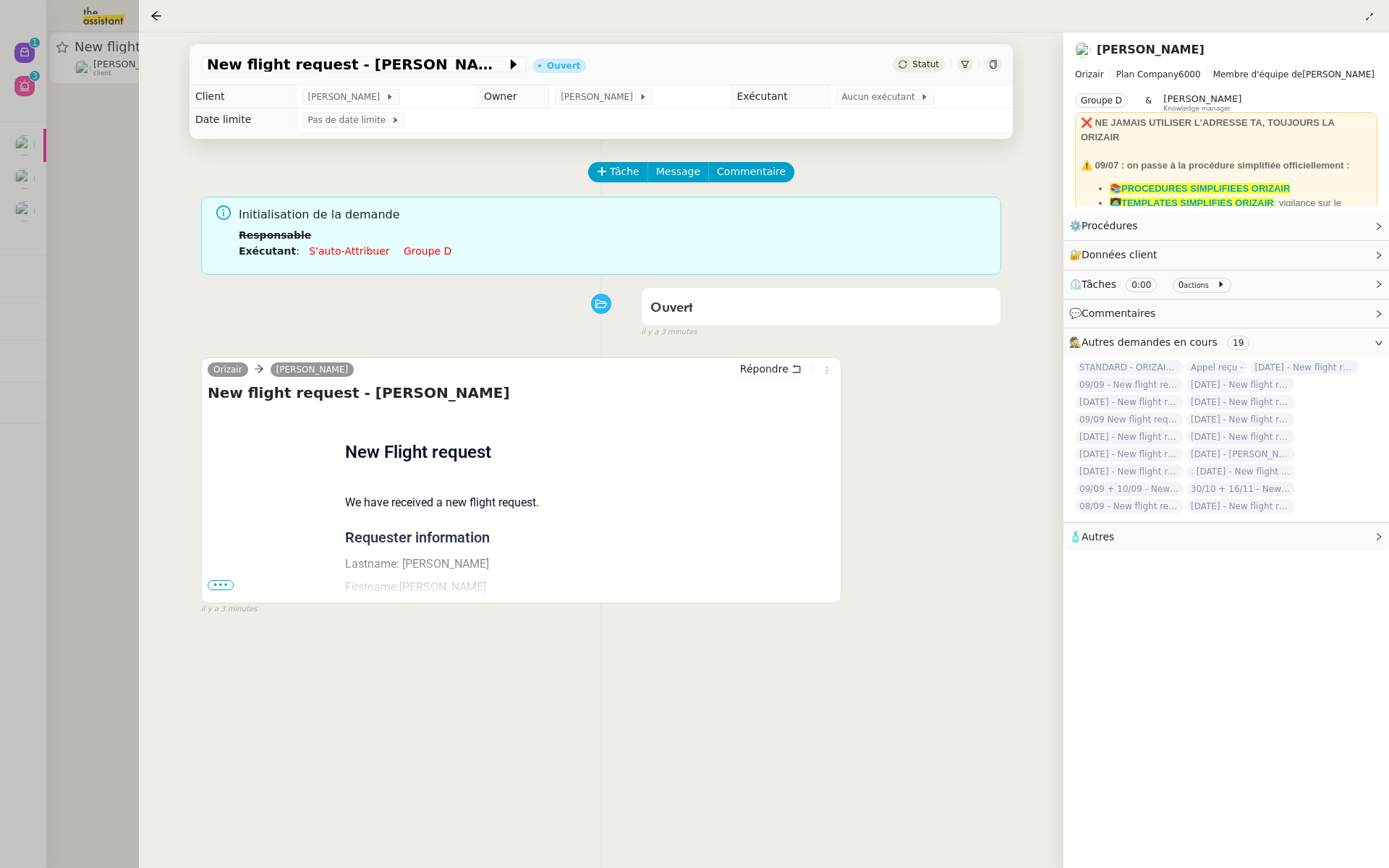
click at [222, 583] on span "•••" at bounding box center [221, 584] width 26 height 10
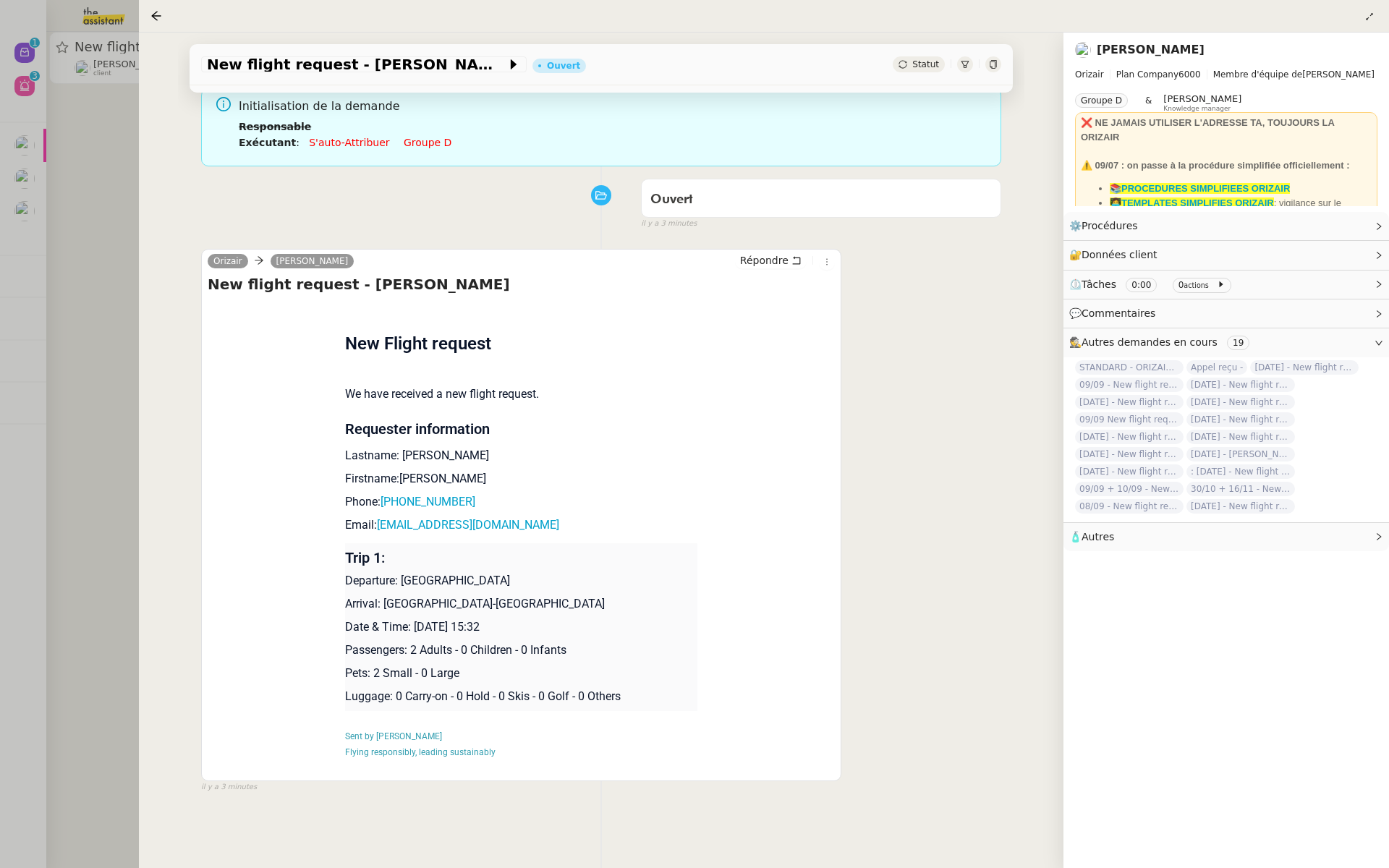
scroll to position [113, 0]
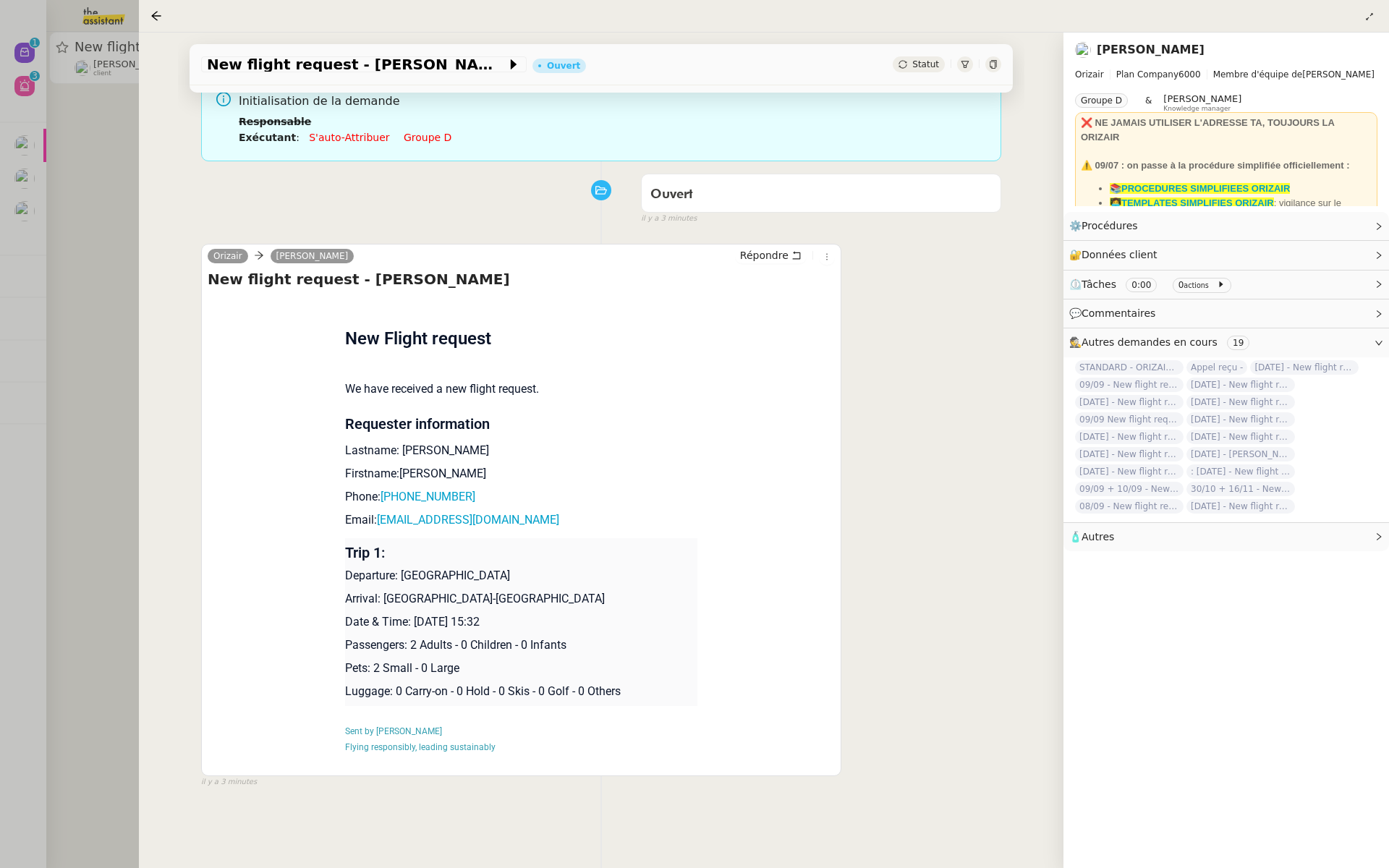
drag, startPoint x: 528, startPoint y: 618, endPoint x: 402, endPoint y: 620, distance: 126.0
click at [402, 620] on p "Date & Time: [DATE] 15:32" at bounding box center [522, 622] width 353 height 17
copy p "e: [DATE] 1"
click at [282, 54] on div "New flight request - [PERSON_NAME] Ouvert Statut" at bounding box center [601, 64] width 823 height 41
click at [239, 64] on span "New flight request - [PERSON_NAME]" at bounding box center [356, 64] width 299 height 15
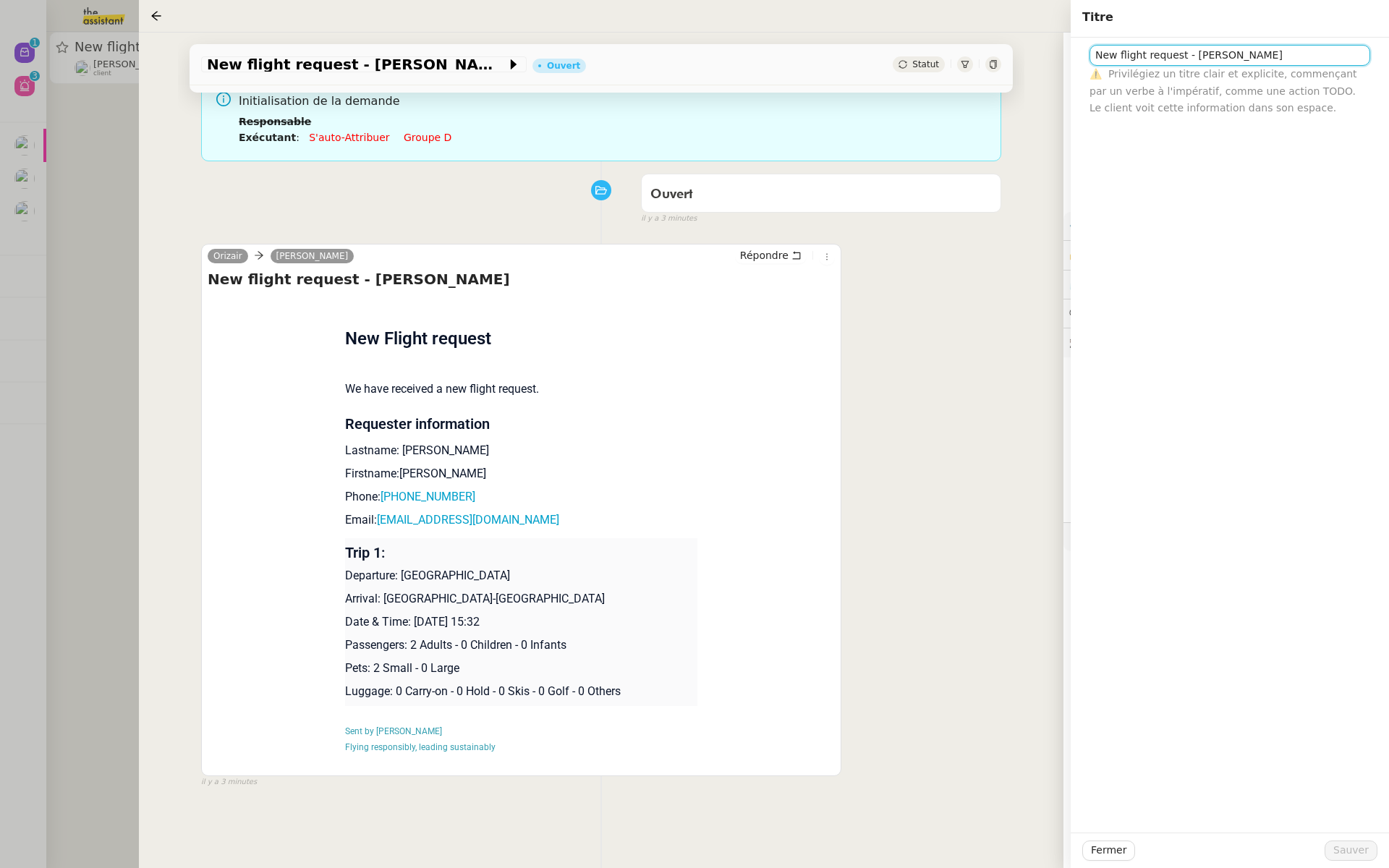
click at [1094, 54] on input "New flight request - [PERSON_NAME]" at bounding box center [1230, 55] width 281 height 21
paste input "e: [DATE] 1"
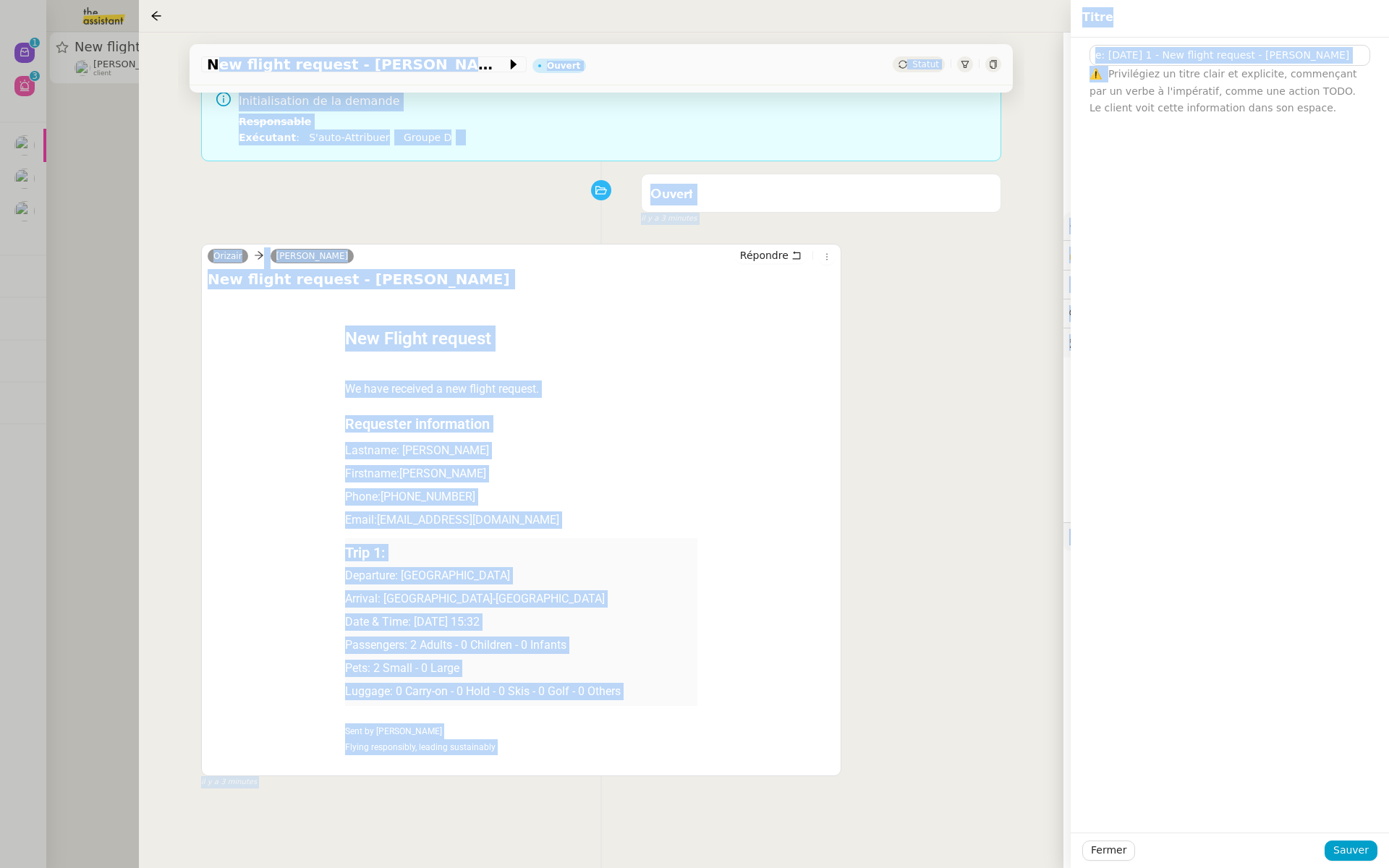
drag, startPoint x: 1108, startPoint y: 68, endPoint x: 1060, endPoint y: 40, distance: 55.6
click at [1060, 40] on app-ticket "New flight request - [PERSON_NAME] Ouvert Statut Client [PERSON_NAME] Owner [PE…" at bounding box center [764, 450] width 1250 height 835
click at [1096, 47] on input "e: [DATE] 1 - New flight request - [PERSON_NAME]" at bounding box center [1230, 55] width 281 height 21
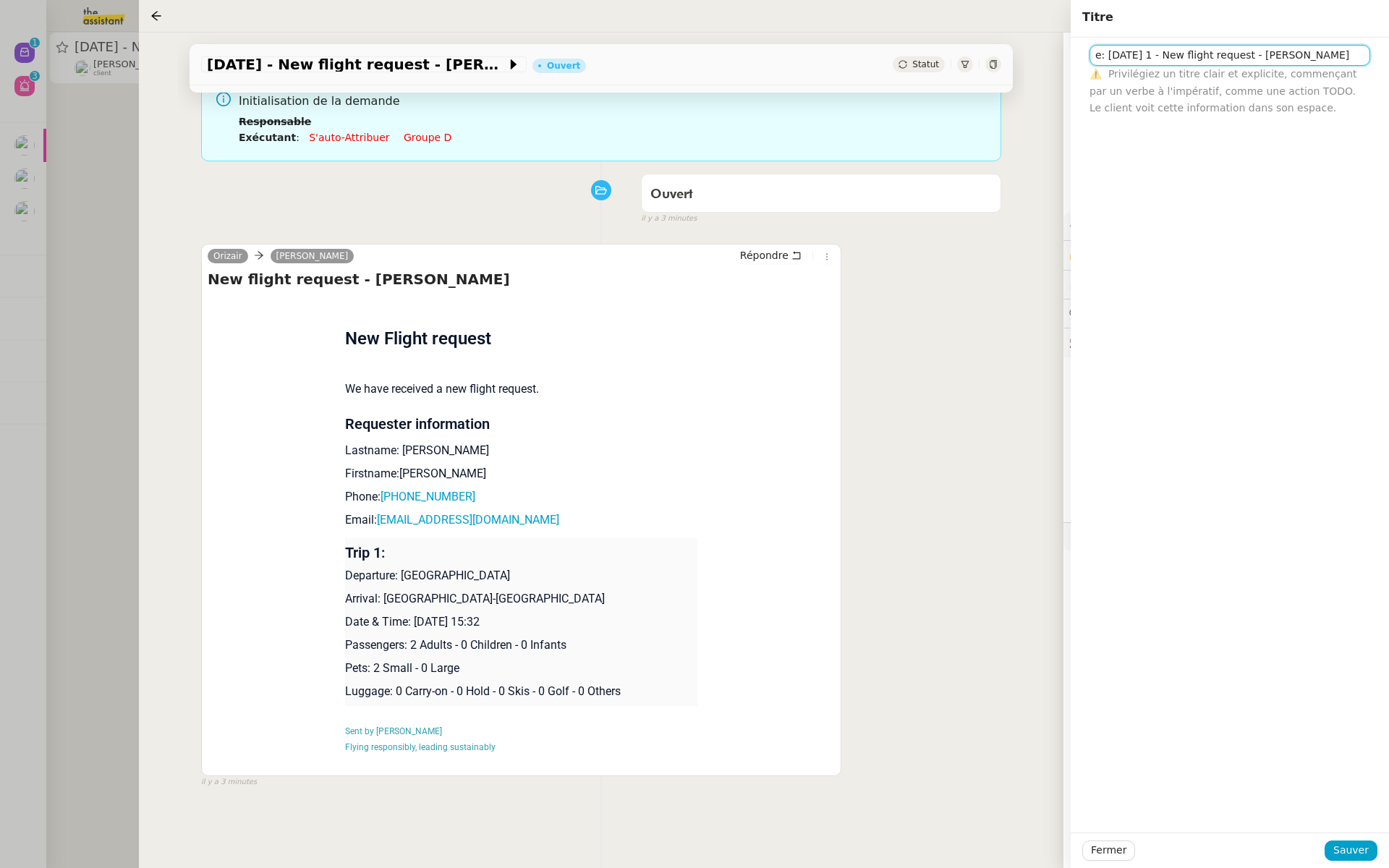
drag, startPoint x: 1107, startPoint y: 54, endPoint x: 1048, endPoint y: 44, distance: 59.8
click at [1048, 44] on app-ticket "[DATE] - New flight request - [PERSON_NAME] Ouvert Statut Client [PERSON_NAME] …" at bounding box center [764, 450] width 1250 height 835
type input "[DATE] 1 - New flight request - [PERSON_NAME]"
click at [1357, 853] on span "Sauver" at bounding box center [1351, 849] width 36 height 16
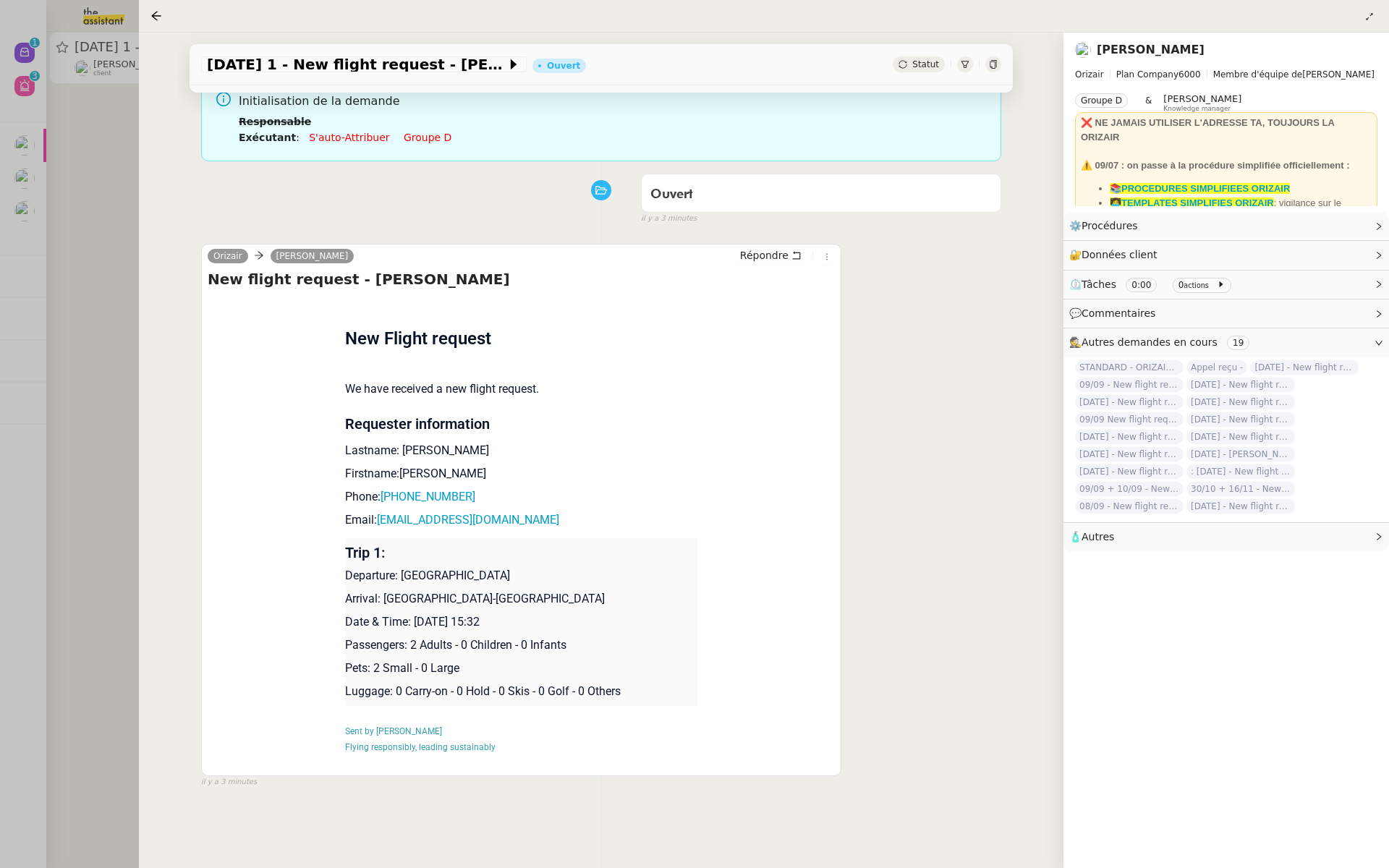
click at [62, 190] on div at bounding box center [694, 434] width 1389 height 868
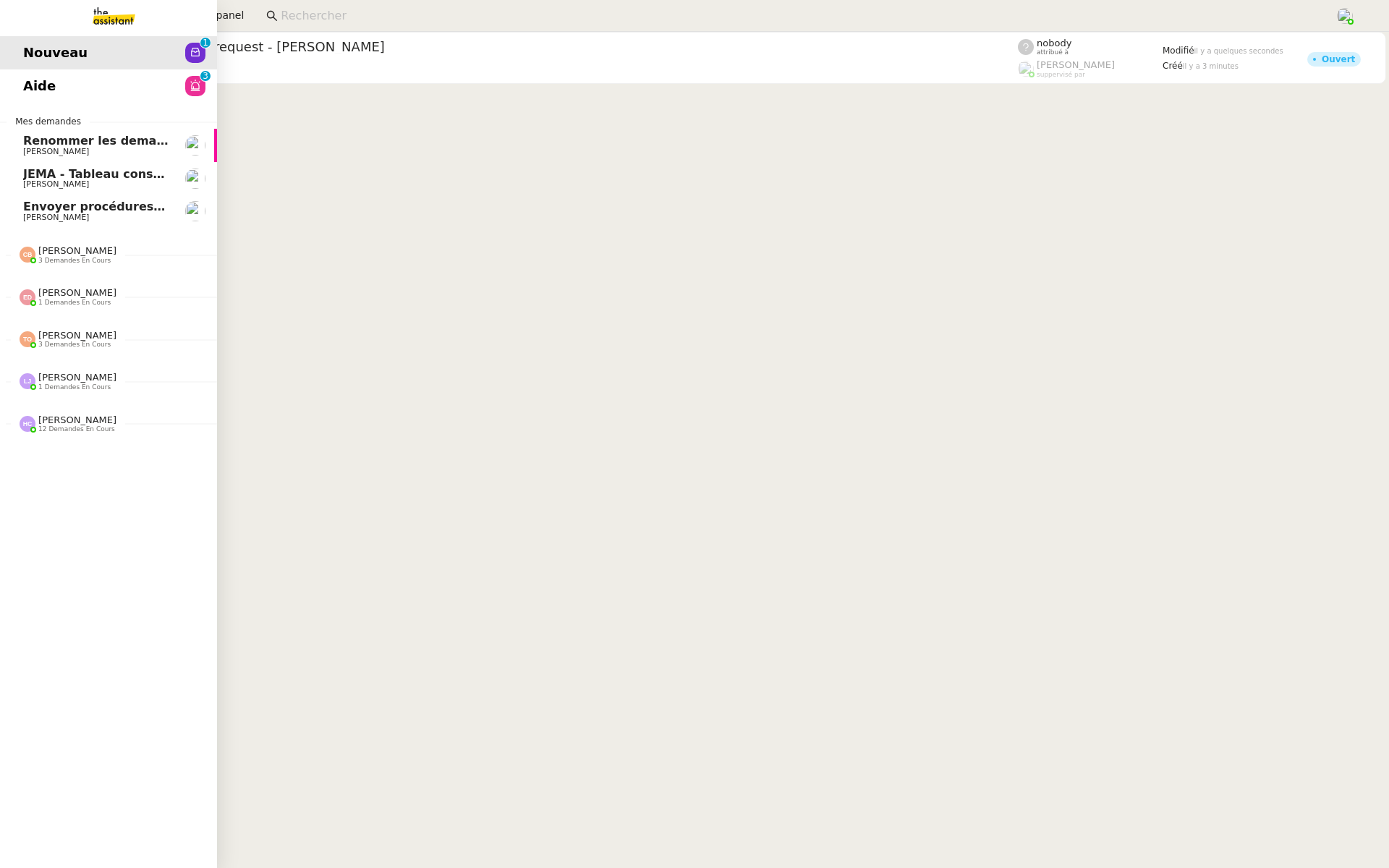
click at [30, 87] on span "Aide" at bounding box center [40, 86] width 33 height 22
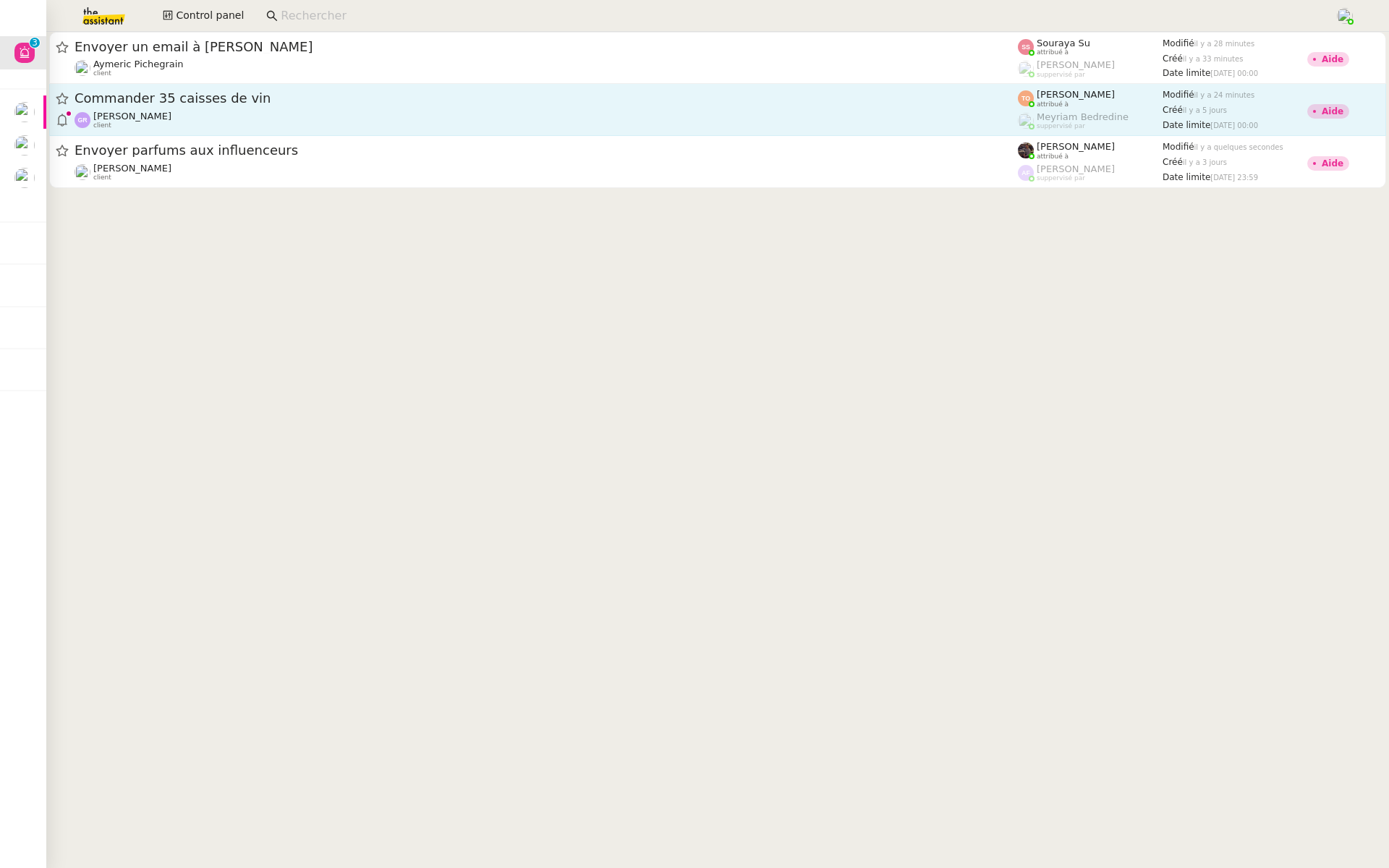
click at [267, 96] on span "Commander 35 caisses de vin" at bounding box center [546, 98] width 944 height 13
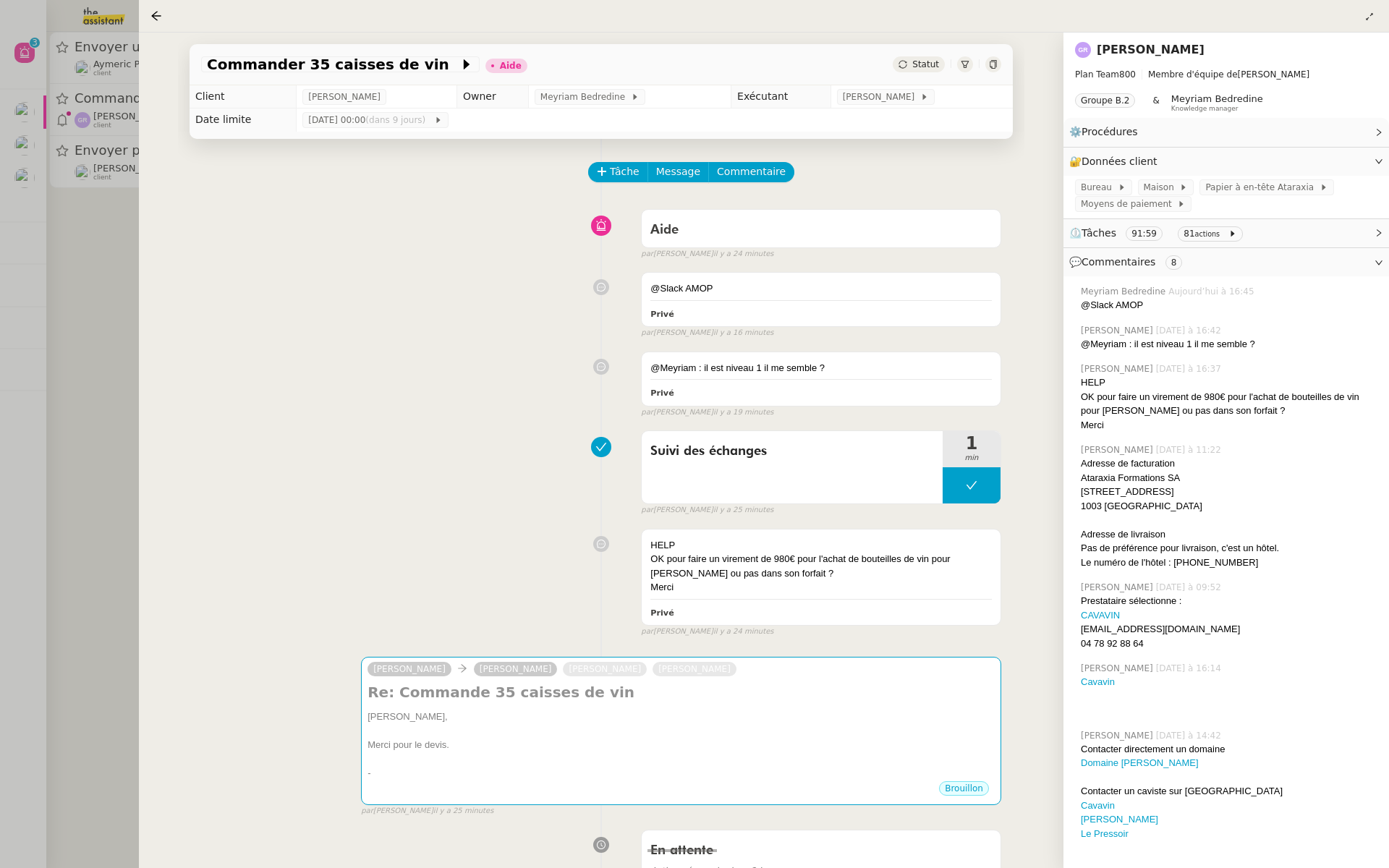
click at [110, 250] on div at bounding box center [694, 434] width 1389 height 868
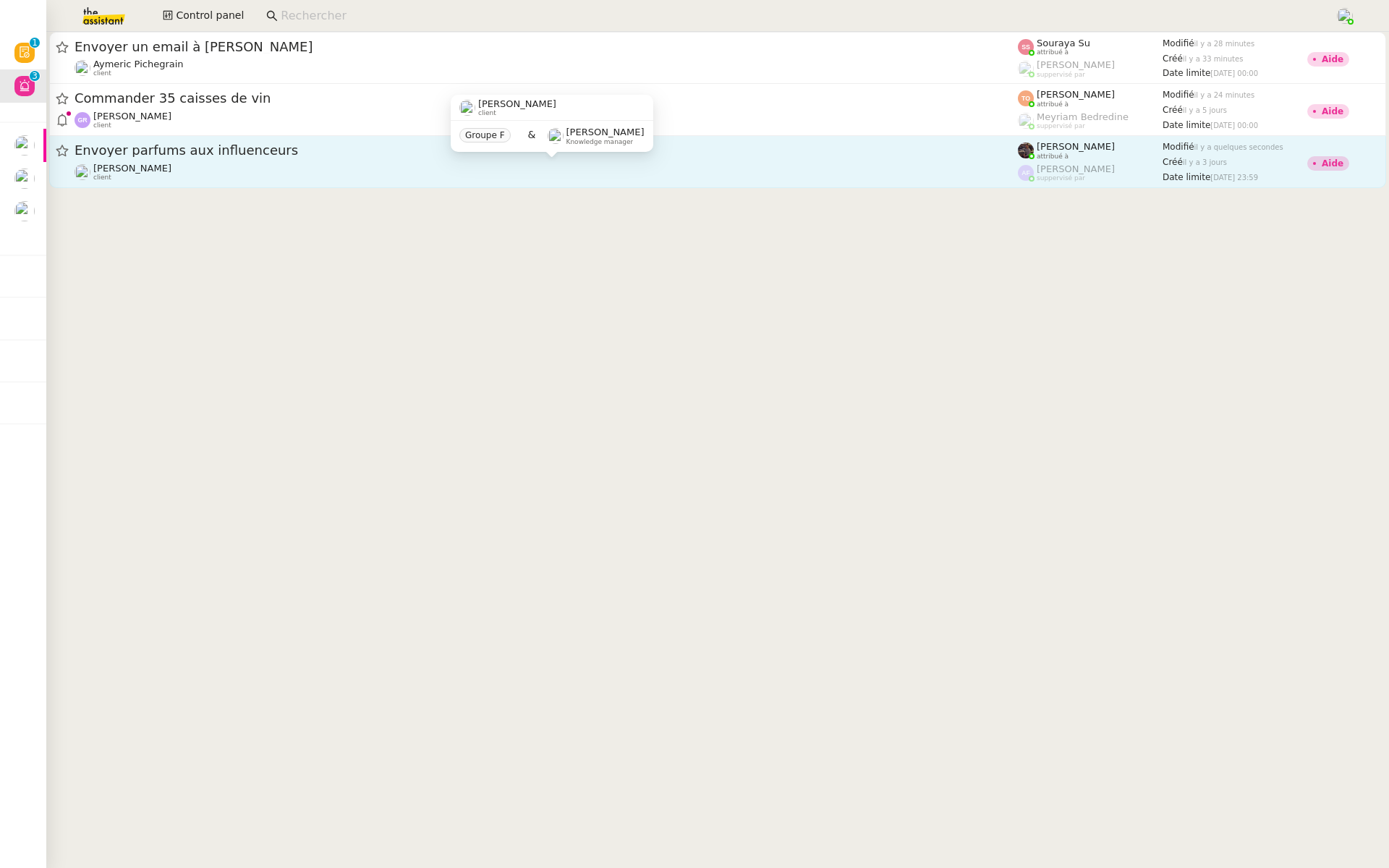
click at [253, 172] on div "[PERSON_NAME] client" at bounding box center [546, 172] width 944 height 19
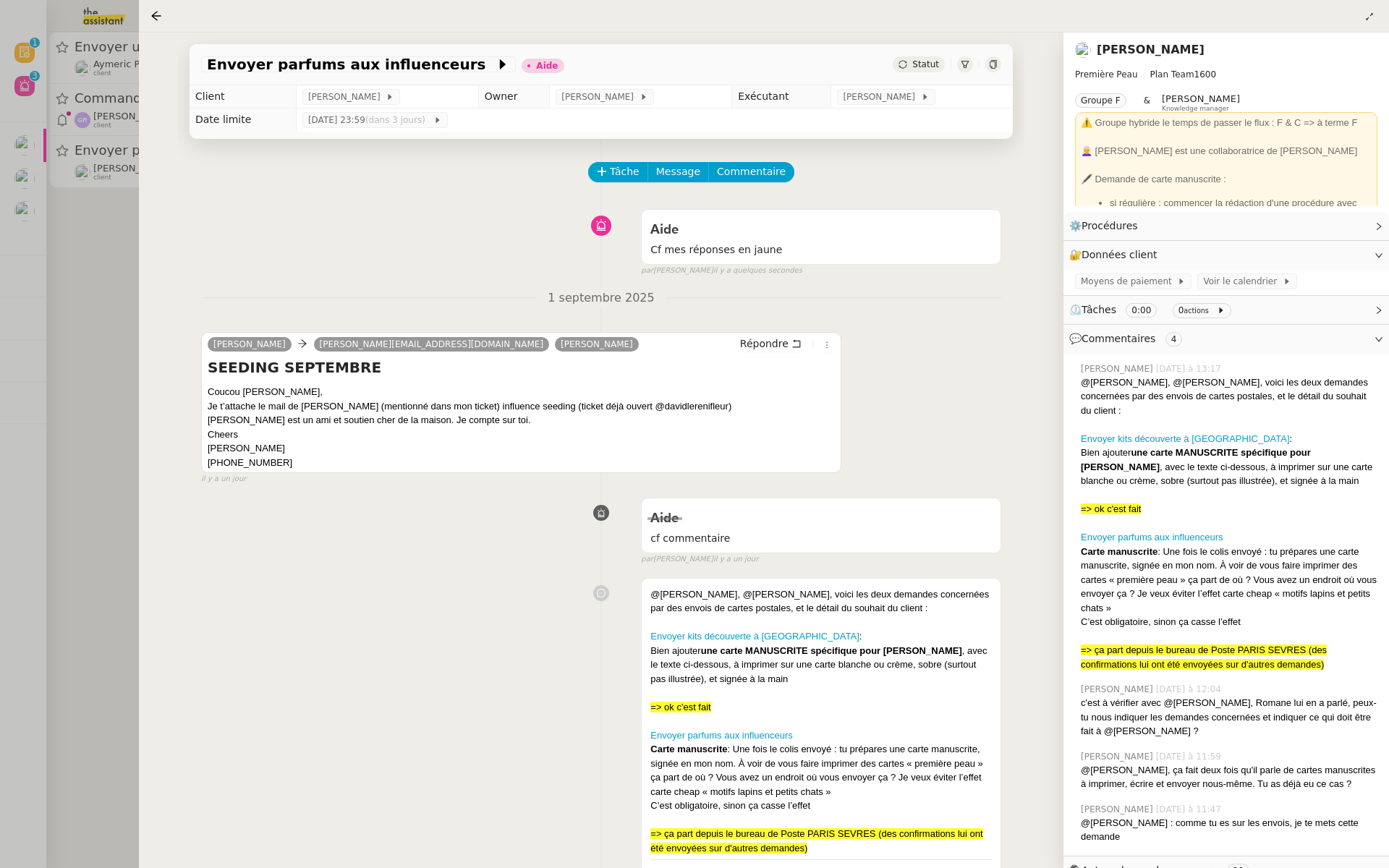
click at [82, 220] on div at bounding box center [694, 434] width 1389 height 868
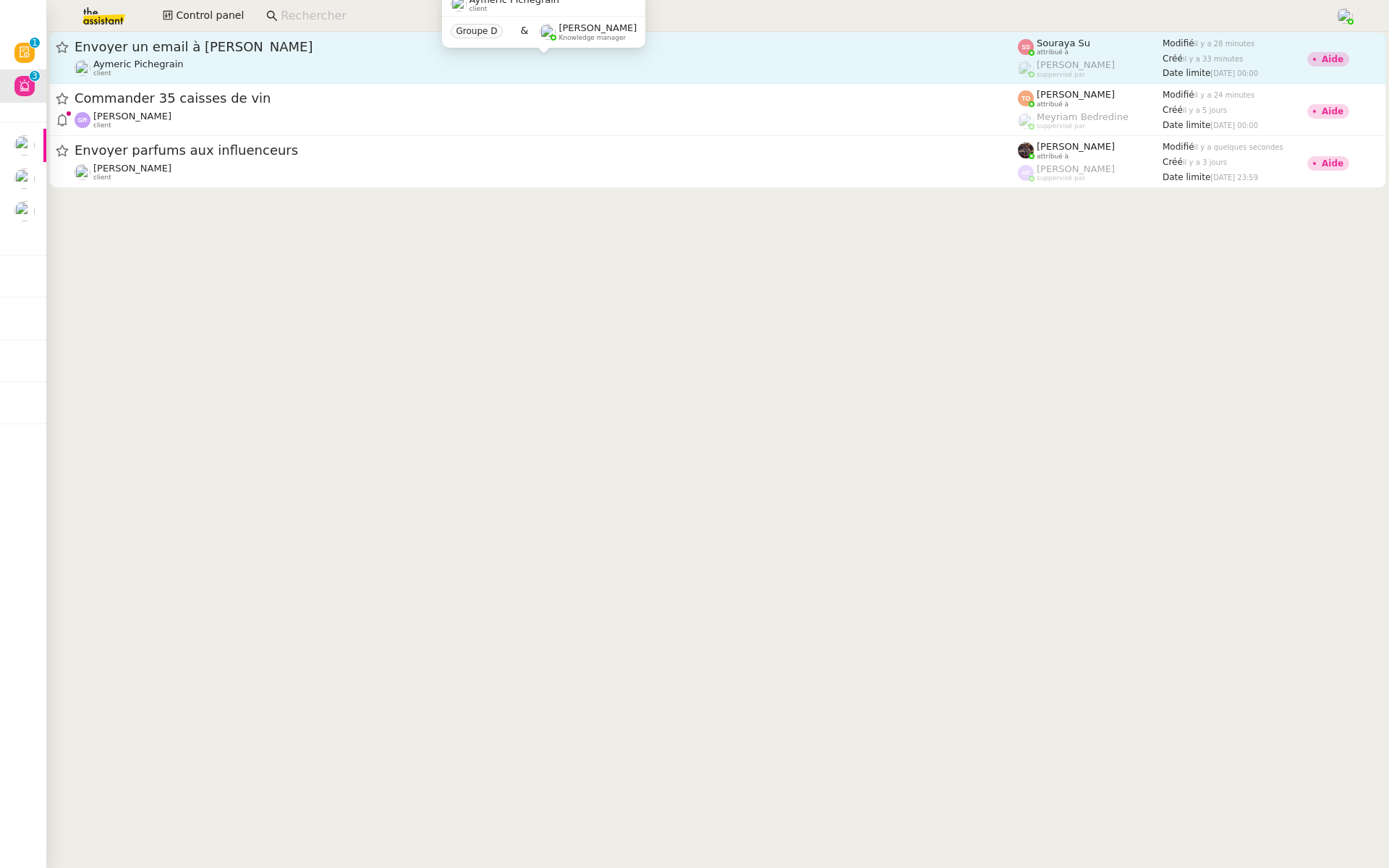
click at [205, 65] on div "Aymeric Pichegrain client" at bounding box center [546, 68] width 944 height 19
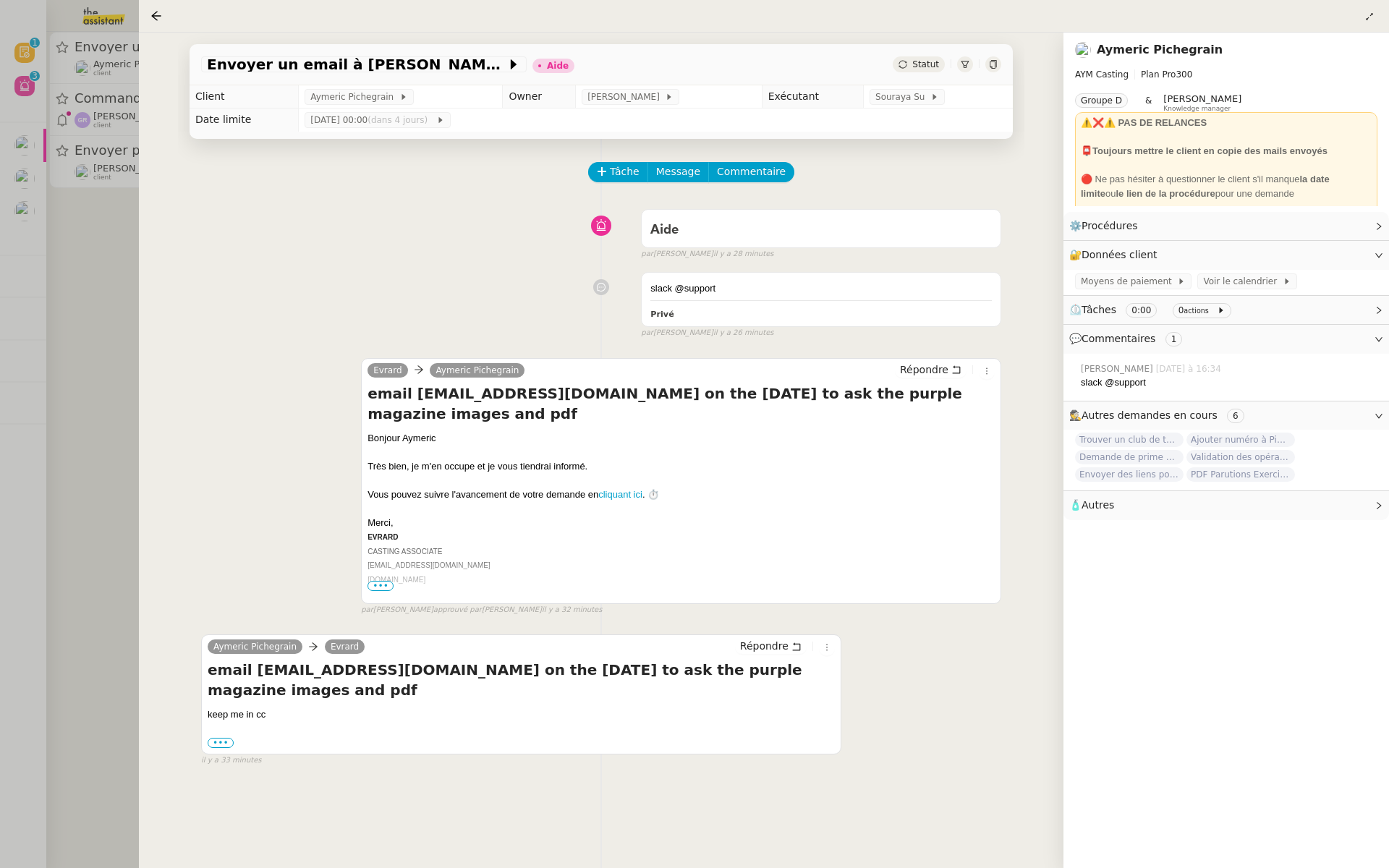
click at [73, 275] on div at bounding box center [694, 434] width 1389 height 868
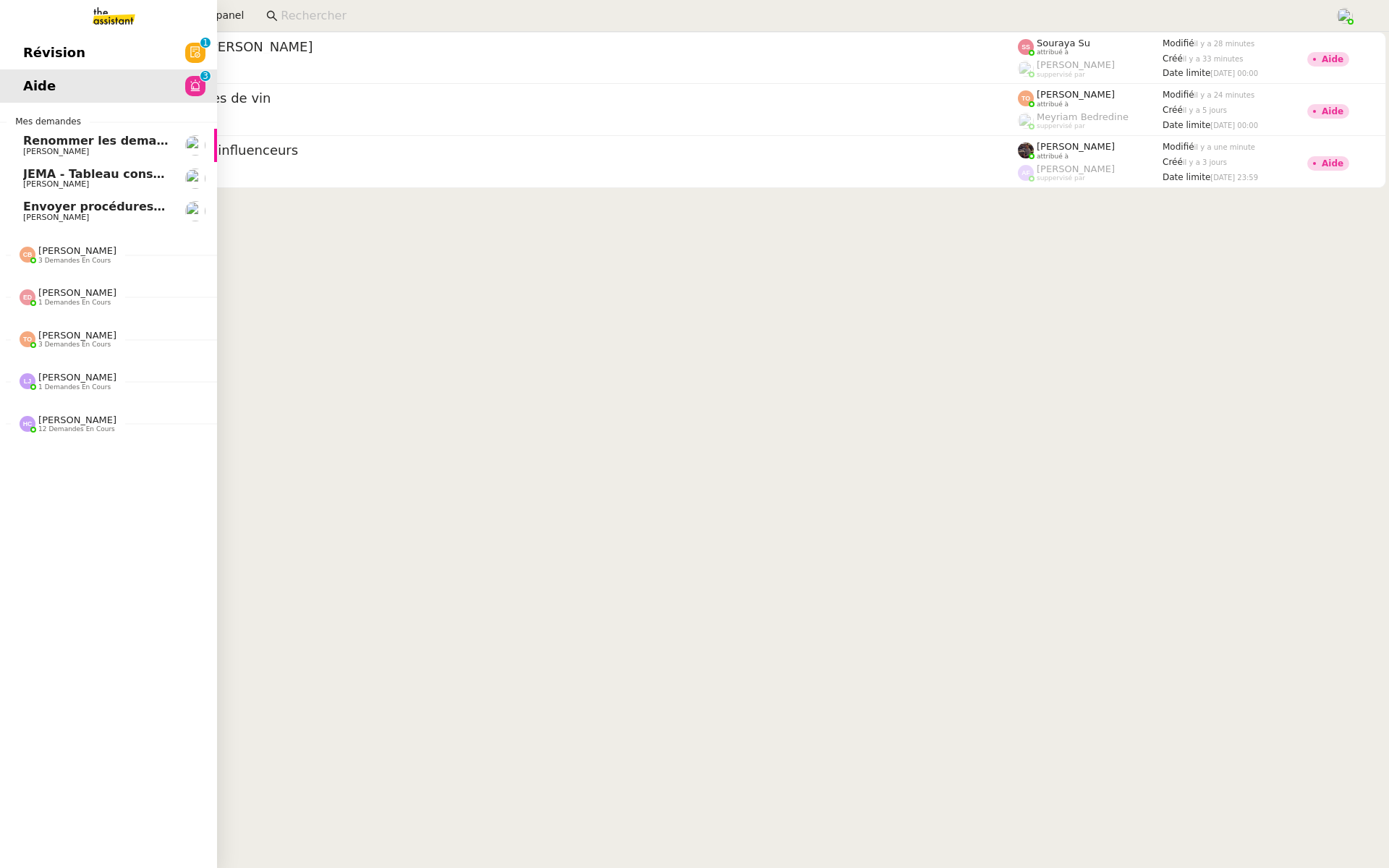
click at [25, 55] on span "Révision" at bounding box center [54, 53] width 62 height 22
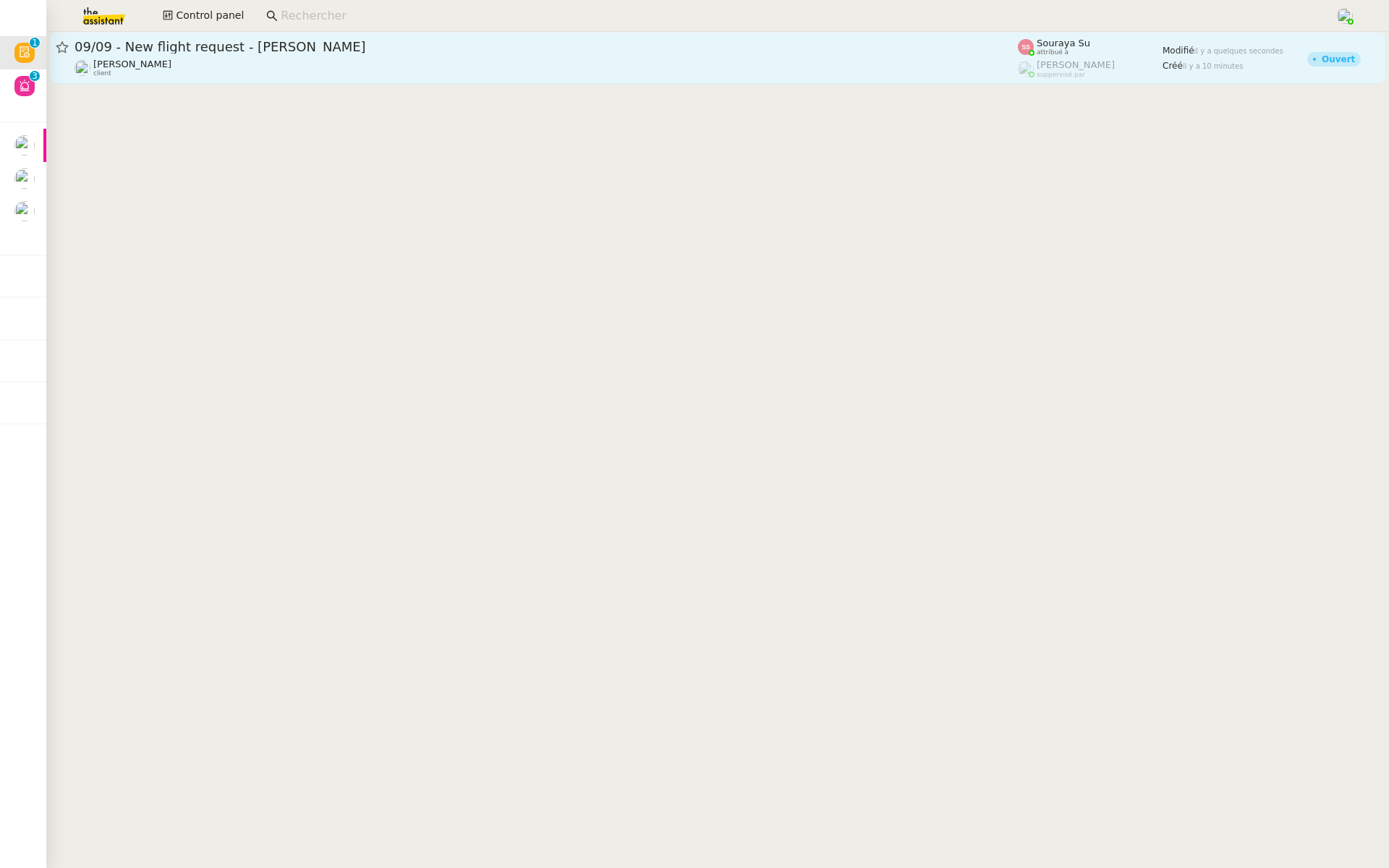
click at [269, 53] on span "09/09 - New flight request - [PERSON_NAME]" at bounding box center [546, 47] width 944 height 13
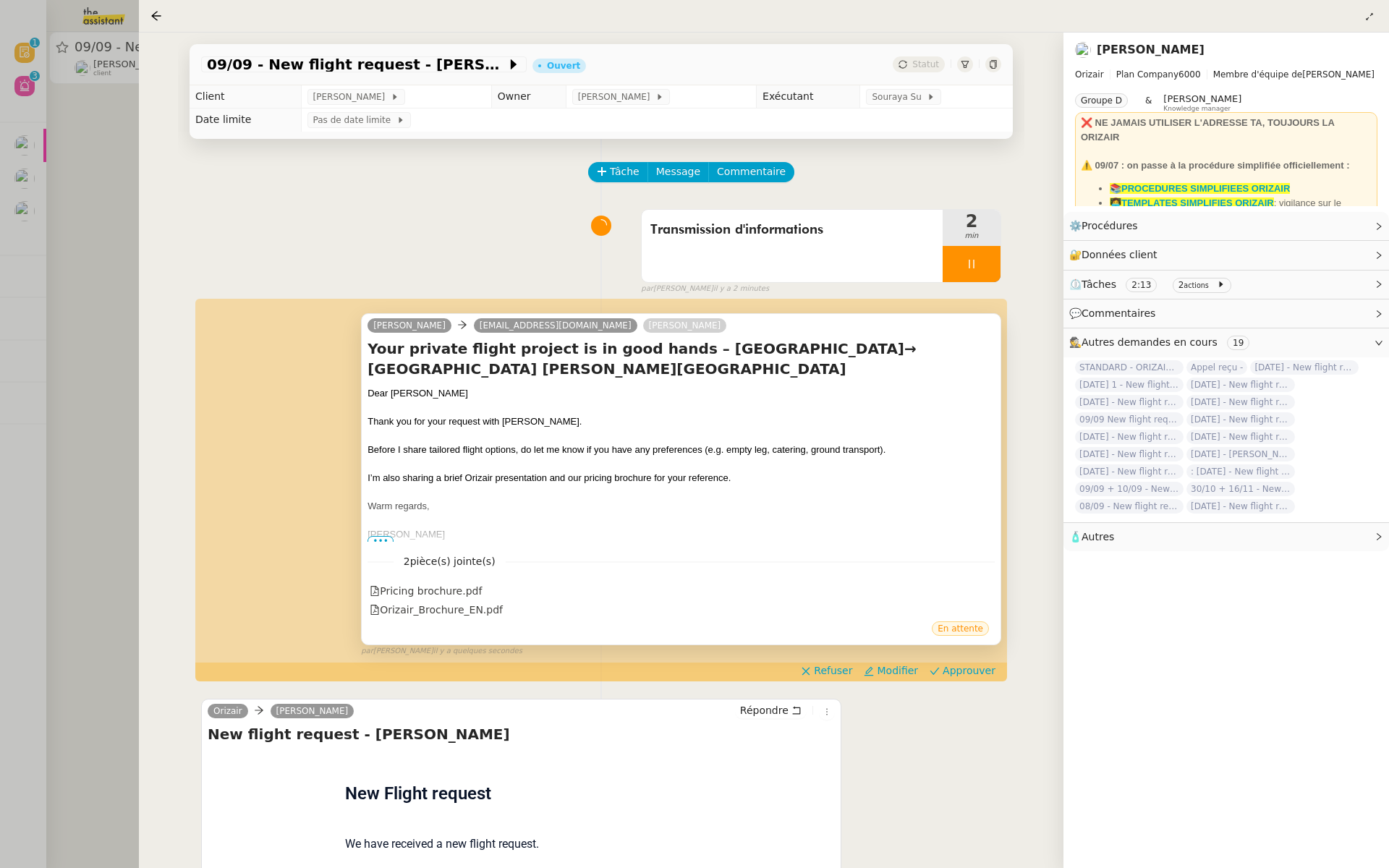
scroll to position [108, 0]
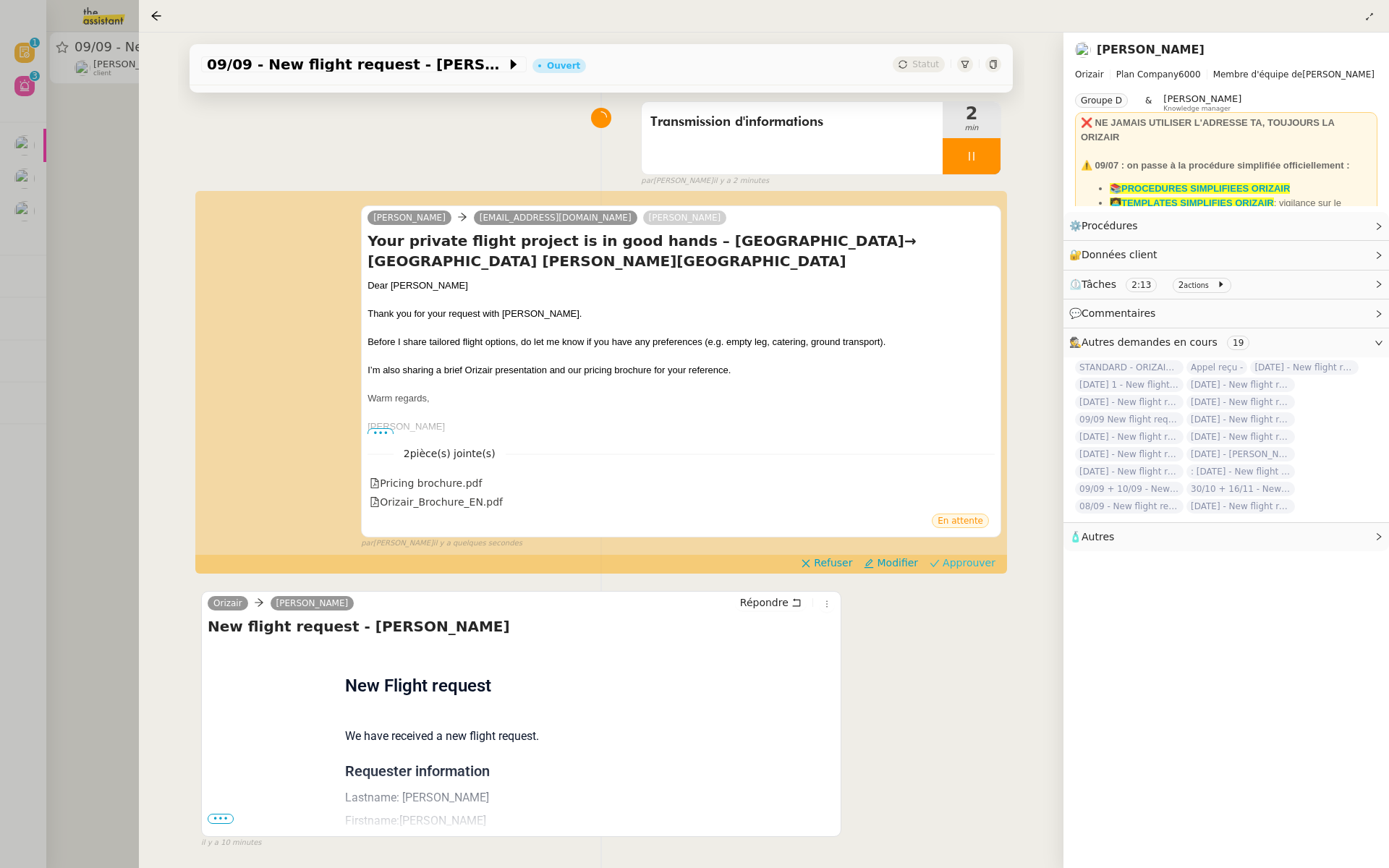
click at [966, 563] on span "Approuver" at bounding box center [969, 563] width 53 height 15
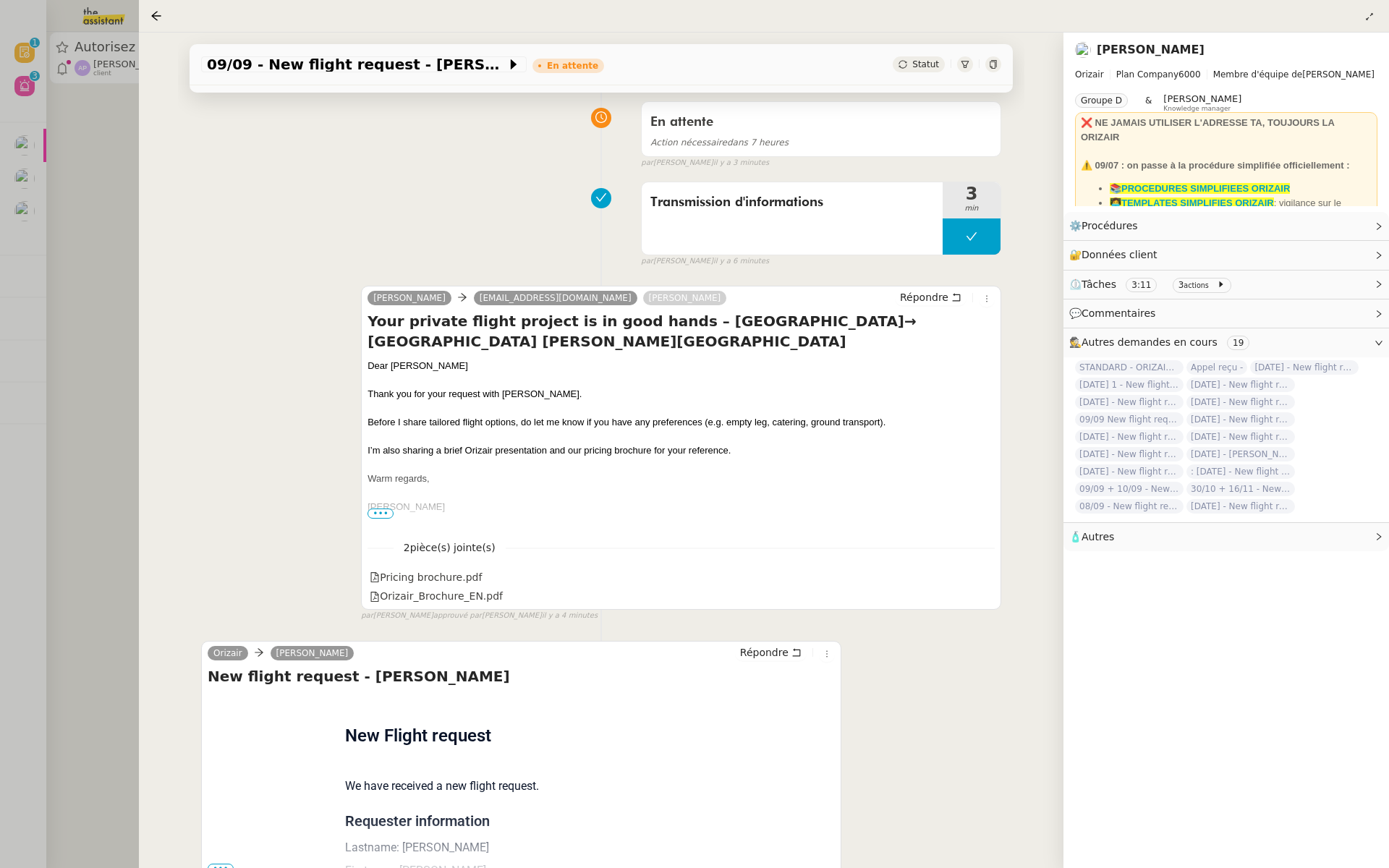
click at [86, 246] on div at bounding box center [694, 434] width 1389 height 868
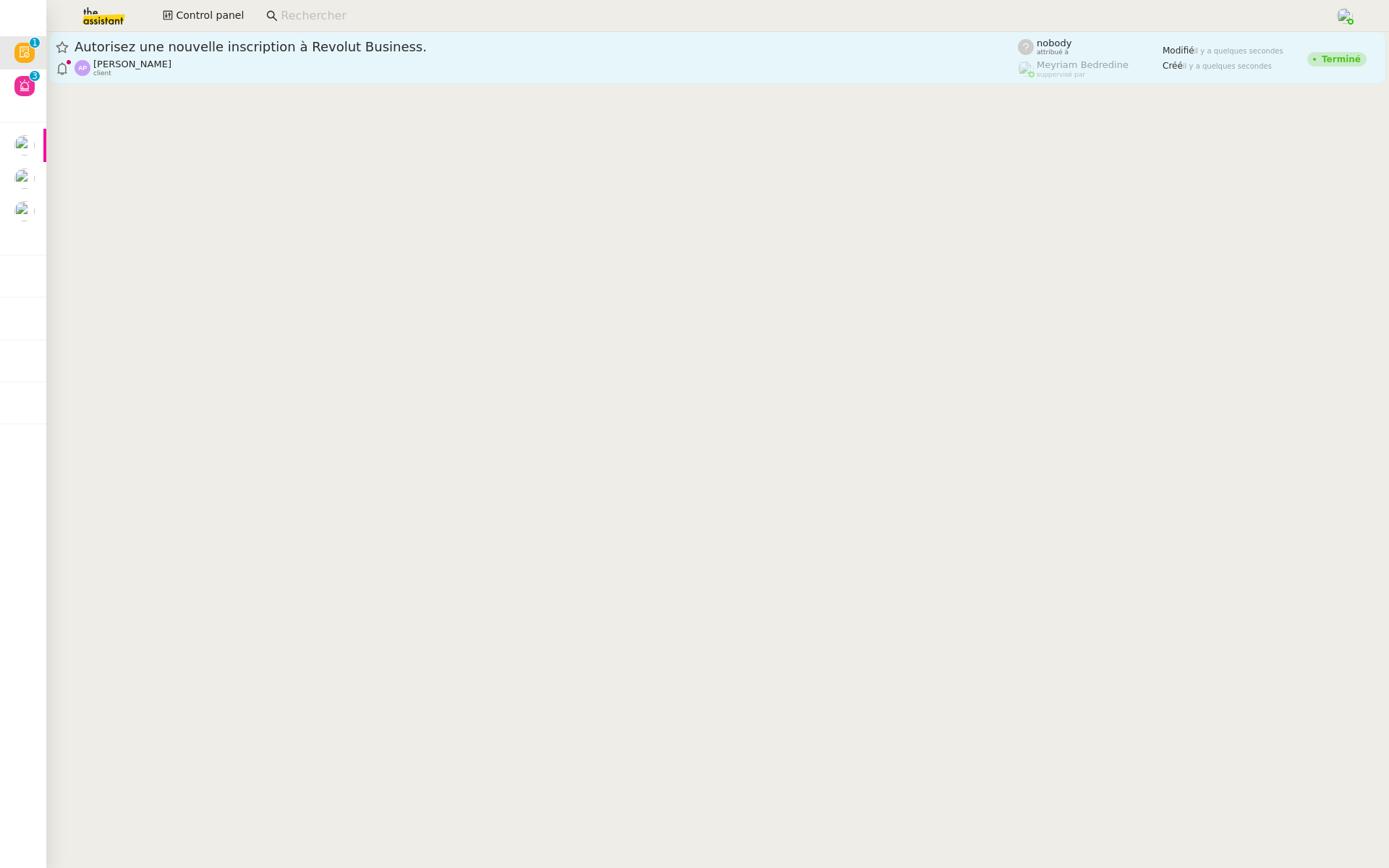
click at [320, 51] on span "Autorisez une nouvelle inscription à Revolut Business." at bounding box center [546, 47] width 944 height 13
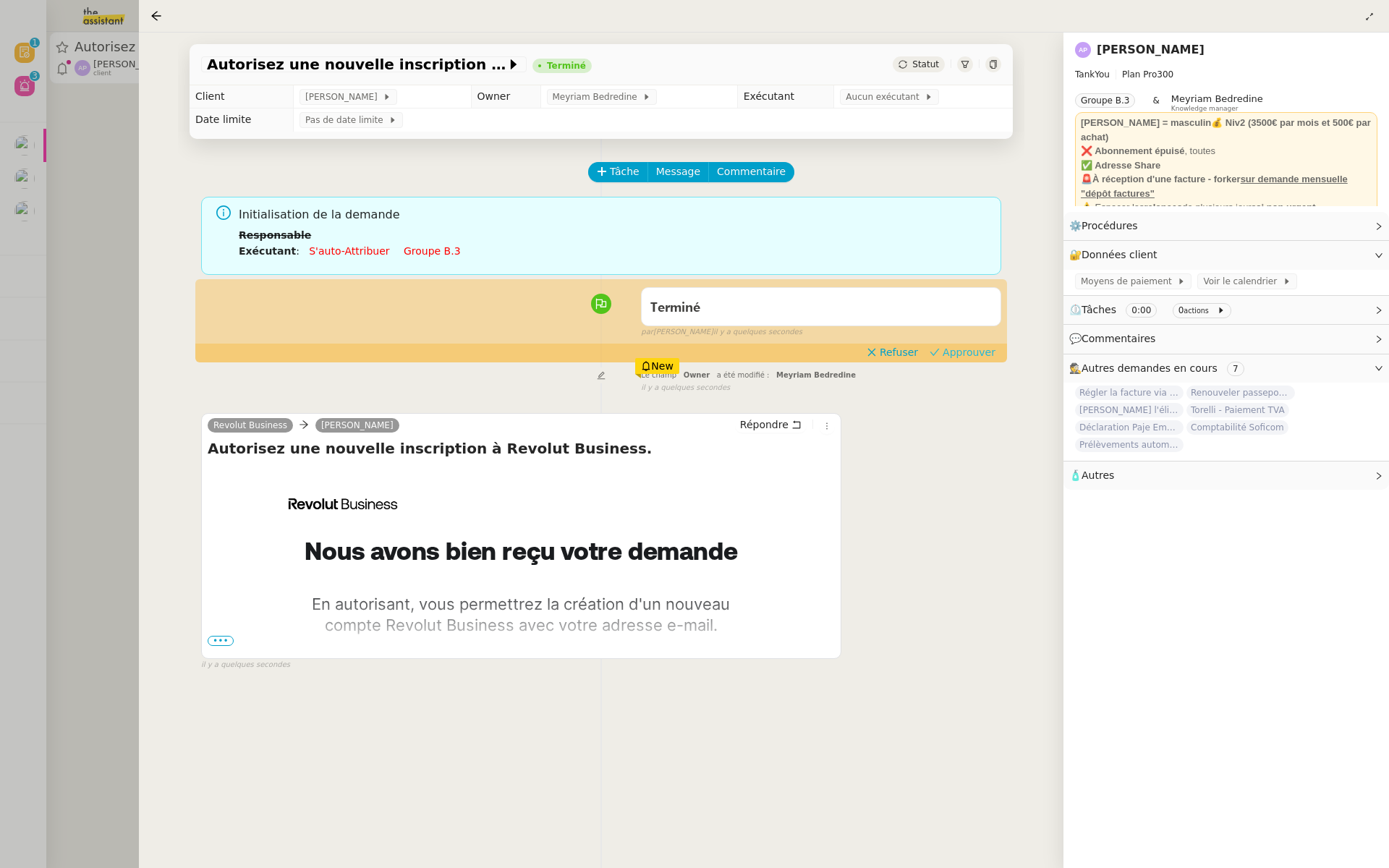
click at [966, 350] on span "Approuver" at bounding box center [969, 352] width 53 height 15
click at [50, 225] on div at bounding box center [694, 434] width 1389 height 868
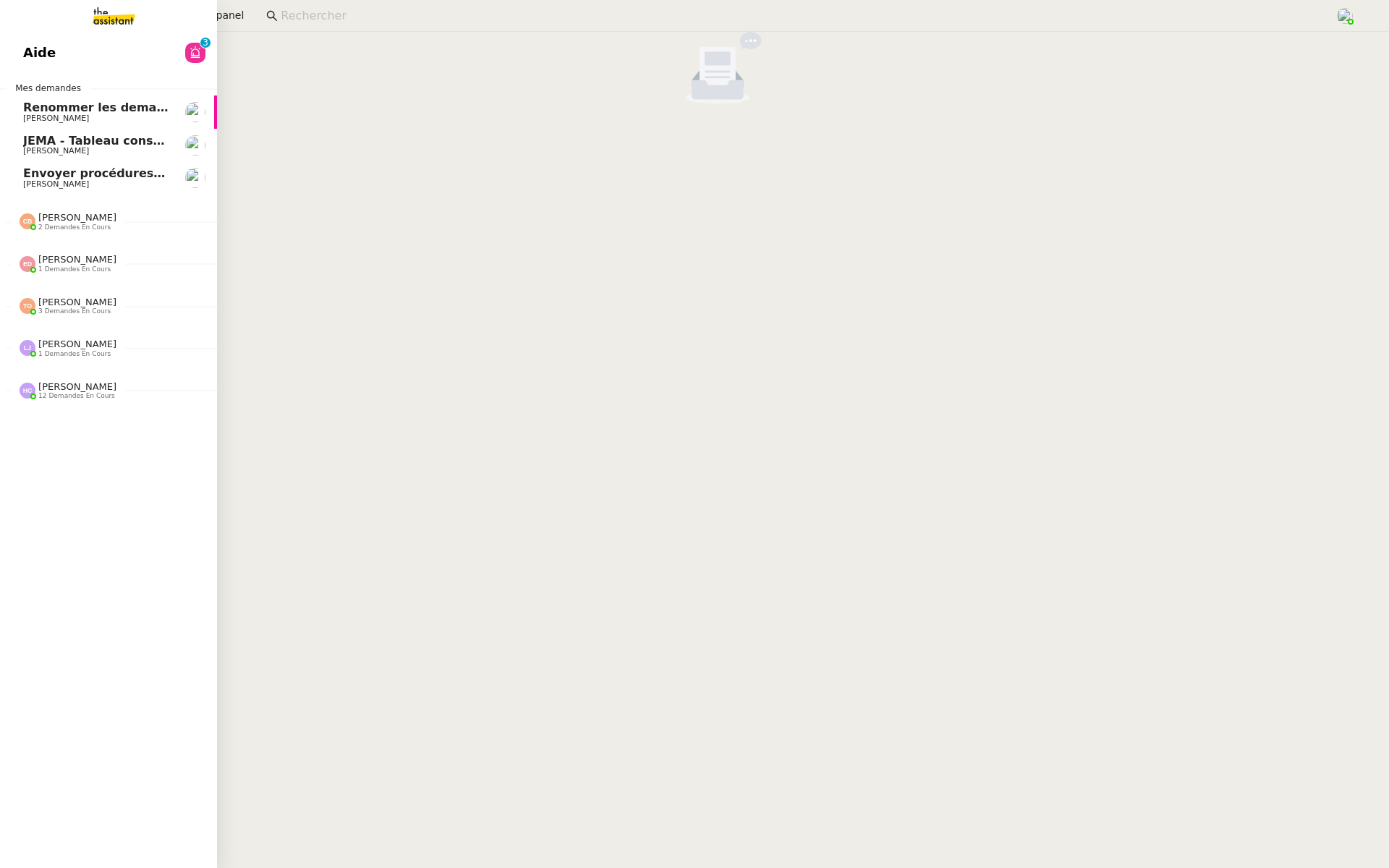
click at [42, 54] on span "Aide" at bounding box center [40, 53] width 33 height 22
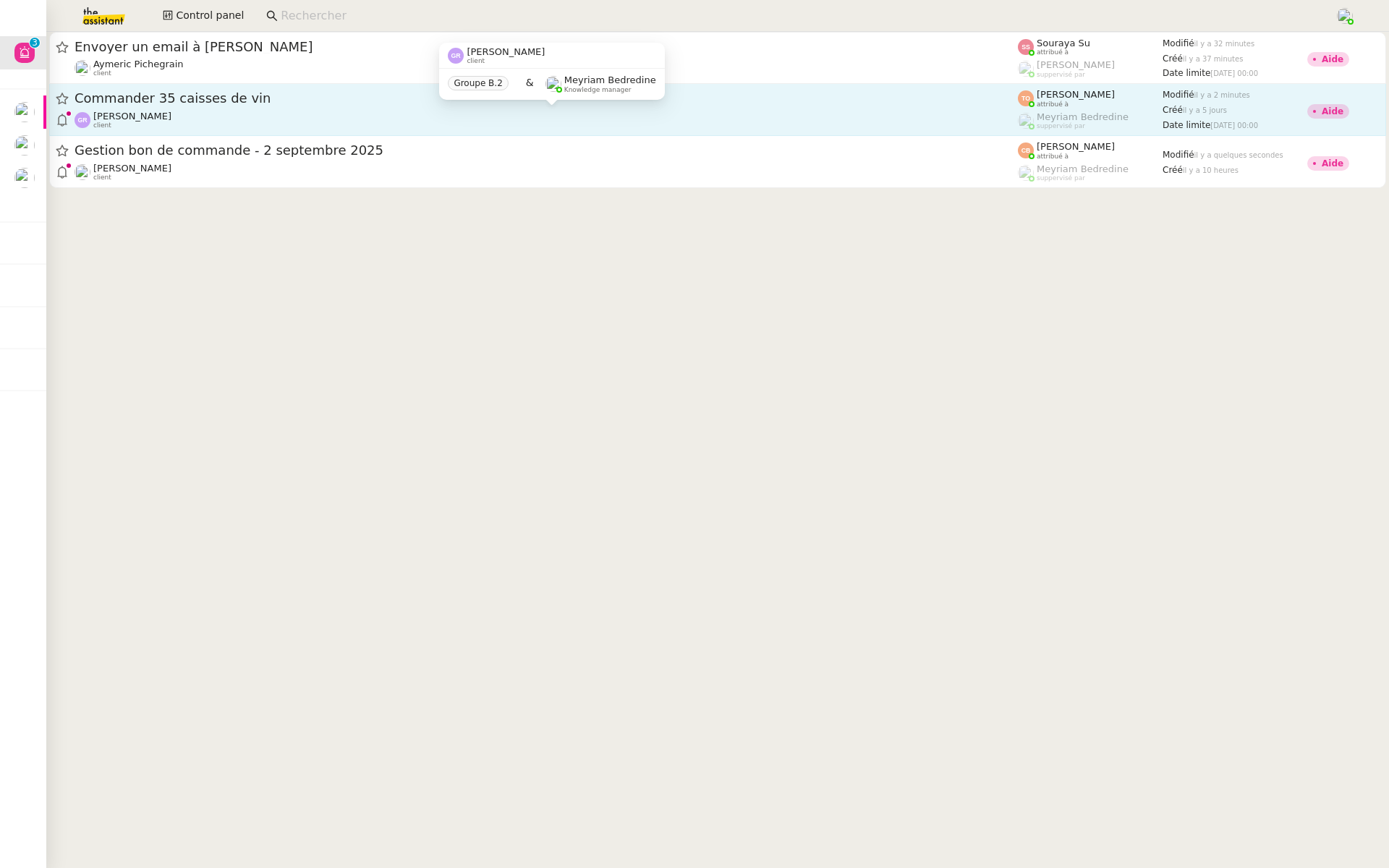
click at [185, 110] on div "[PERSON_NAME] client" at bounding box center [546, 120] width 944 height 19
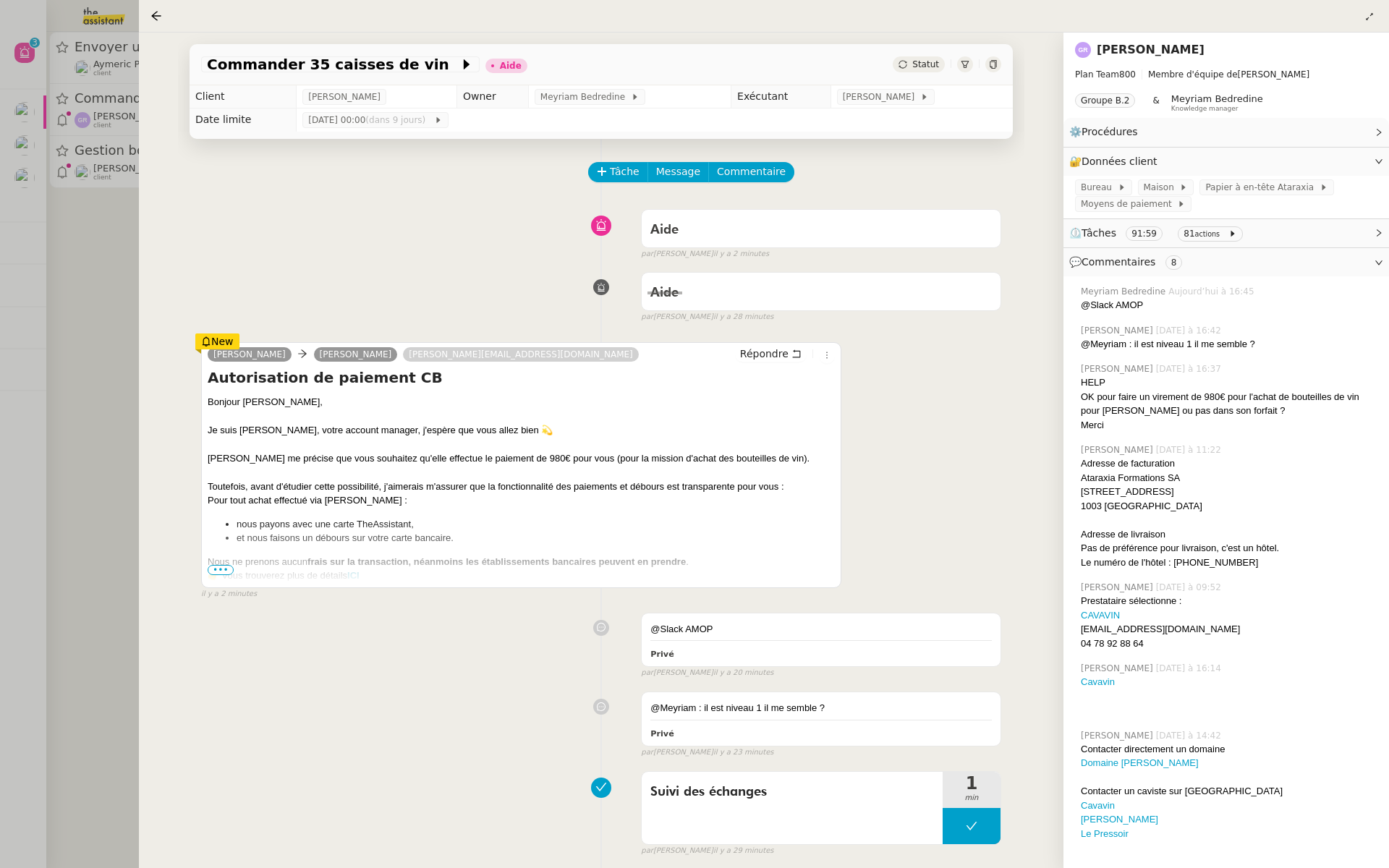
click at [31, 190] on div at bounding box center [694, 434] width 1389 height 868
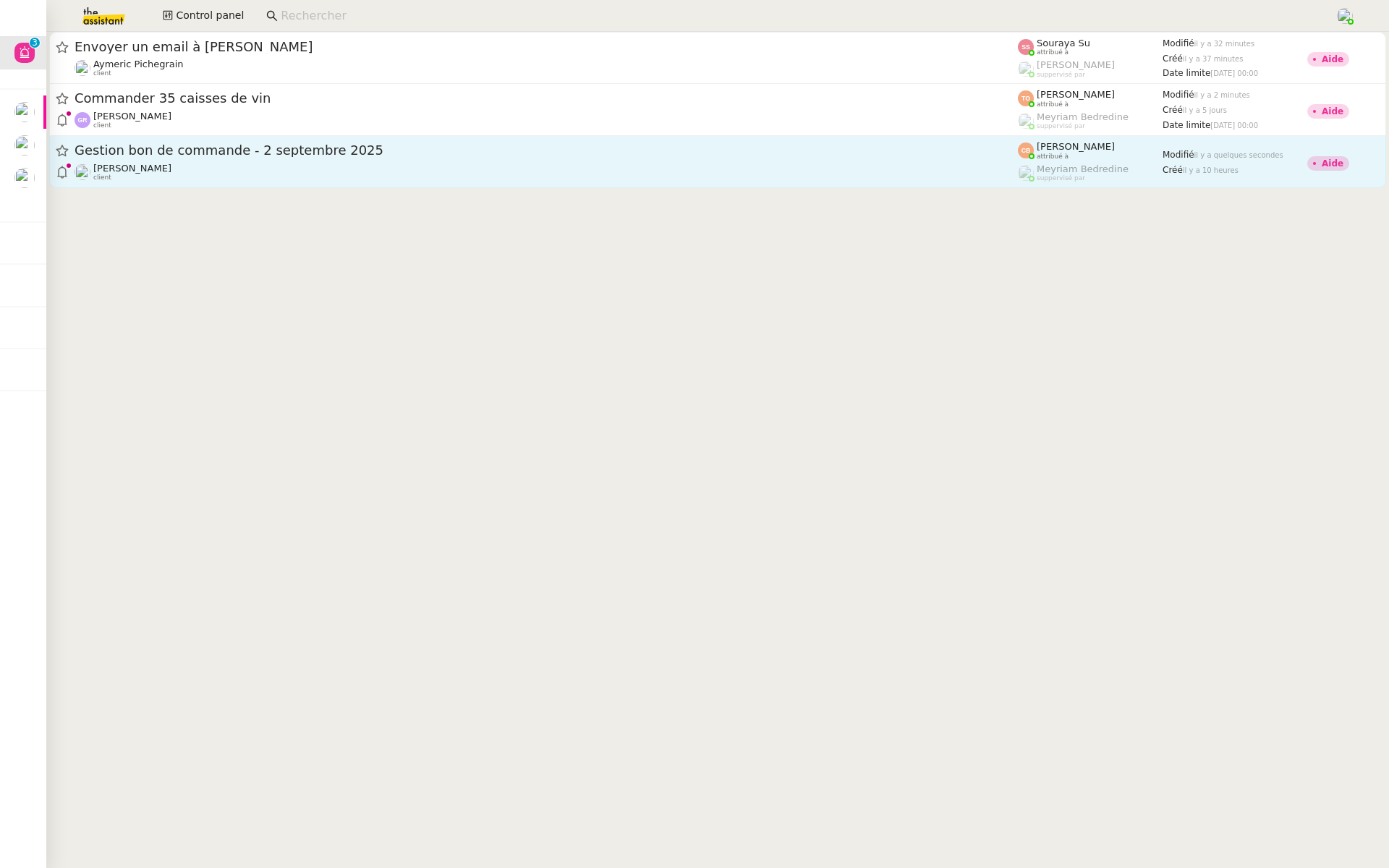
click at [263, 148] on span "Gestion bon de commande - 2 septembre 2025" at bounding box center [546, 150] width 944 height 13
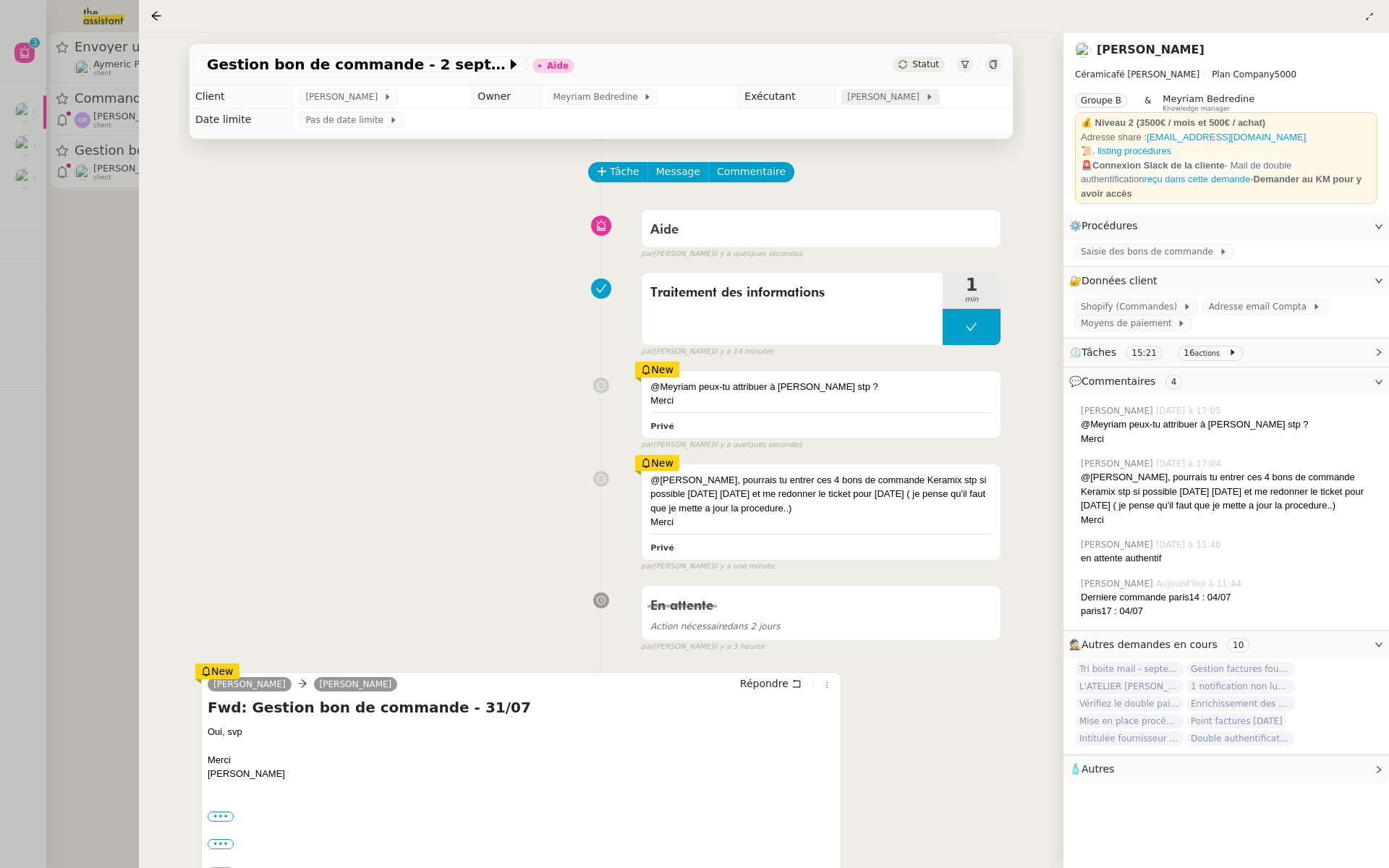
click at [893, 97] on span "[PERSON_NAME]" at bounding box center [886, 96] width 78 height 15
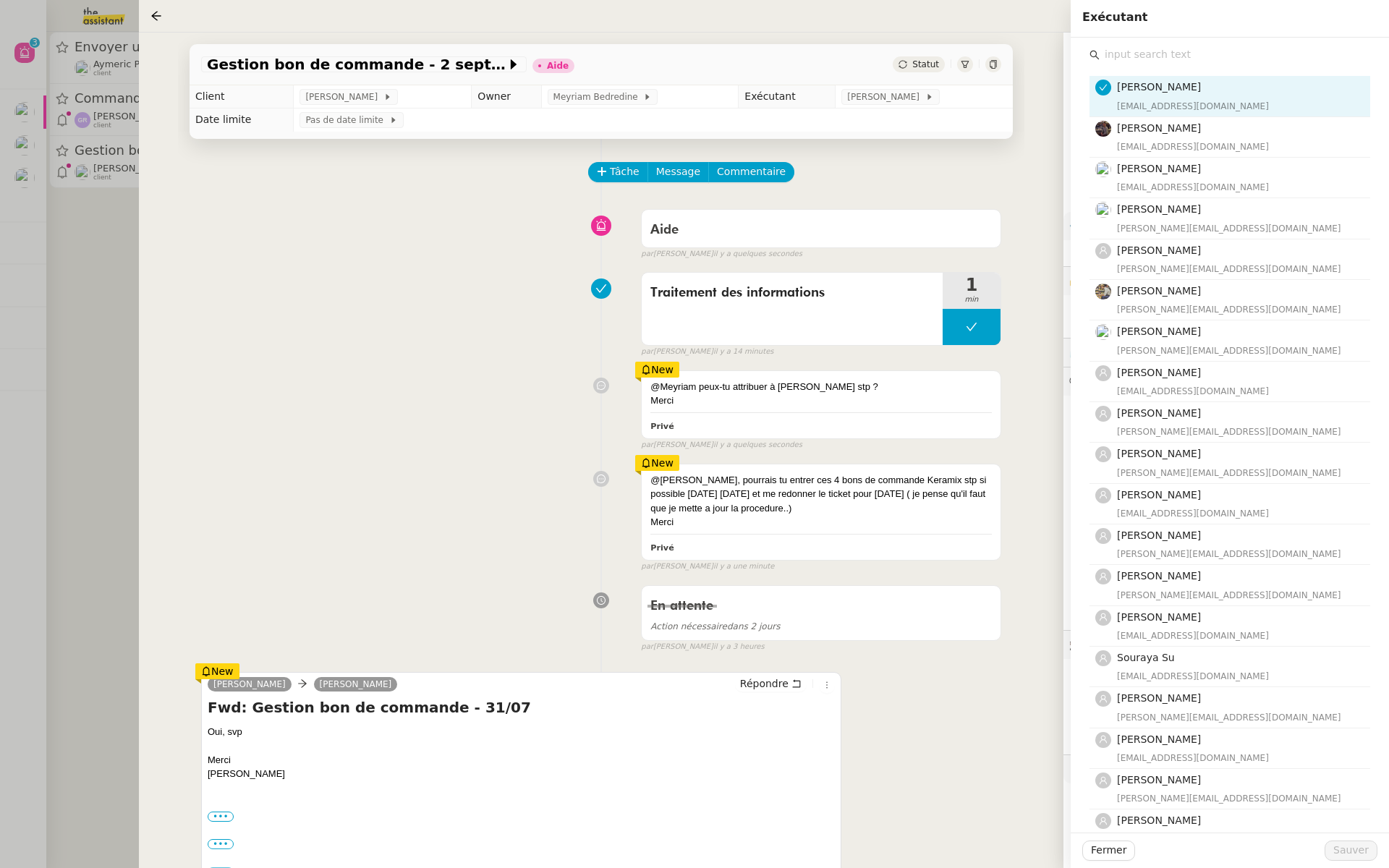
click at [1142, 59] on input "text" at bounding box center [1235, 54] width 270 height 19
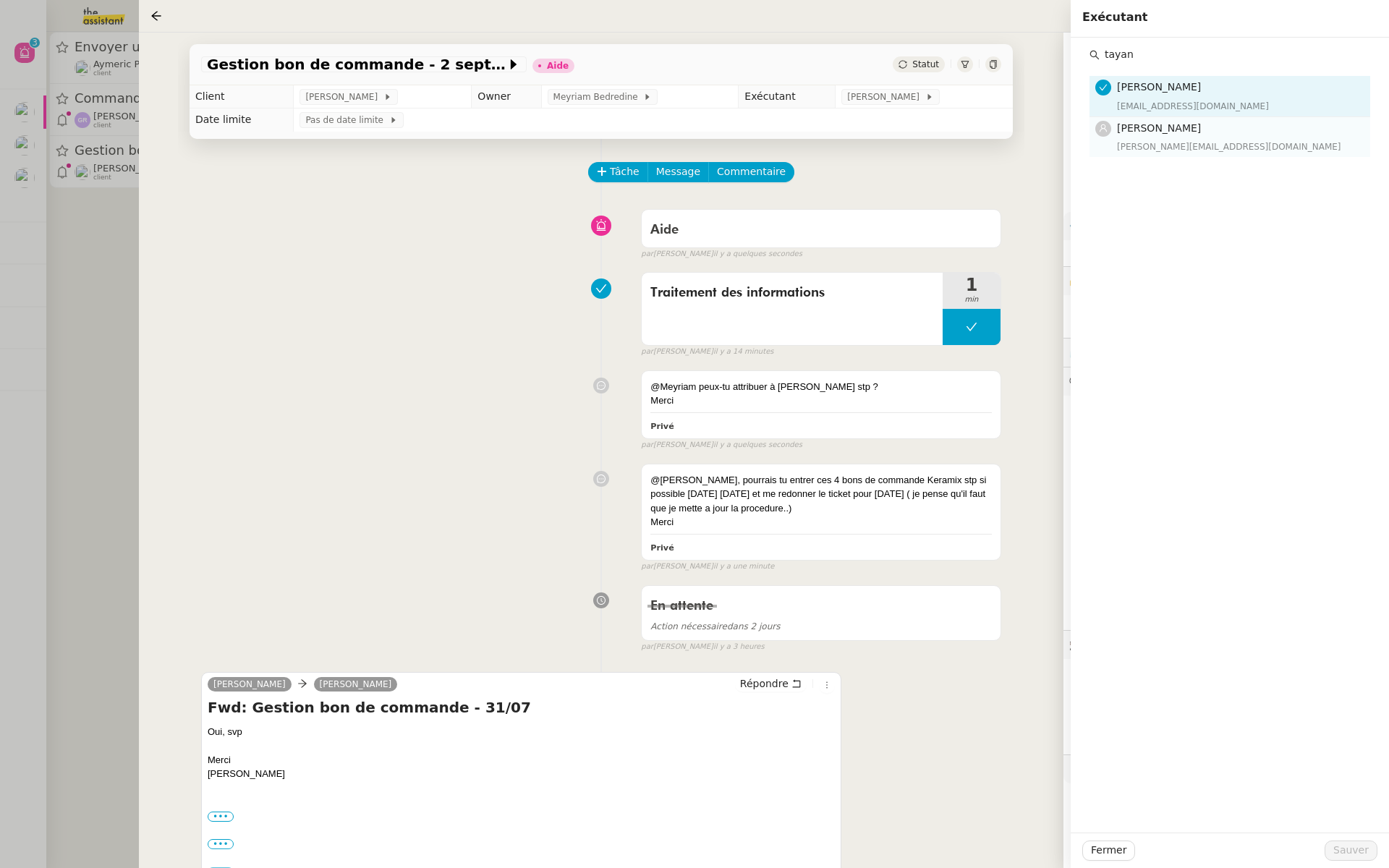
type input "tayan"
click at [1169, 145] on div "[PERSON_NAME][EMAIL_ADDRESS][DOMAIN_NAME]" at bounding box center [1239, 147] width 245 height 15
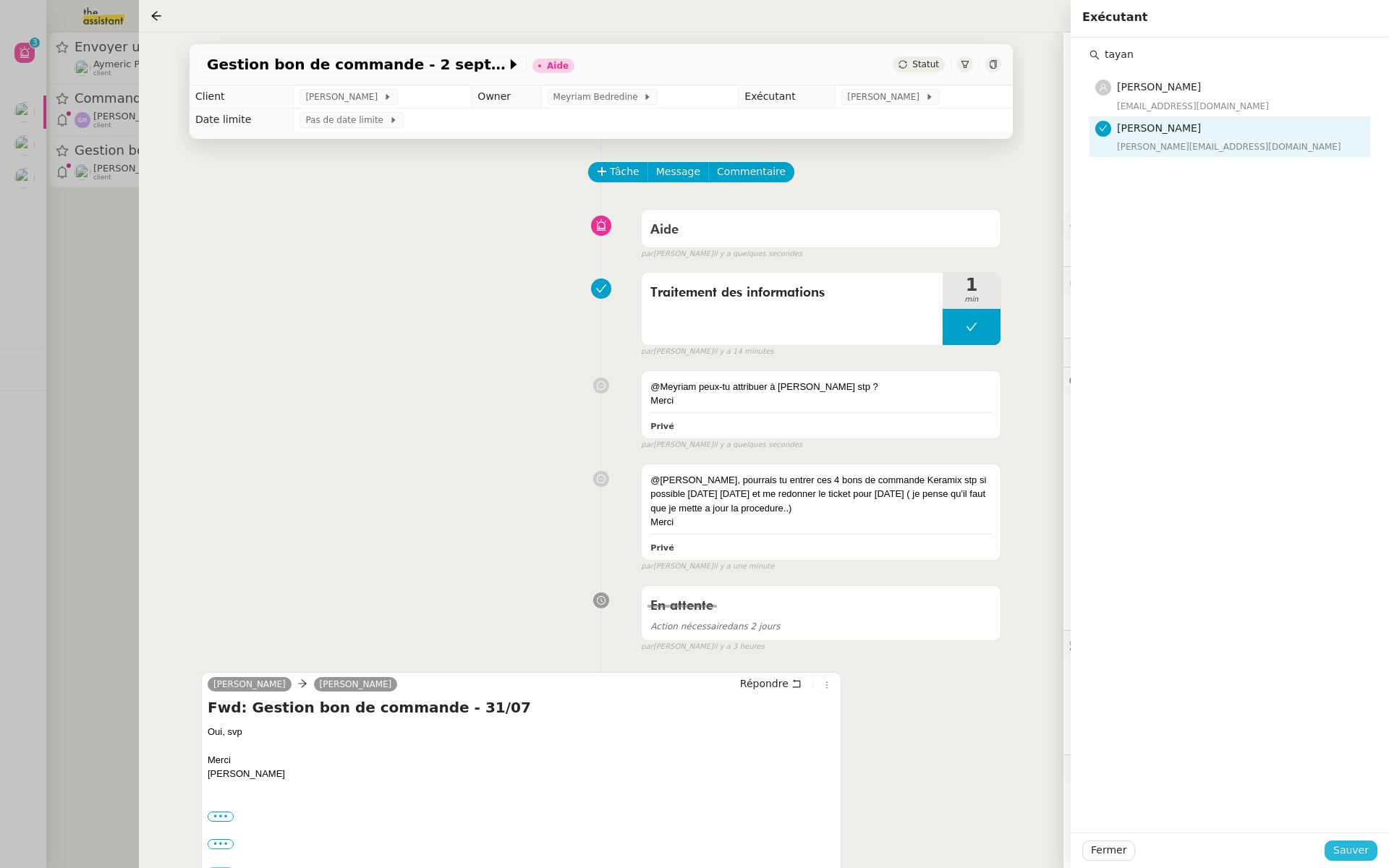
click at [1357, 845] on span "Sauver" at bounding box center [1351, 849] width 36 height 16
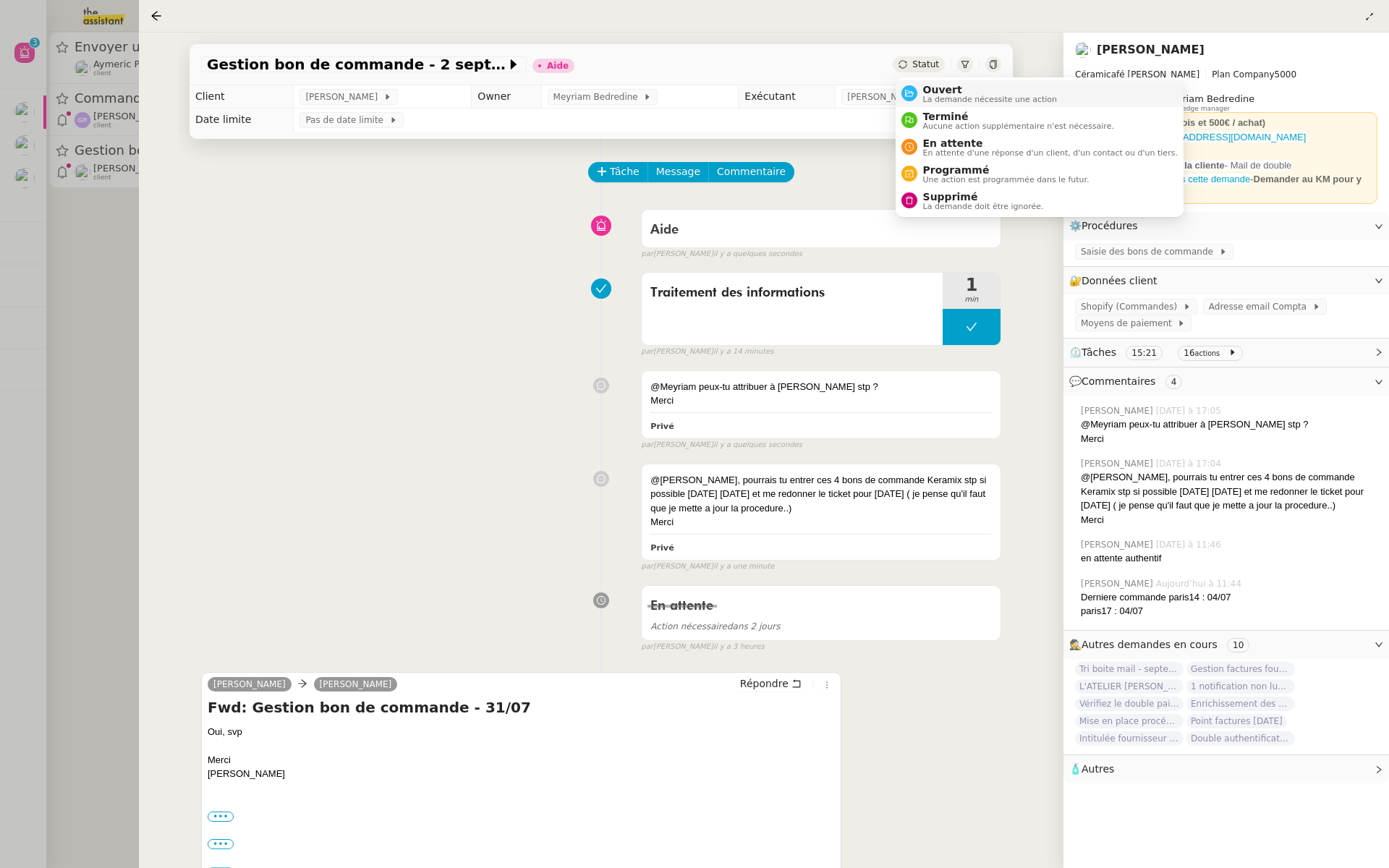
click at [911, 89] on icon at bounding box center [909, 92] width 9 height 9
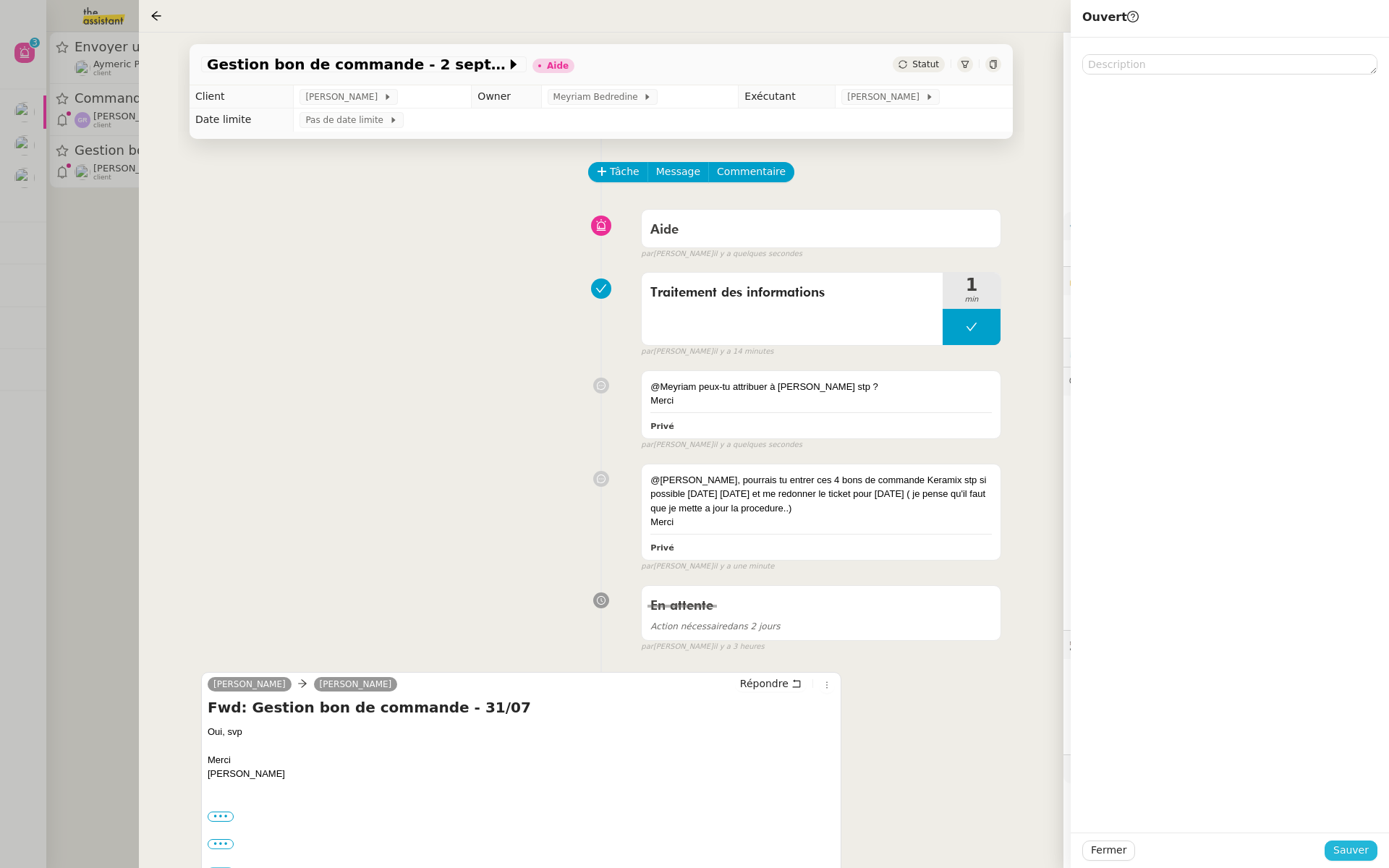
click at [1347, 848] on span "Sauver" at bounding box center [1351, 849] width 36 height 16
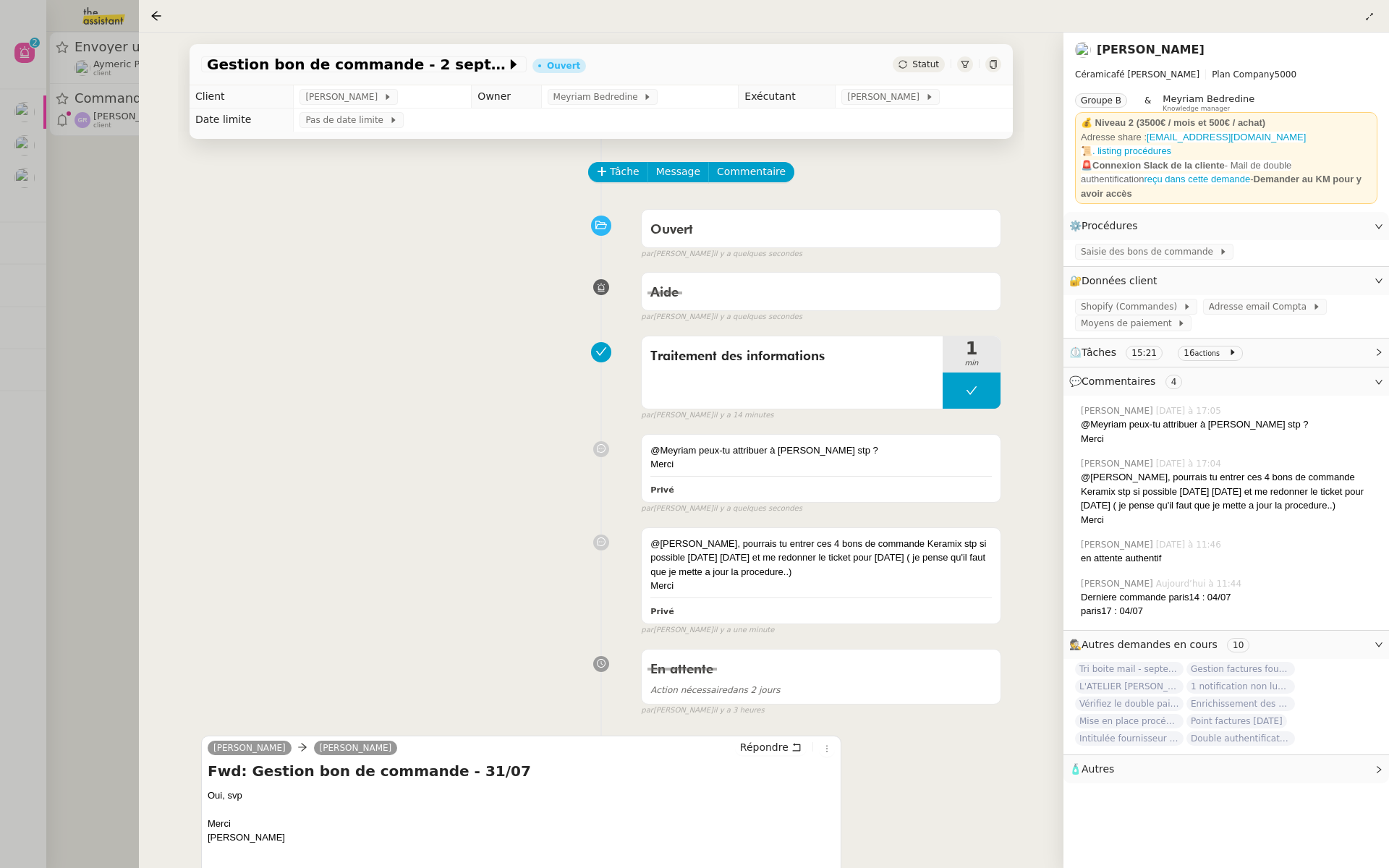
click at [0, 232] on div at bounding box center [694, 434] width 1389 height 868
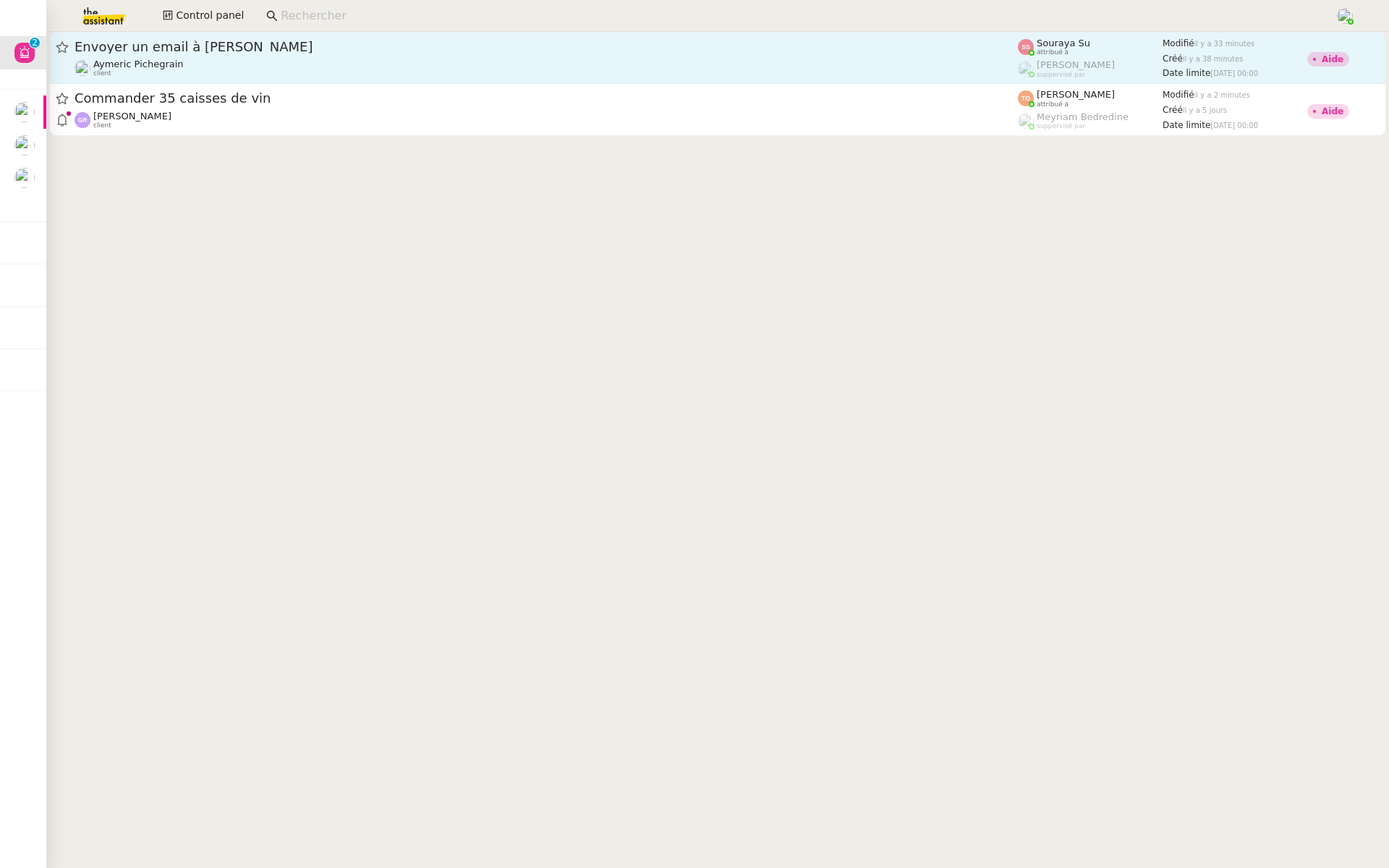
click at [227, 38] on div "Envoyer un email à [PERSON_NAME]" at bounding box center [546, 47] width 944 height 17
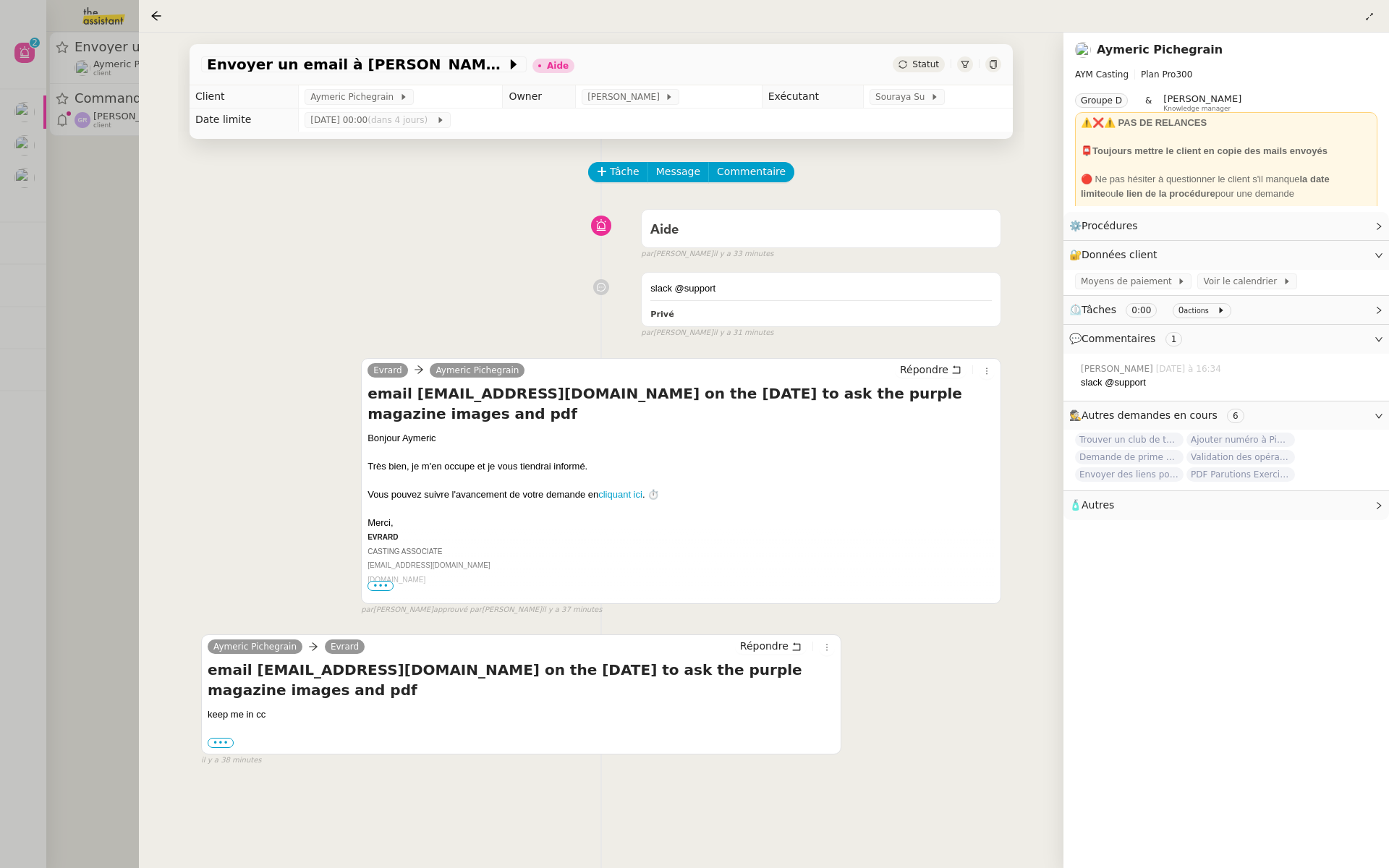
click at [0, 303] on div at bounding box center [694, 434] width 1389 height 868
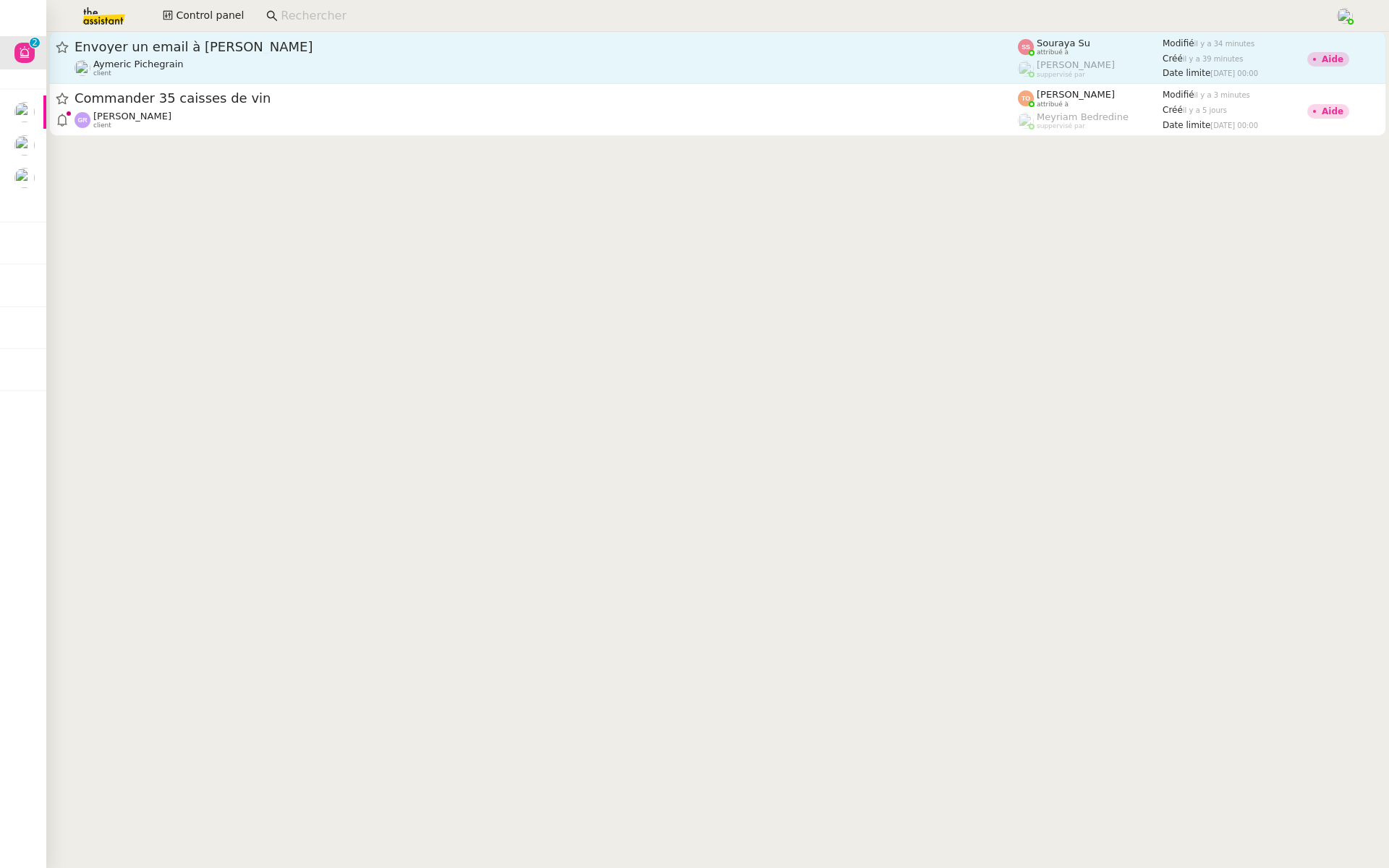
click at [287, 47] on span "Envoyer un email à [PERSON_NAME]" at bounding box center [546, 47] width 944 height 13
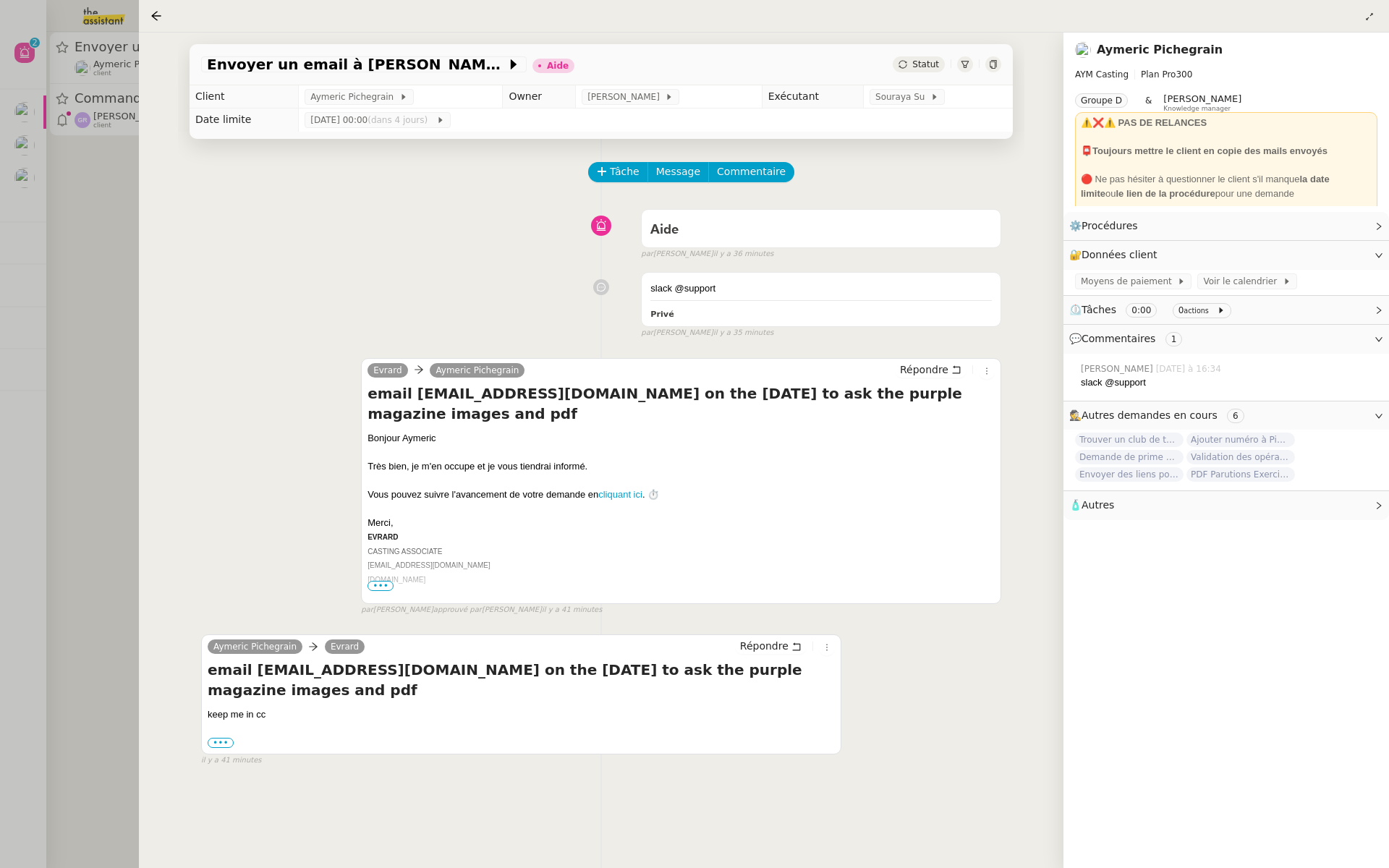
click at [56, 245] on div at bounding box center [694, 434] width 1389 height 868
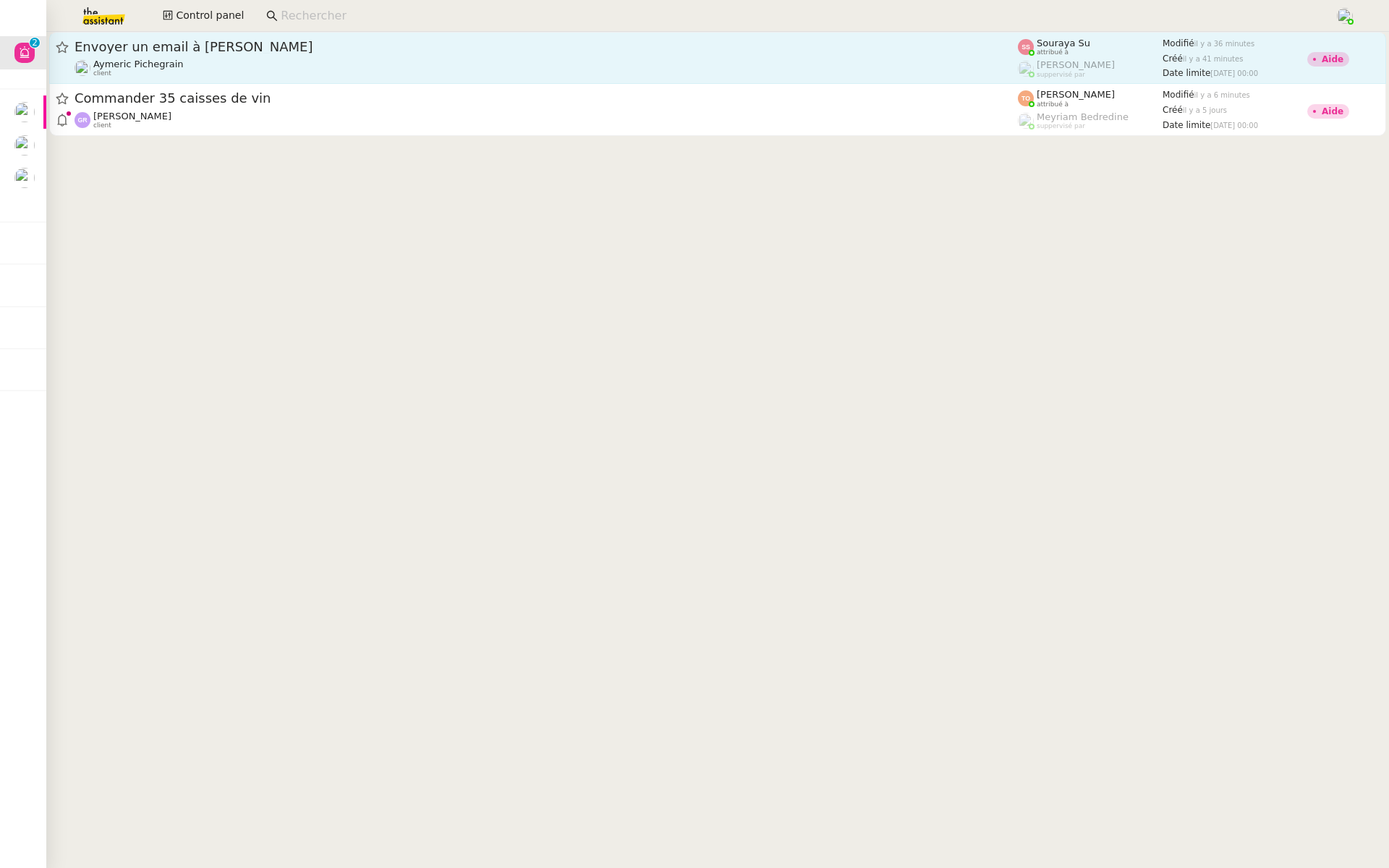
click at [321, 50] on span "Envoyer un email à [PERSON_NAME]" at bounding box center [546, 47] width 944 height 13
